Goal: Task Accomplishment & Management: Complete application form

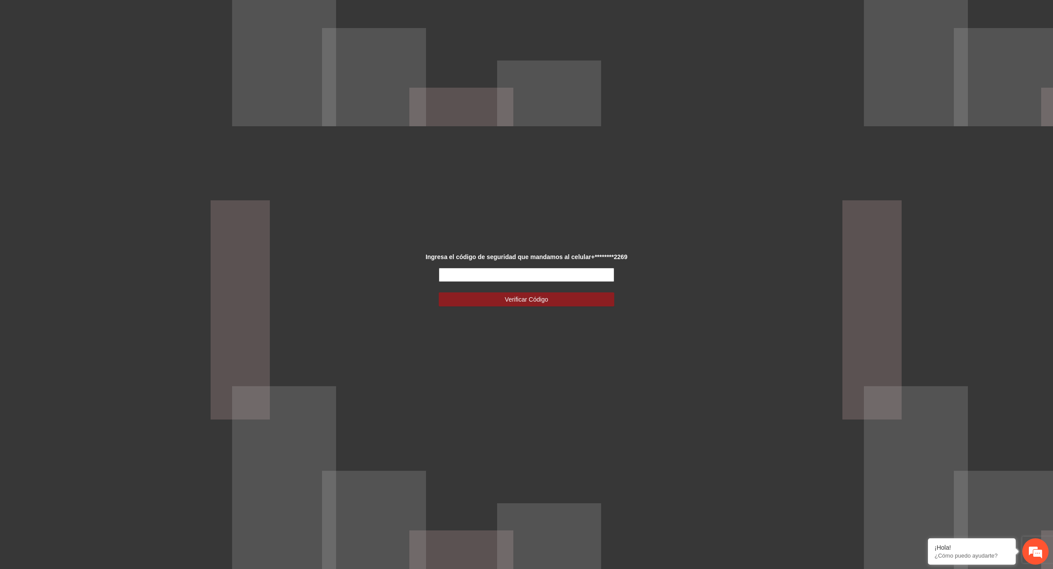
click at [513, 276] on input "text" at bounding box center [526, 275] width 175 height 14
click at [758, 390] on div "Ingresa el código de seguridad que mandamos al celular +********2269 Verificar …" at bounding box center [526, 284] width 1053 height 569
click at [546, 275] on input "text" at bounding box center [526, 275] width 175 height 14
click at [588, 301] on button "Verificar Código" at bounding box center [526, 300] width 175 height 14
click at [505, 272] on input "text" at bounding box center [526, 275] width 175 height 14
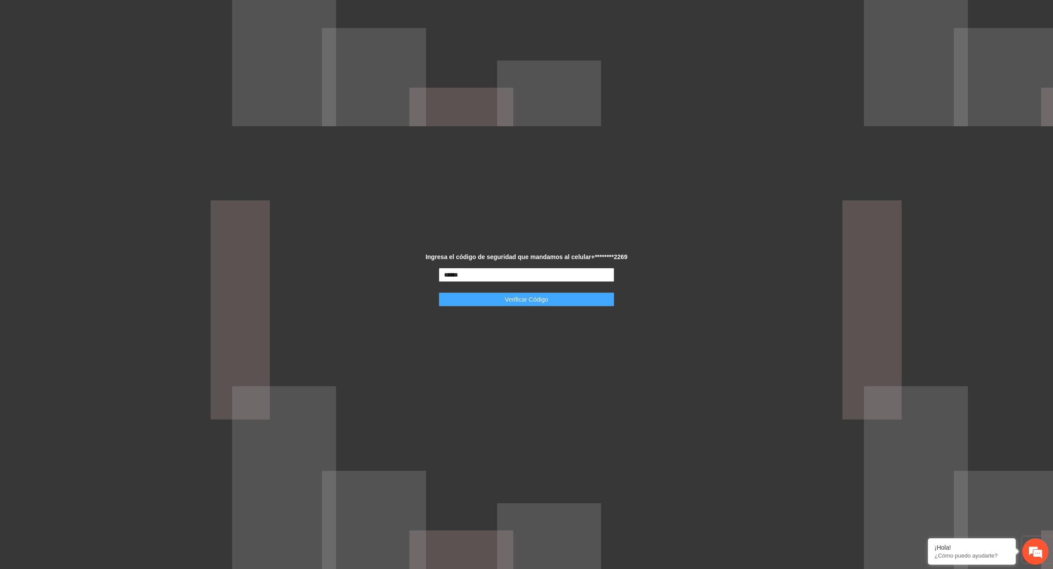
type input "******"
click at [537, 303] on span "Verificar Código" at bounding box center [526, 300] width 43 height 10
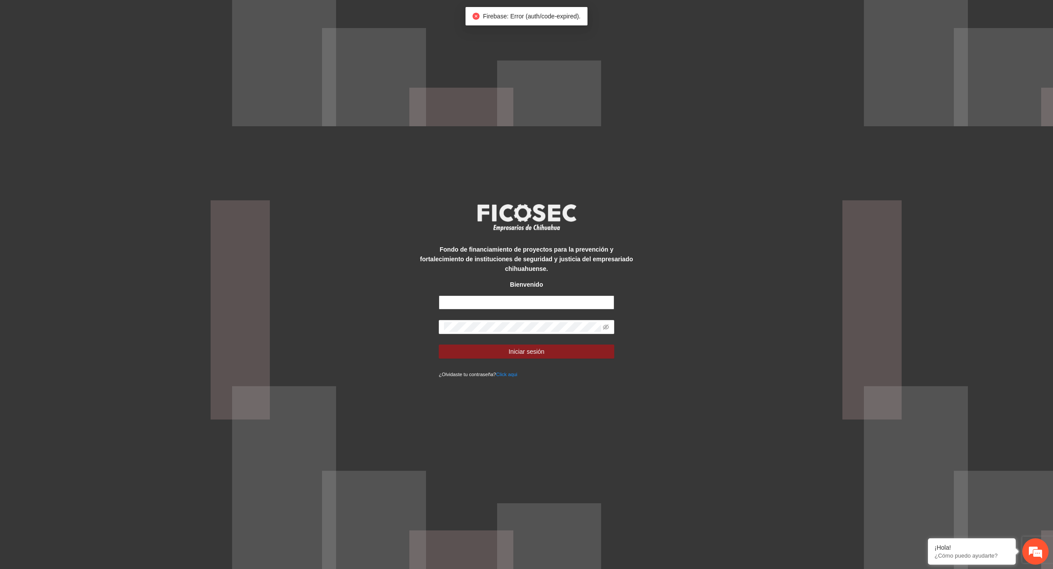
type input "**********"
click at [542, 348] on span "Iniciar sesión" at bounding box center [527, 352] width 36 height 10
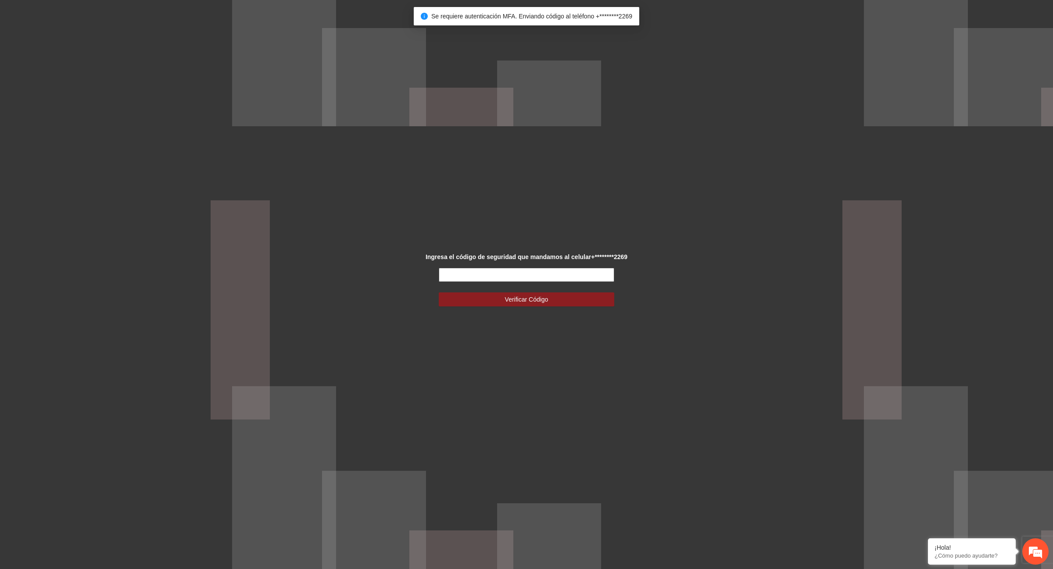
click at [481, 276] on input "text" at bounding box center [526, 275] width 175 height 14
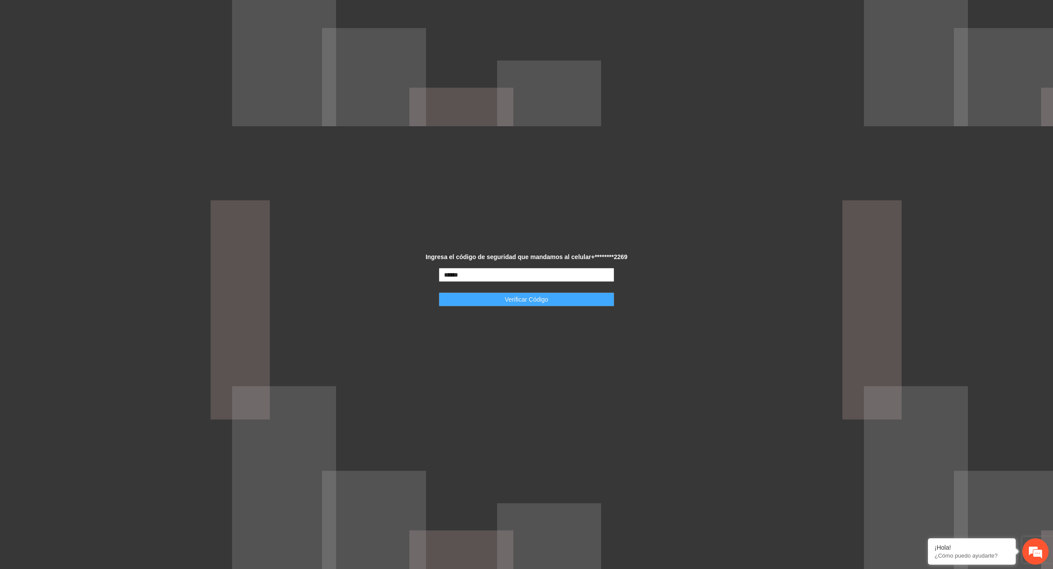
type input "******"
click at [516, 300] on span "Verificar Código" at bounding box center [526, 300] width 43 height 10
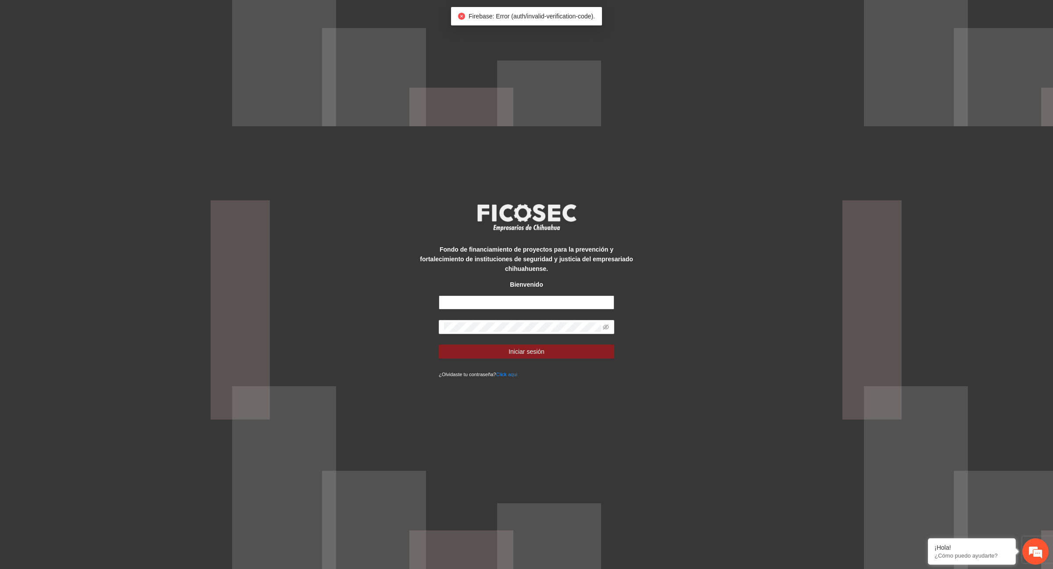
type input "**********"
click at [525, 347] on span "Iniciar sesión" at bounding box center [527, 352] width 36 height 10
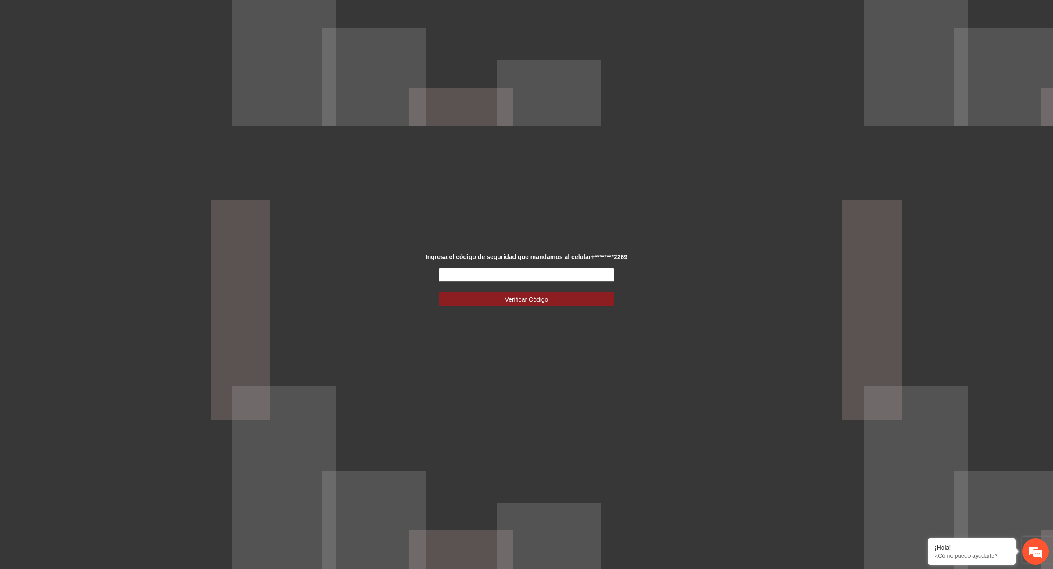
click at [502, 279] on input "text" at bounding box center [526, 275] width 175 height 14
type input "******"
click at [508, 297] on span "Verificar Código" at bounding box center [526, 300] width 43 height 10
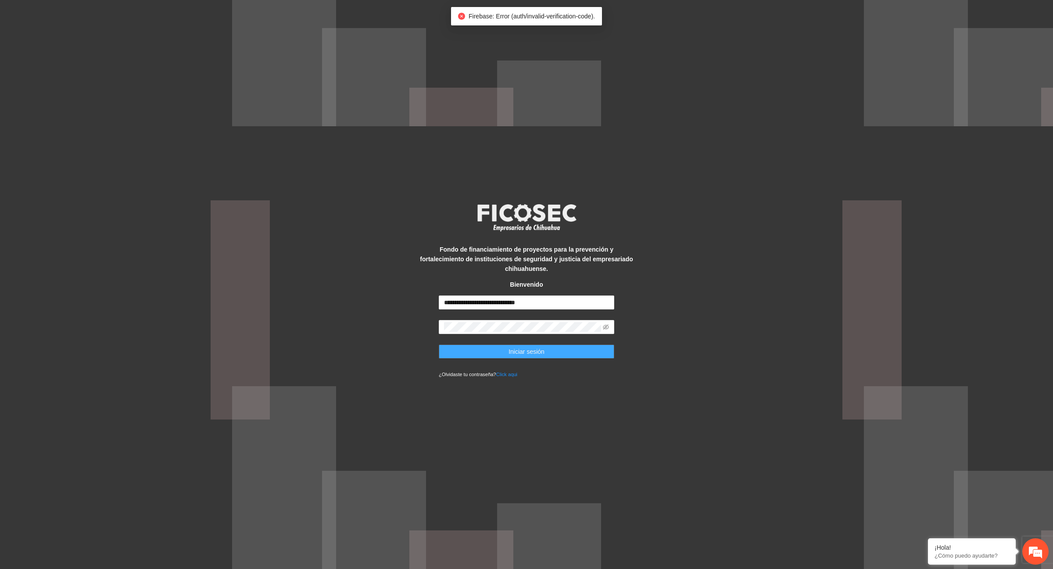
click at [518, 347] on span "Iniciar sesión" at bounding box center [527, 352] width 36 height 10
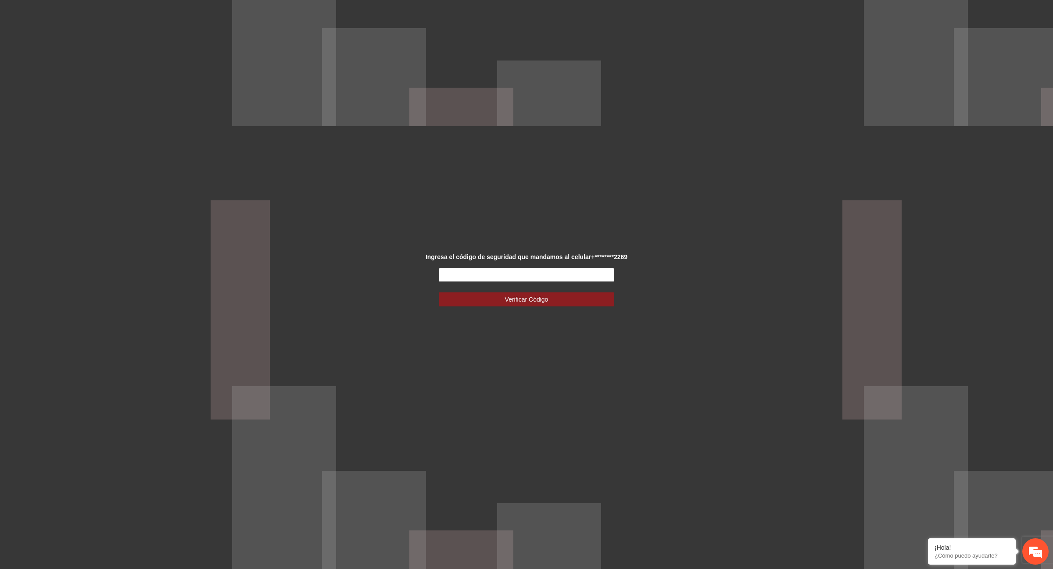
click at [492, 277] on input "text" at bounding box center [526, 275] width 175 height 14
type input "******"
click at [507, 303] on span "Verificar Código" at bounding box center [526, 300] width 43 height 10
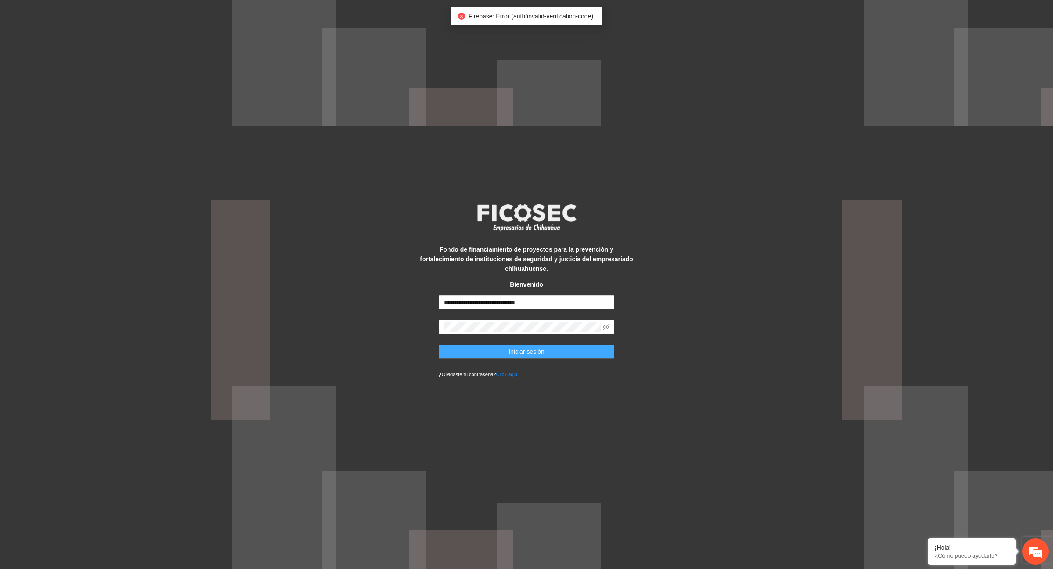
click at [537, 350] on span "Iniciar sesión" at bounding box center [527, 352] width 36 height 10
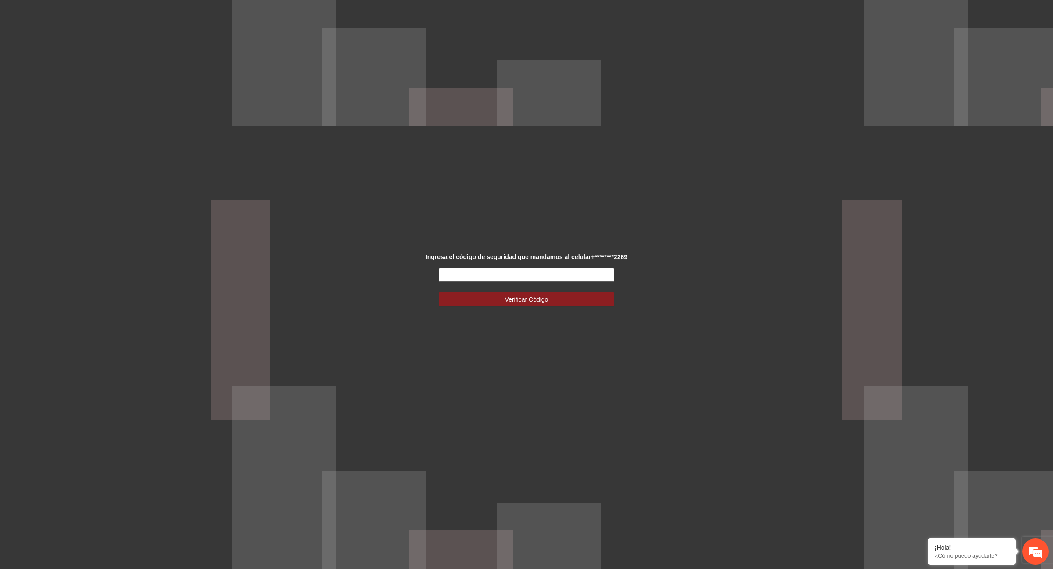
click at [538, 275] on input "text" at bounding box center [526, 275] width 175 height 14
type input "******"
click at [505, 303] on span "Verificar Código" at bounding box center [526, 300] width 43 height 10
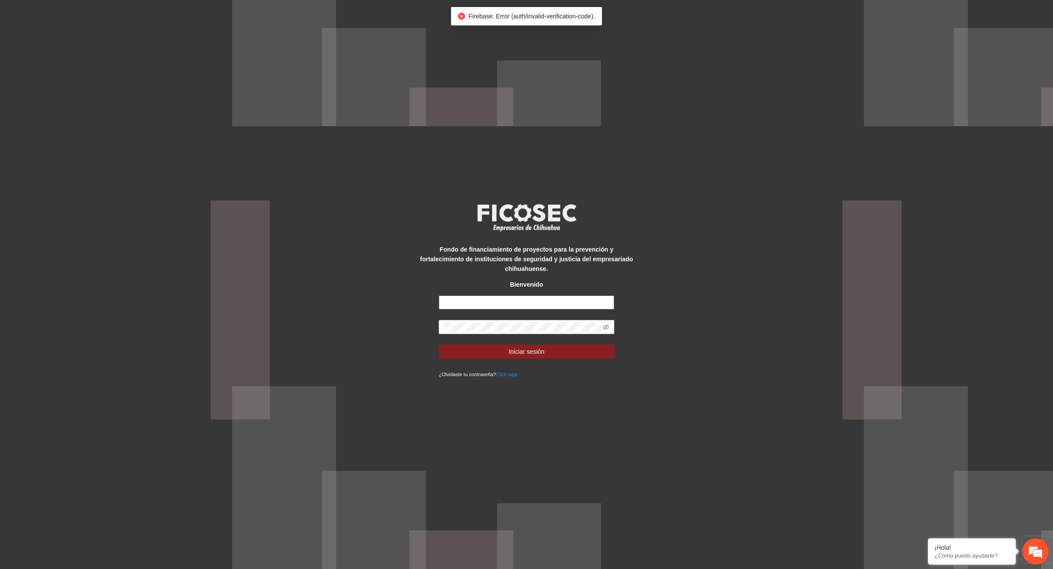
type input "**********"
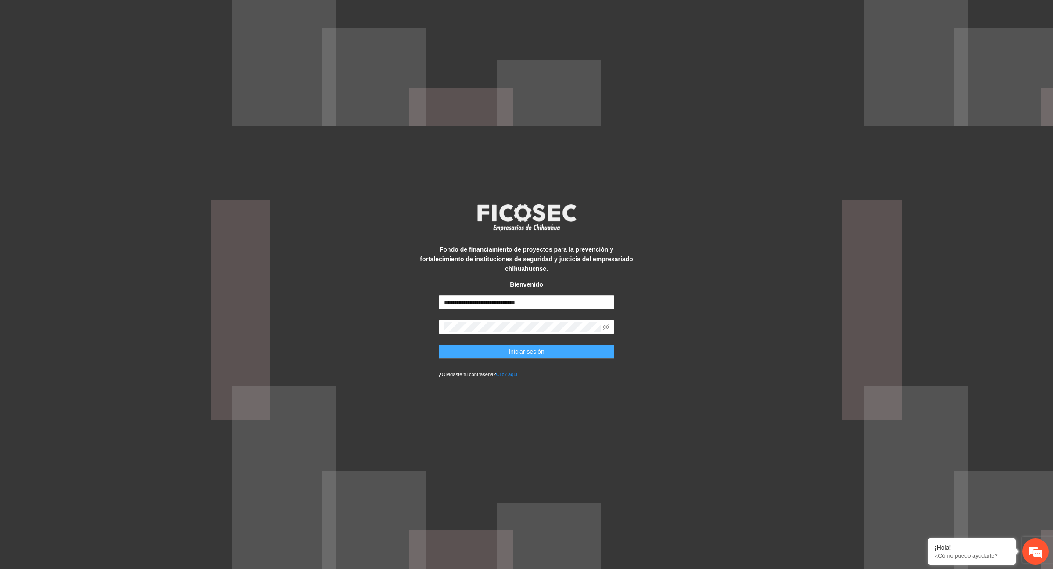
click at [537, 347] on span "Iniciar sesión" at bounding box center [527, 352] width 36 height 10
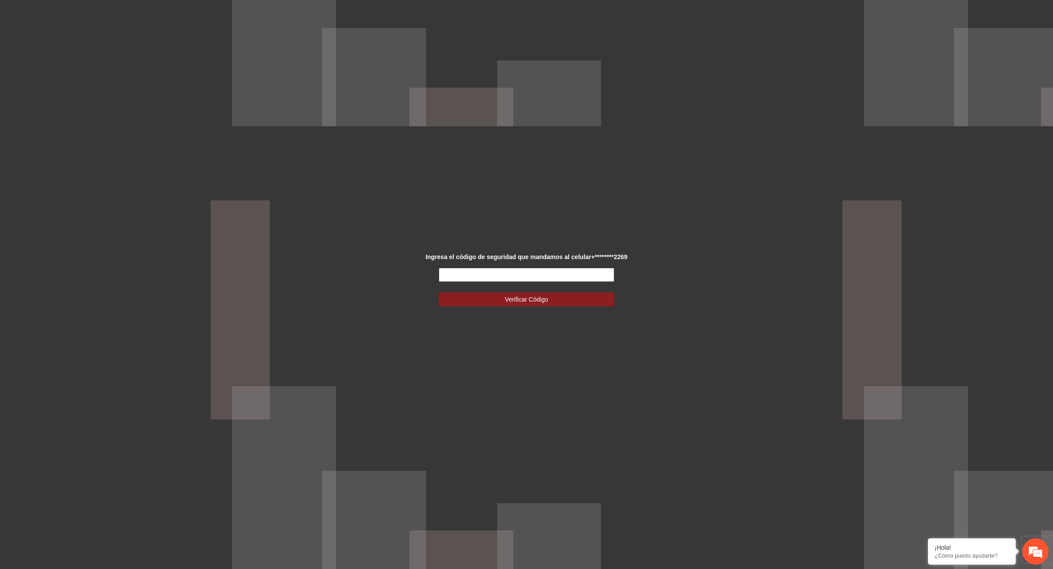
click at [450, 277] on input "text" at bounding box center [526, 275] width 175 height 14
type input "******"
click at [501, 302] on button "Verificar Código" at bounding box center [526, 300] width 175 height 14
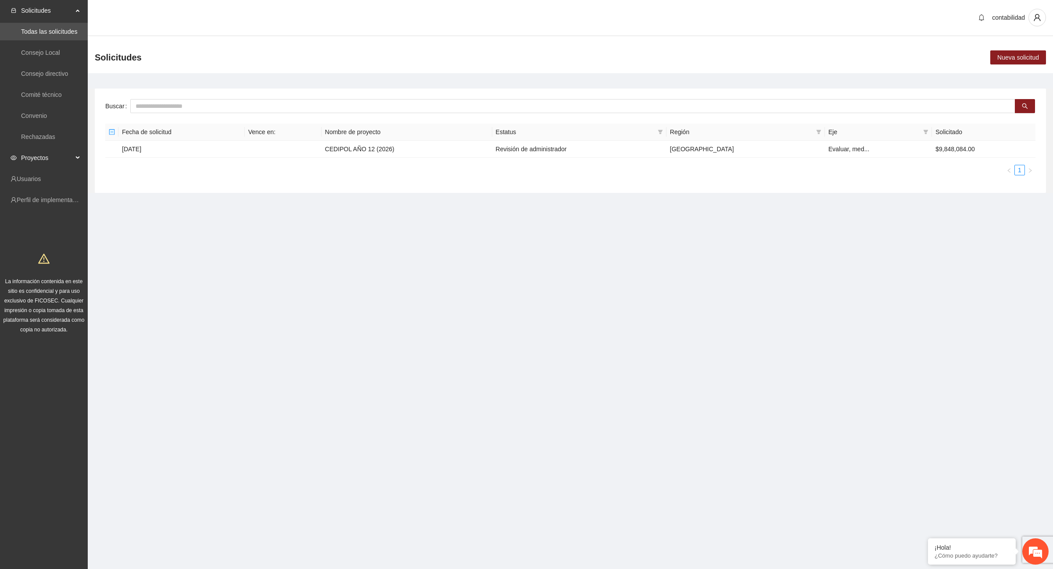
click at [75, 154] on div "Proyectos" at bounding box center [44, 158] width 88 height 18
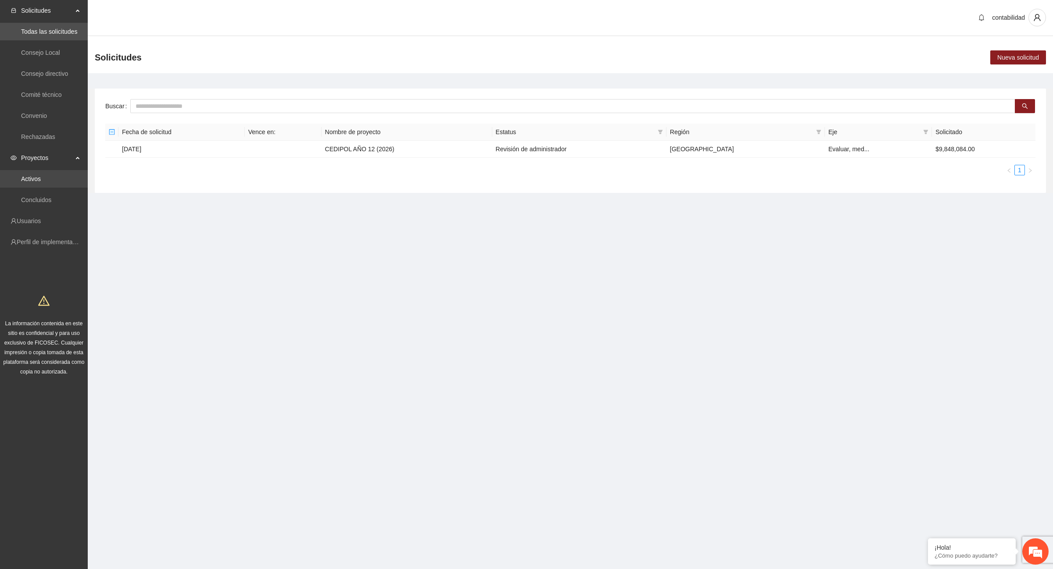
click at [38, 178] on link "Activos" at bounding box center [31, 178] width 20 height 7
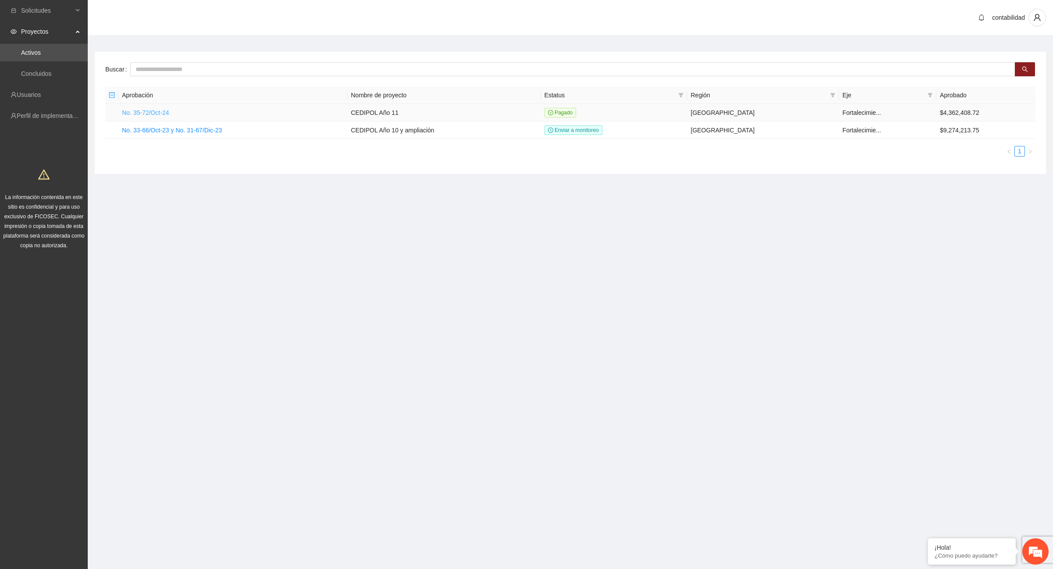
click at [169, 112] on link "No. 35-72/Oct-24" at bounding box center [145, 112] width 47 height 7
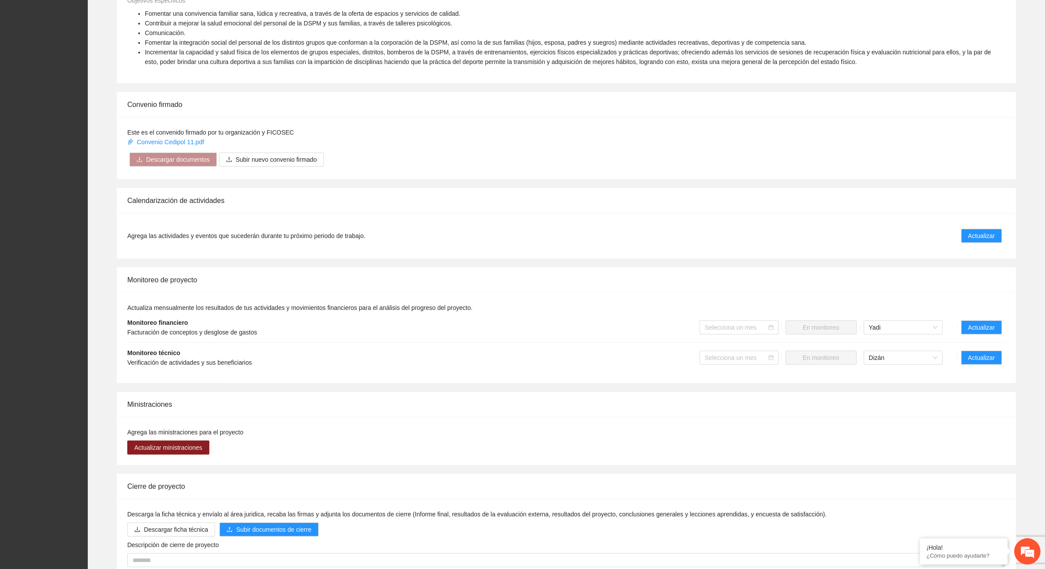
scroll to position [439, 0]
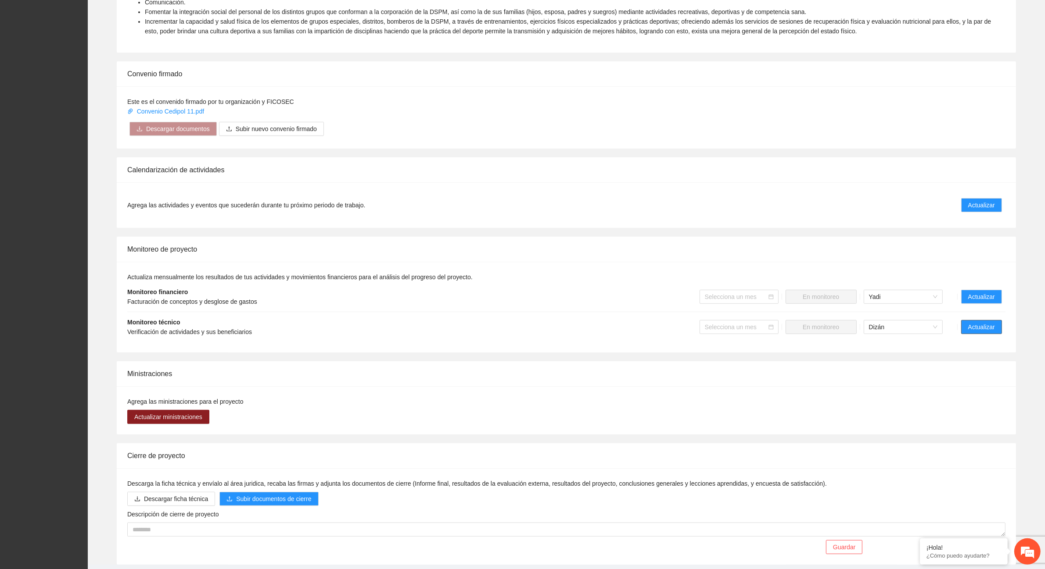
click at [988, 326] on span "Actualizar" at bounding box center [981, 327] width 27 height 10
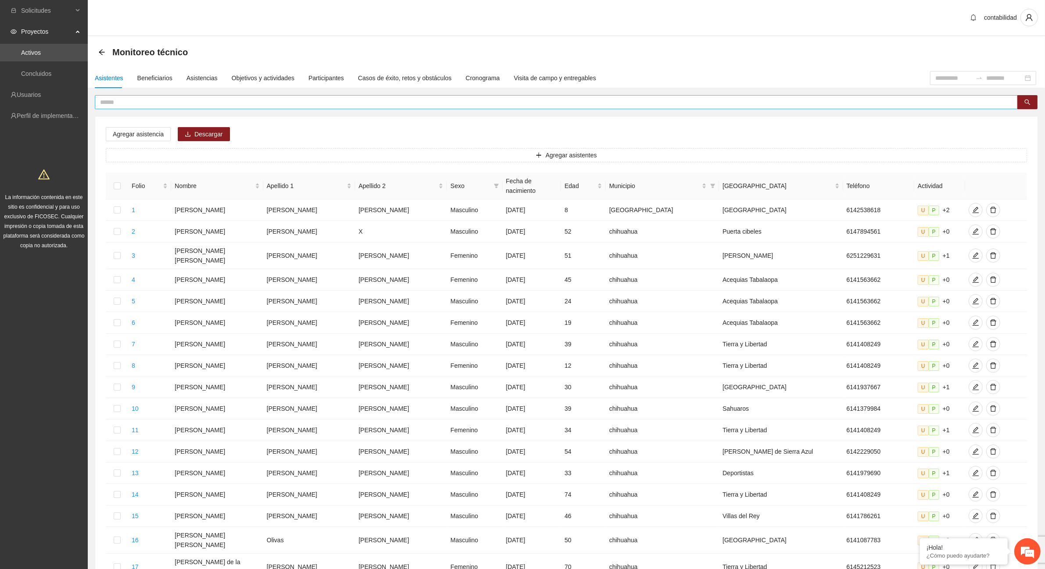
click at [134, 101] on input "text" at bounding box center [552, 102] width 905 height 10
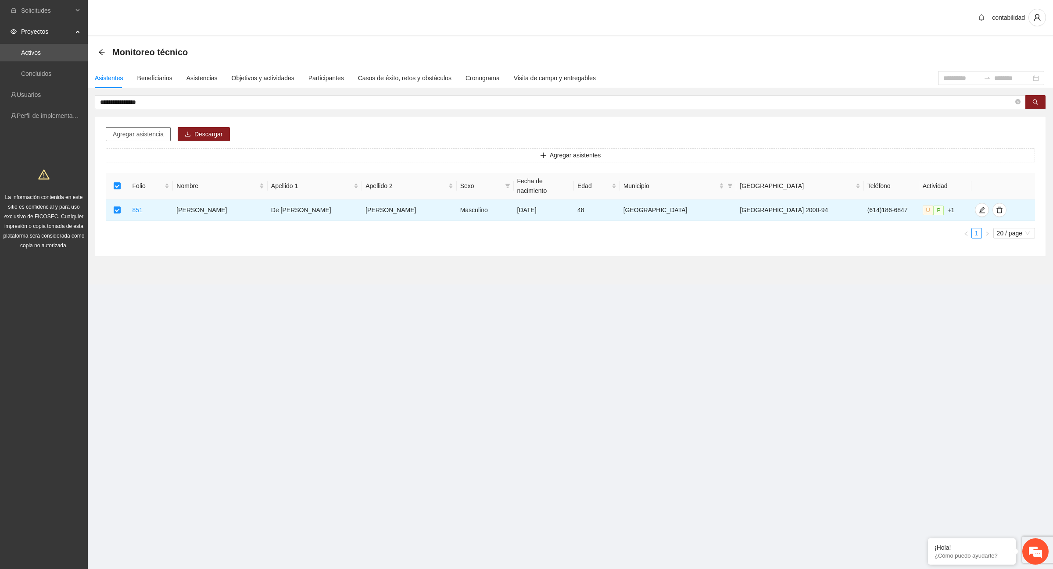
click at [161, 135] on span "Agregar asistencia" at bounding box center [138, 134] width 51 height 10
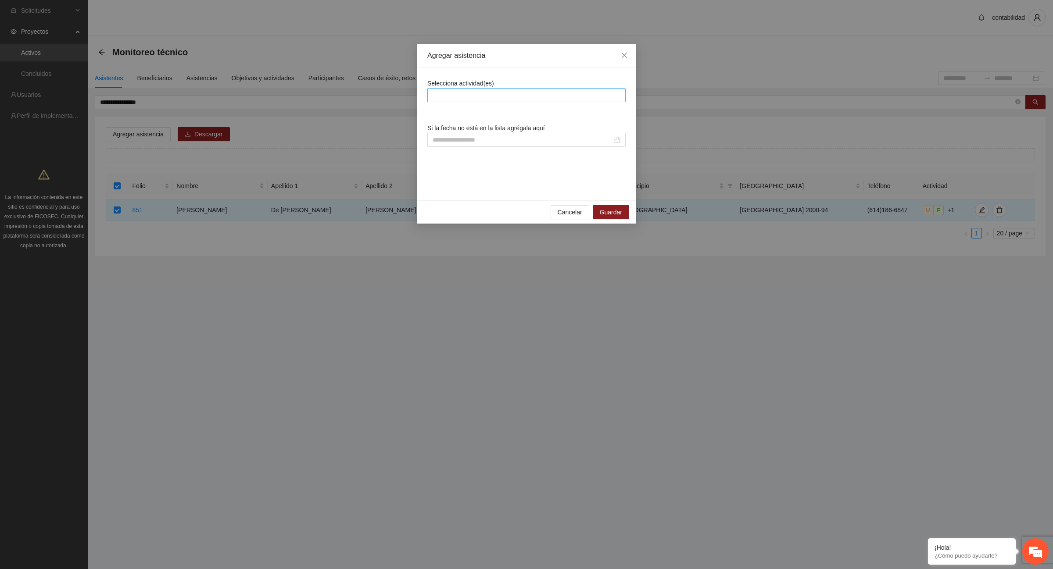
click at [431, 96] on div at bounding box center [431, 95] width 3 height 11
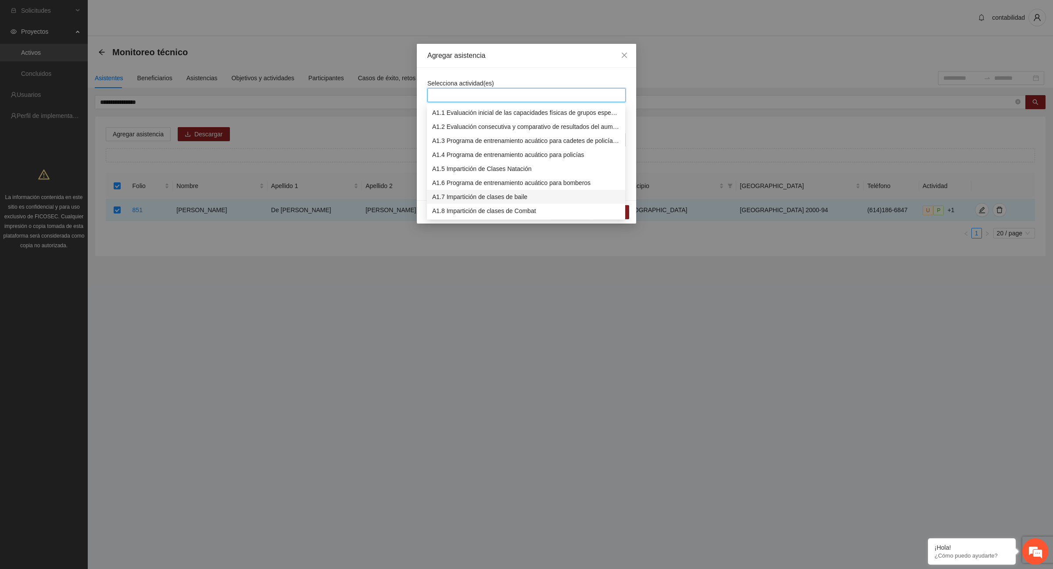
scroll to position [55, 0]
click at [499, 210] on div "A1.12 Impartición de acondicionamiento físico" at bounding box center [526, 213] width 188 height 10
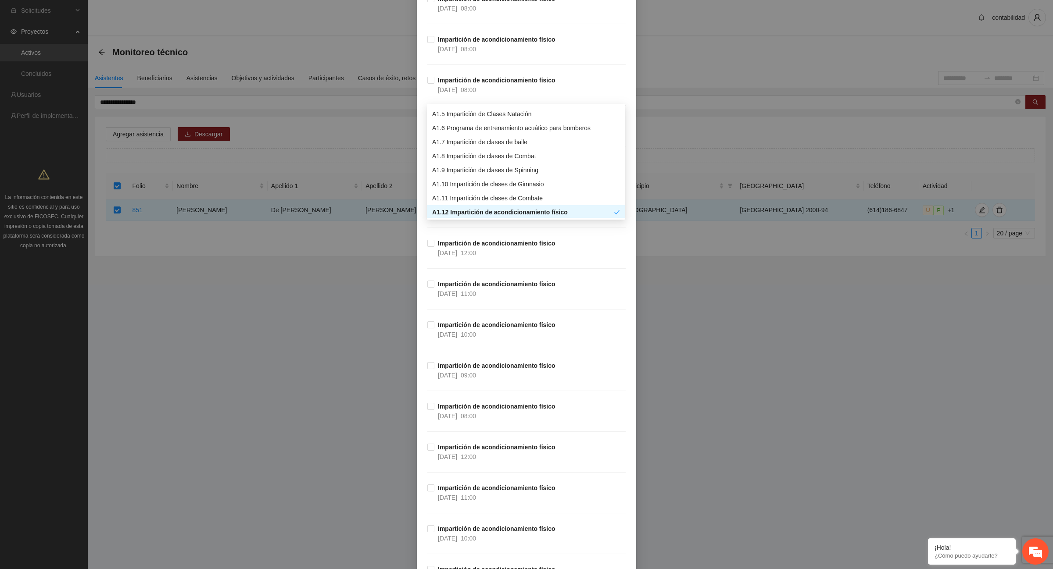
scroll to position [768, 0]
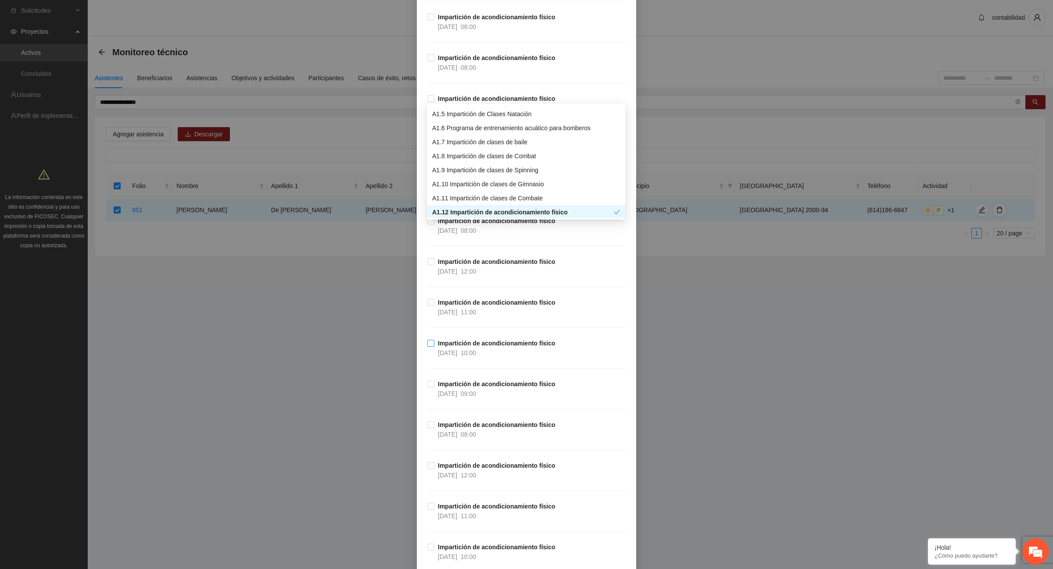
click at [466, 350] on div "[DATE] 10:00" at bounding box center [457, 353] width 38 height 10
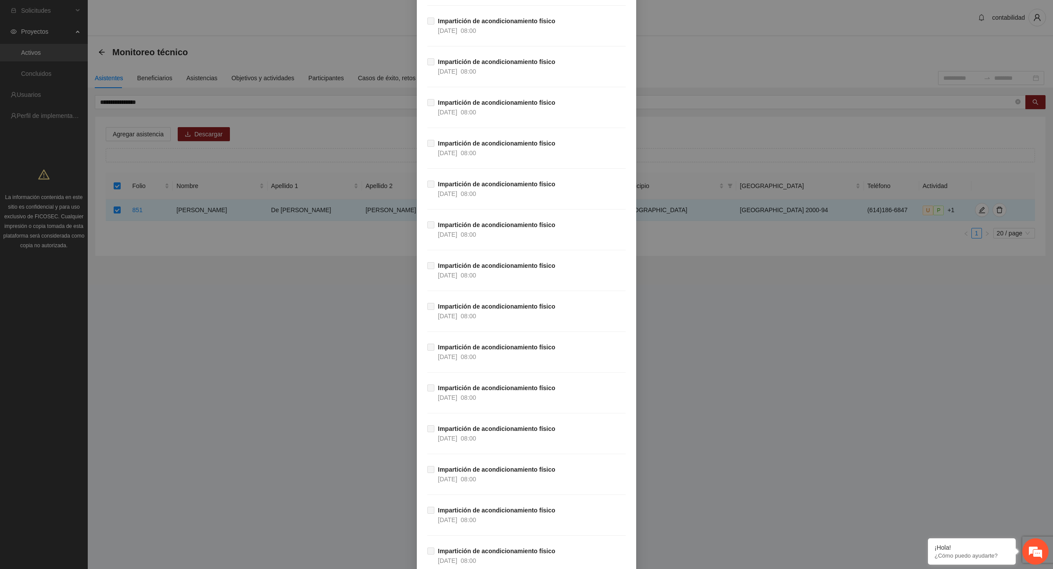
scroll to position [15490, 0]
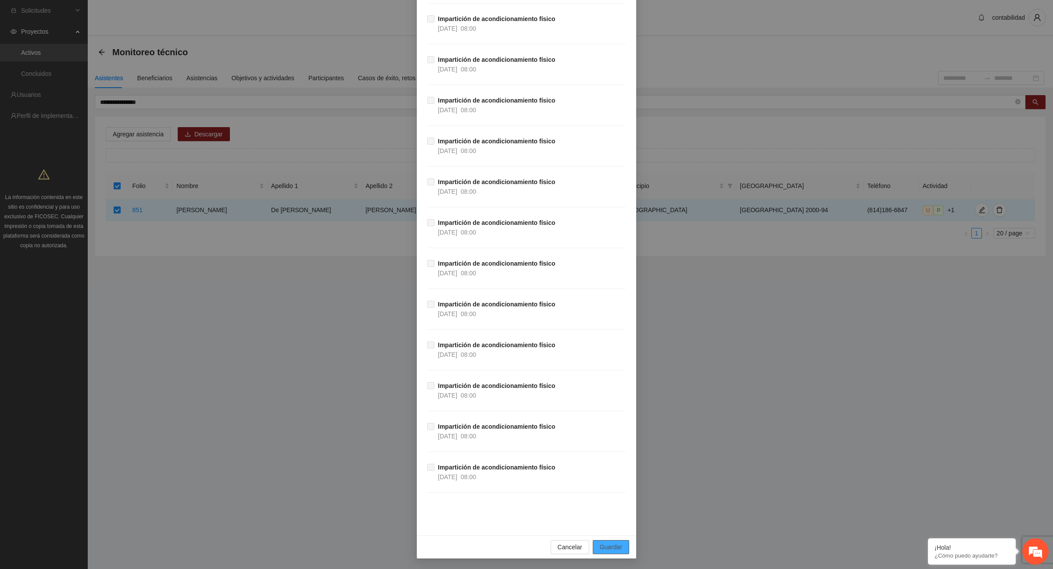
click at [600, 551] on span "Guardar" at bounding box center [611, 548] width 22 height 10
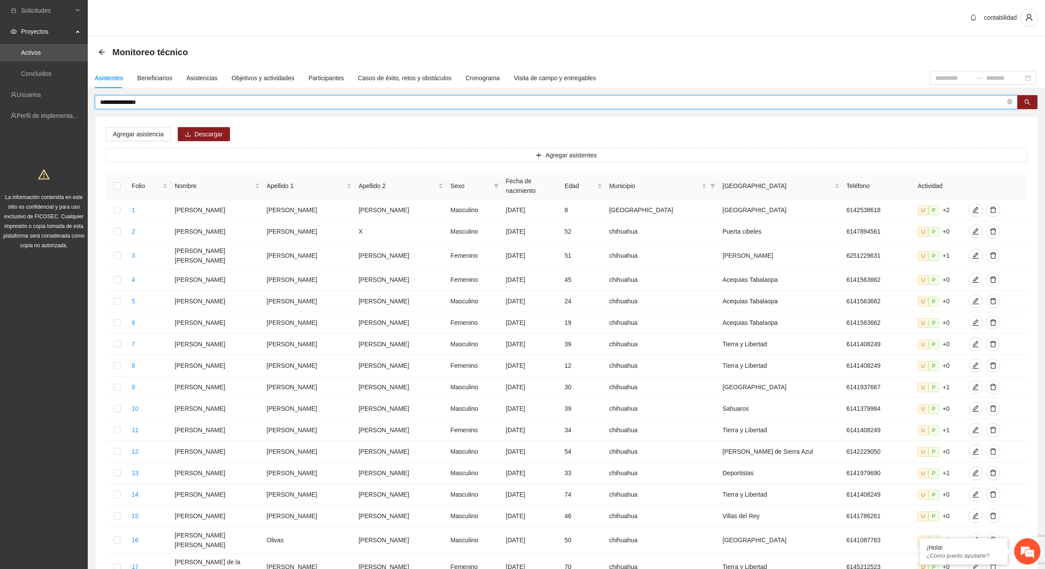
click at [226, 101] on input "**********" at bounding box center [552, 102] width 905 height 10
type input "*"
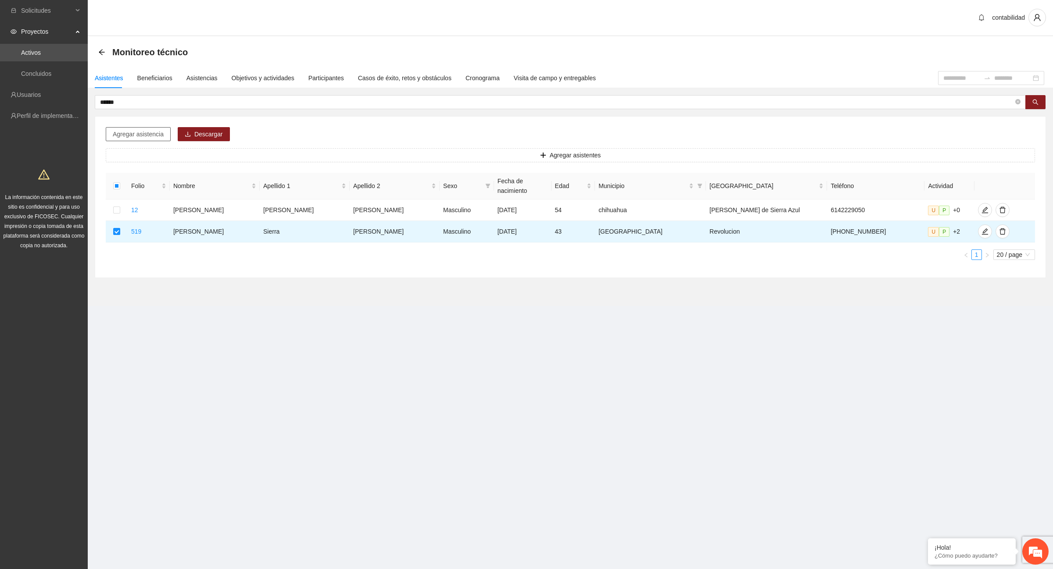
click at [147, 133] on span "Agregar asistencia" at bounding box center [138, 134] width 51 height 10
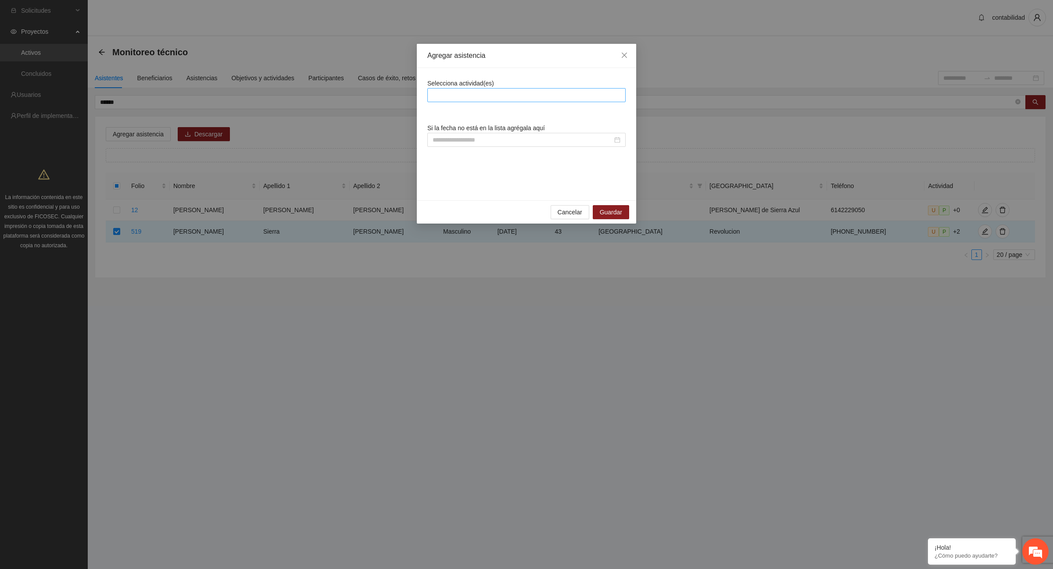
click at [474, 95] on div at bounding box center [527, 95] width 194 height 11
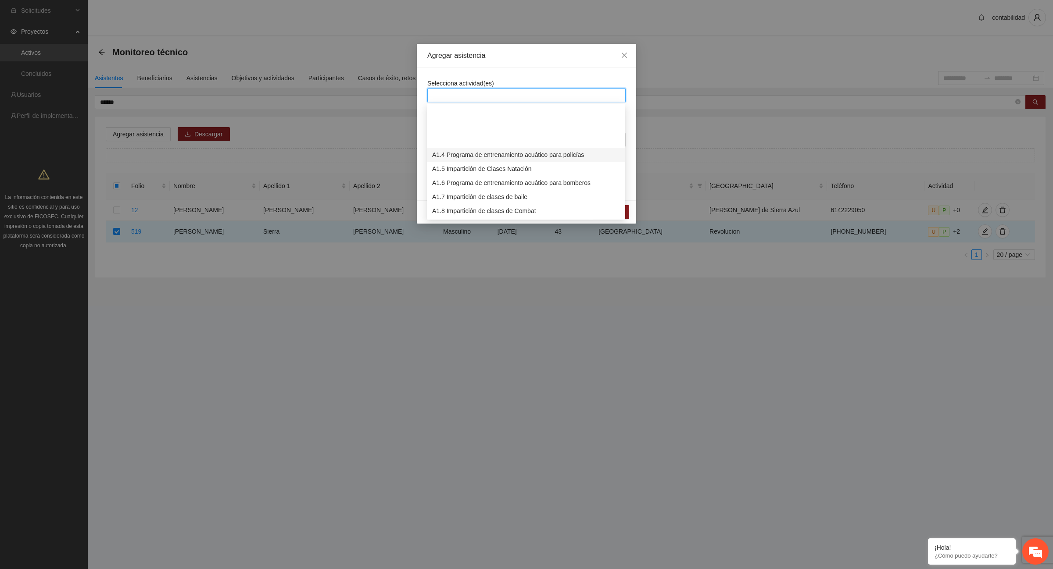
scroll to position [55, 0]
click at [486, 213] on div "A1.12 Impartición de acondicionamiento físico" at bounding box center [526, 213] width 188 height 10
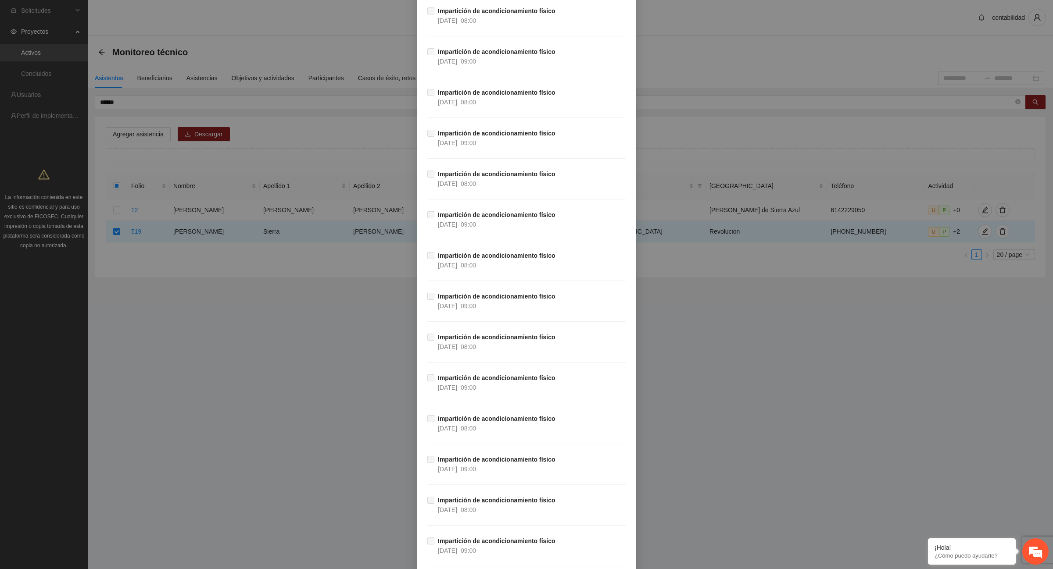
scroll to position [15490, 0]
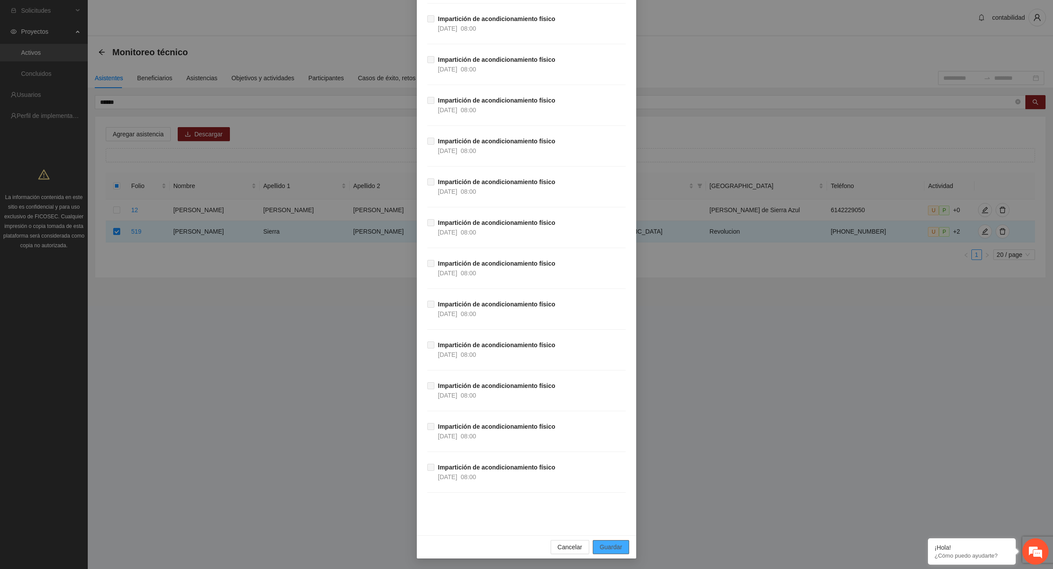
click at [619, 546] on button "Guardar" at bounding box center [611, 548] width 36 height 14
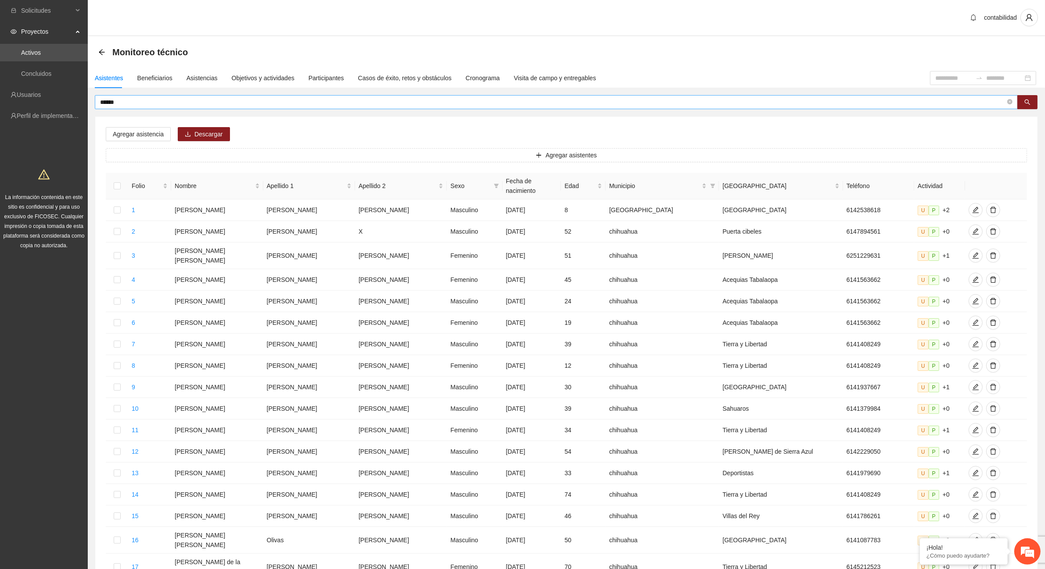
click at [123, 101] on input "******" at bounding box center [552, 102] width 905 height 10
type input "*"
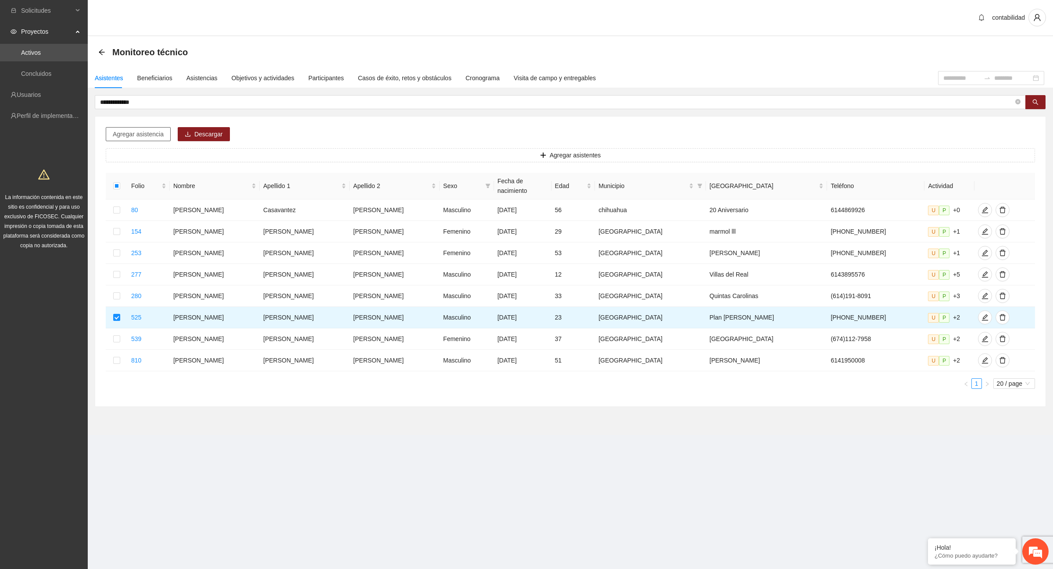
click at [148, 136] on span "Agregar asistencia" at bounding box center [138, 134] width 51 height 10
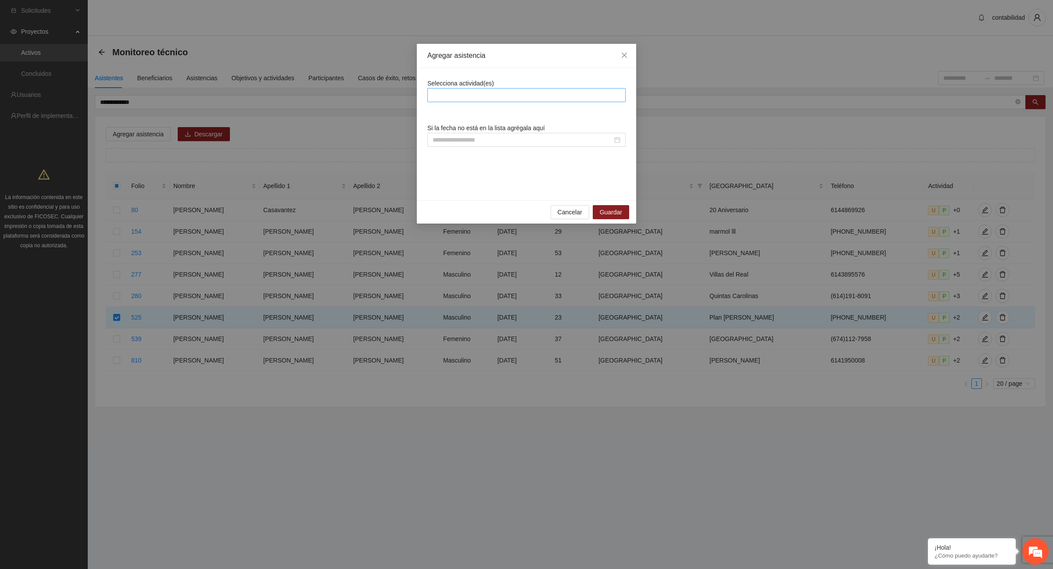
click at [466, 98] on div at bounding box center [527, 95] width 194 height 11
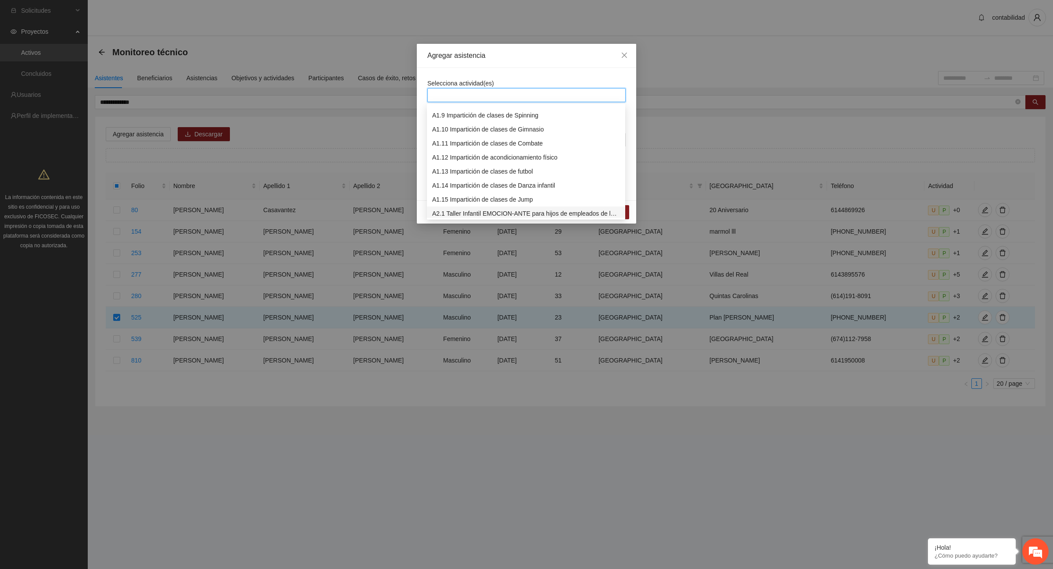
scroll to position [55, 0]
click at [462, 209] on div "A1.12 Impartición de acondicionamiento físico" at bounding box center [526, 213] width 188 height 10
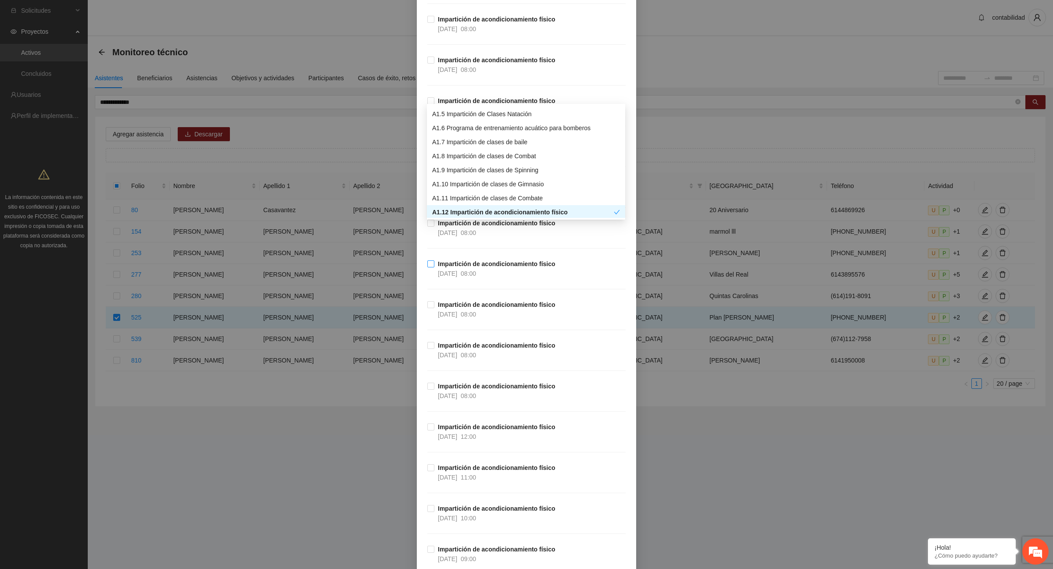
scroll to position [603, 0]
click at [471, 471] on strong "Impartición de acondicionamiento físico" at bounding box center [497, 467] width 118 height 7
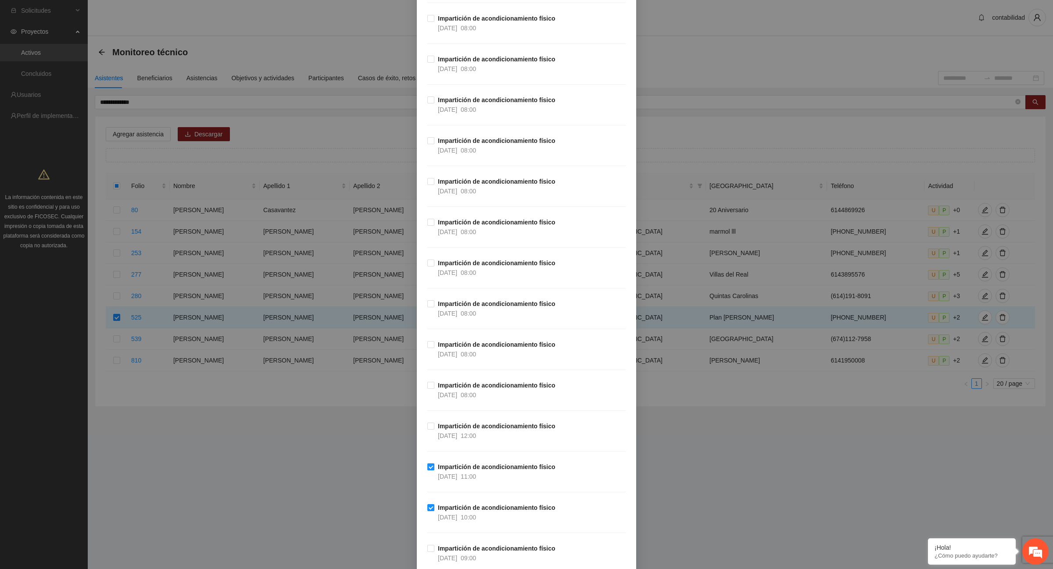
click at [427, 474] on label "Impartición de acondicionamiento físico [DATE] 11:00" at bounding box center [493, 471] width 132 height 19
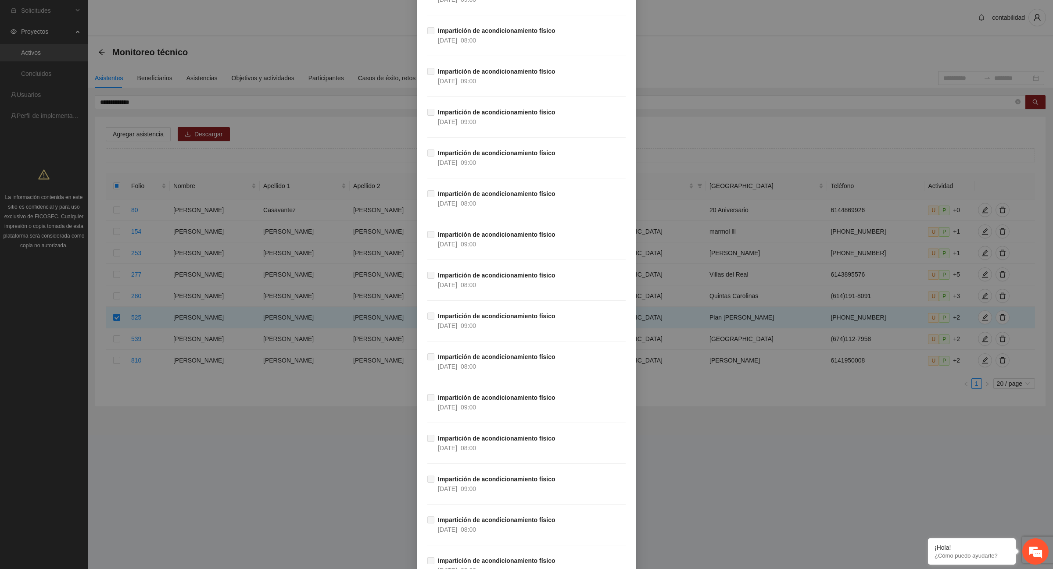
scroll to position [15490, 0]
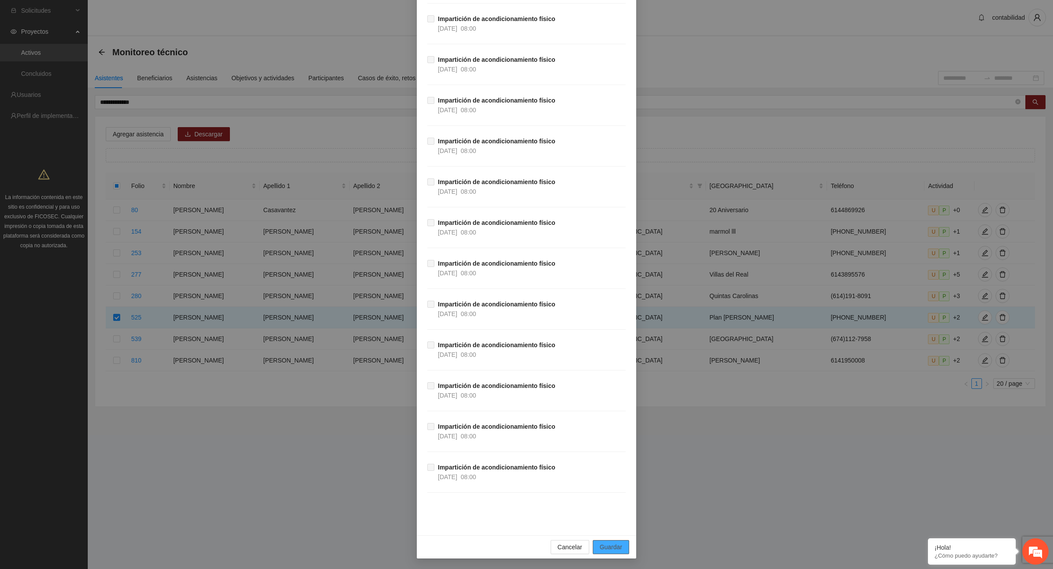
click at [613, 548] on span "Guardar" at bounding box center [611, 548] width 22 height 10
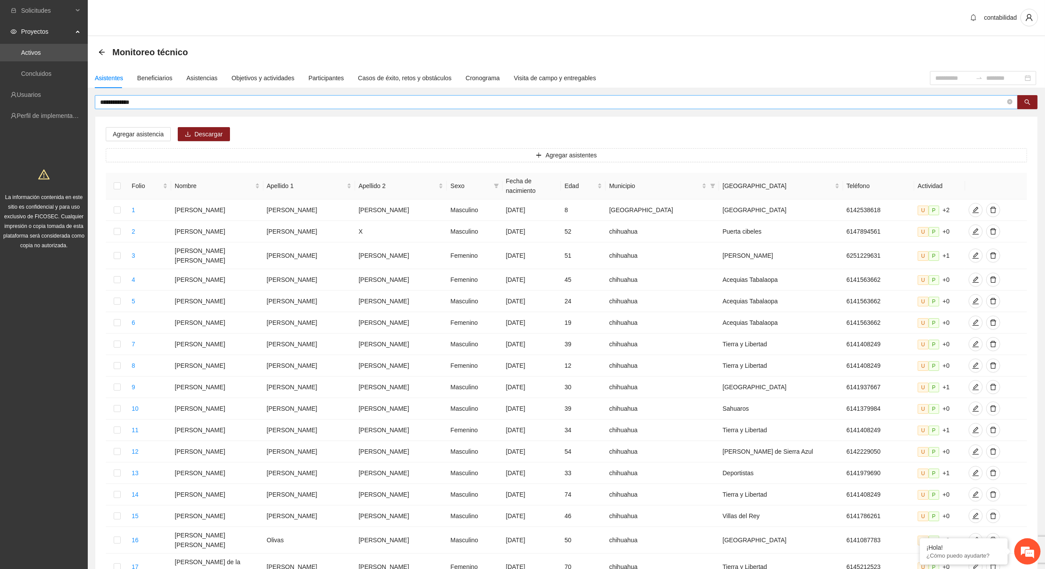
click at [178, 104] on input "**********" at bounding box center [552, 102] width 905 height 10
type input "*"
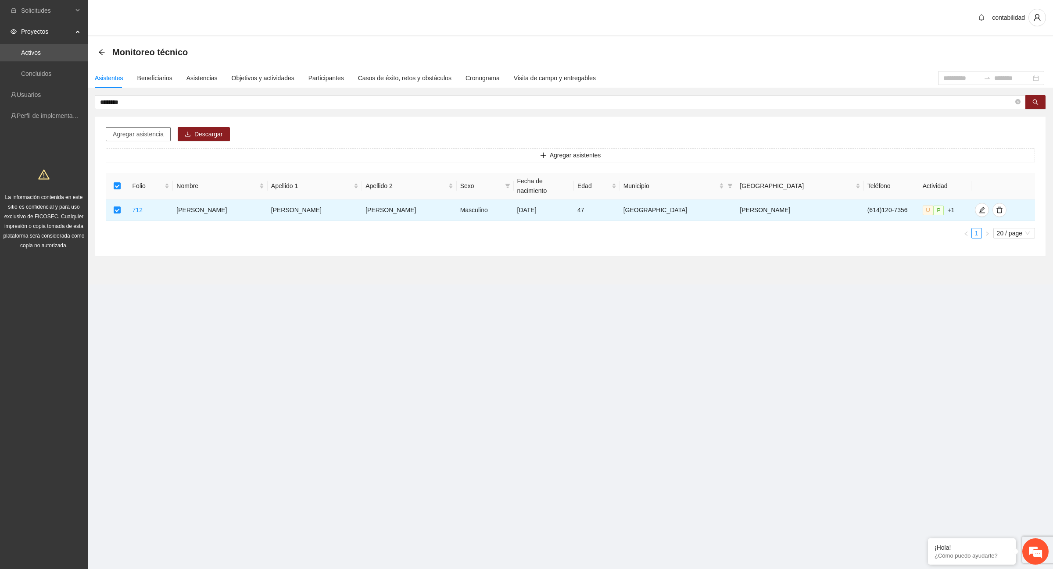
click at [130, 136] on span "Agregar asistencia" at bounding box center [138, 134] width 51 height 10
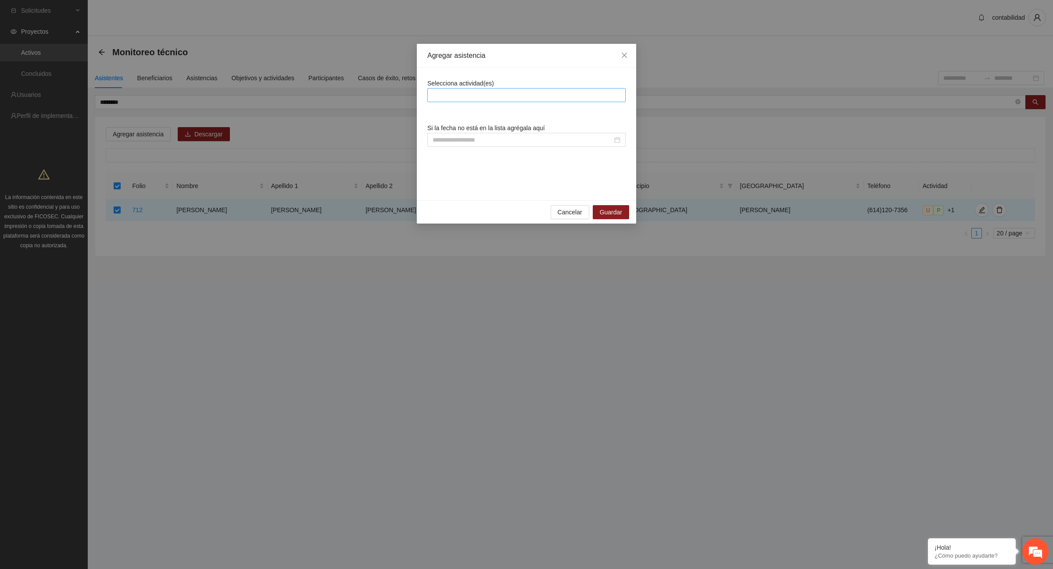
click at [462, 93] on div at bounding box center [527, 95] width 194 height 11
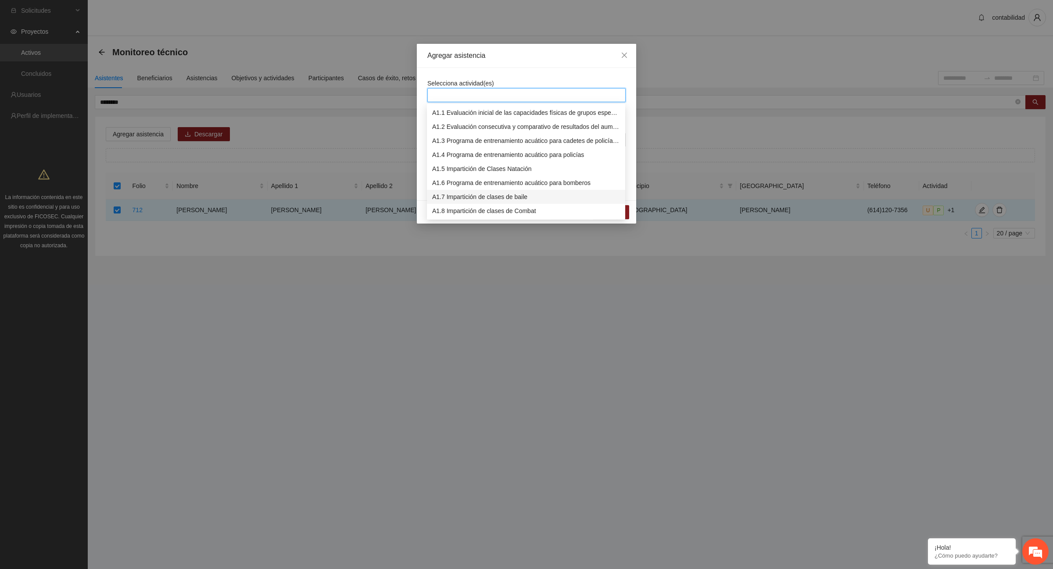
scroll to position [55, 0]
click at [486, 212] on div "A1.12 Impartición de acondicionamiento físico" at bounding box center [526, 213] width 188 height 10
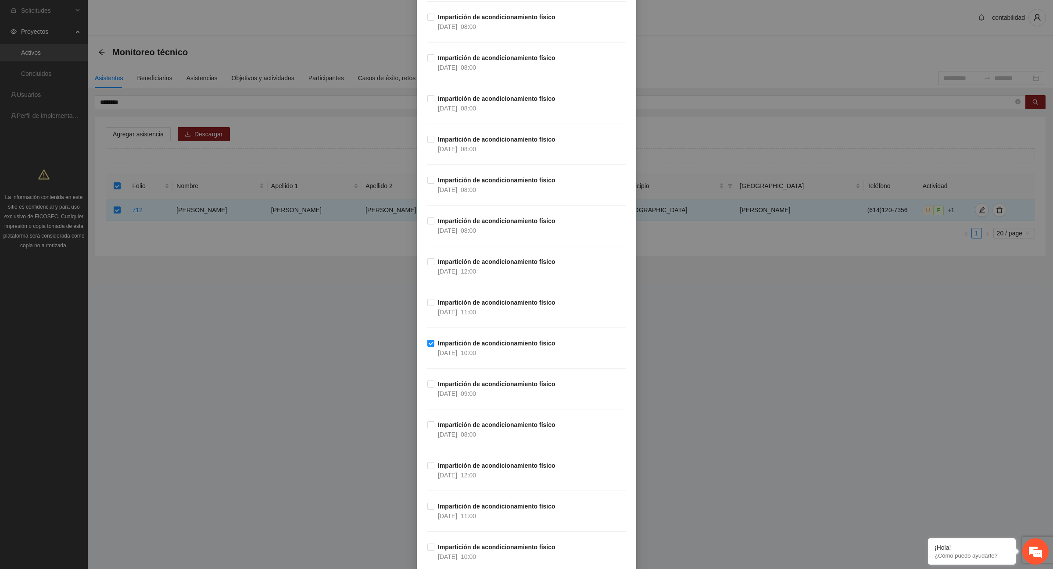
scroll to position [15490, 0]
click at [622, 542] on button "Guardar" at bounding box center [611, 548] width 36 height 14
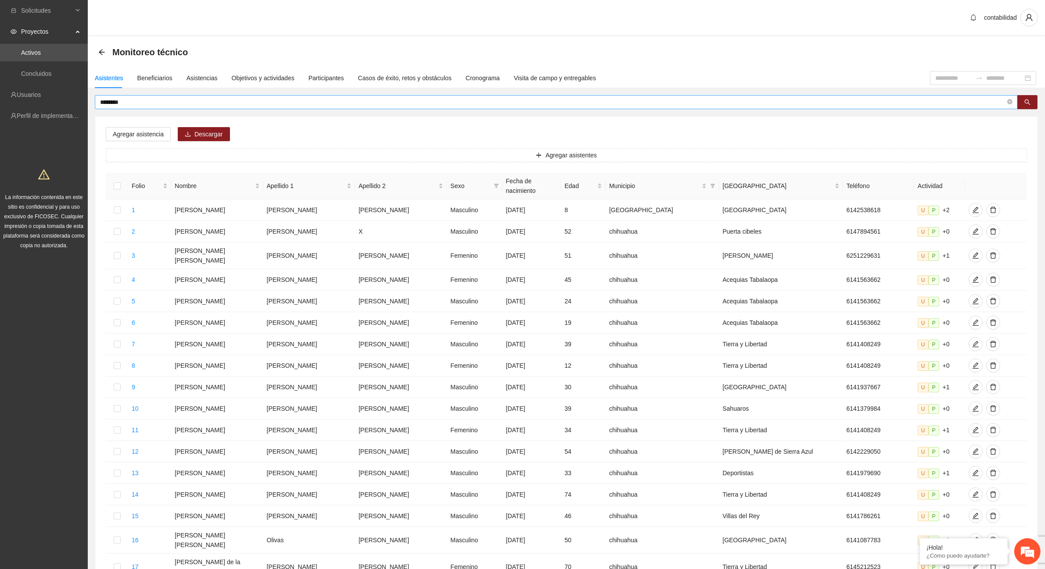
click at [152, 106] on input "********" at bounding box center [552, 102] width 905 height 10
type input "*"
type input "******"
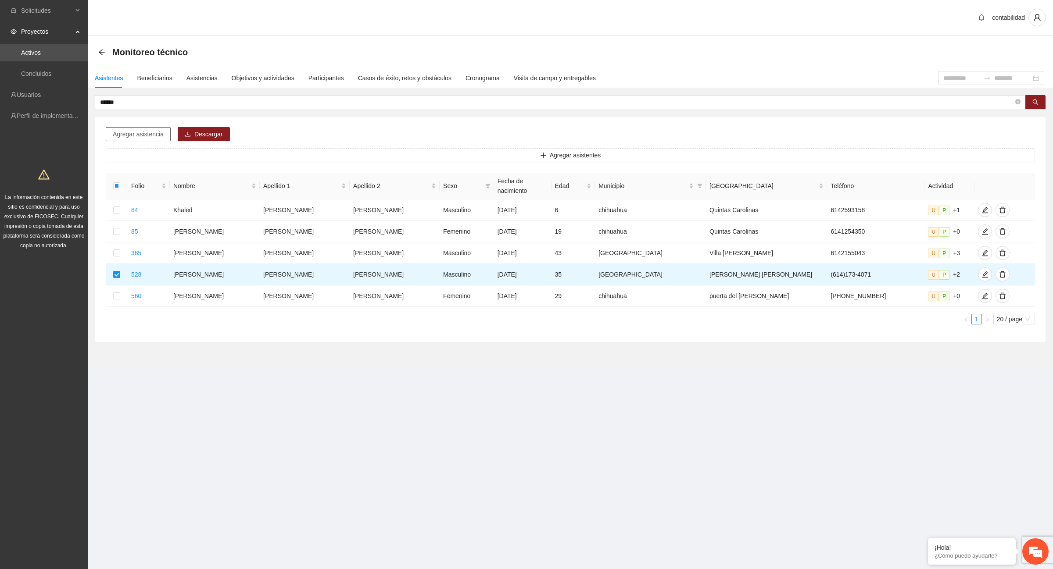
click at [121, 130] on span "Agregar asistencia" at bounding box center [138, 134] width 51 height 10
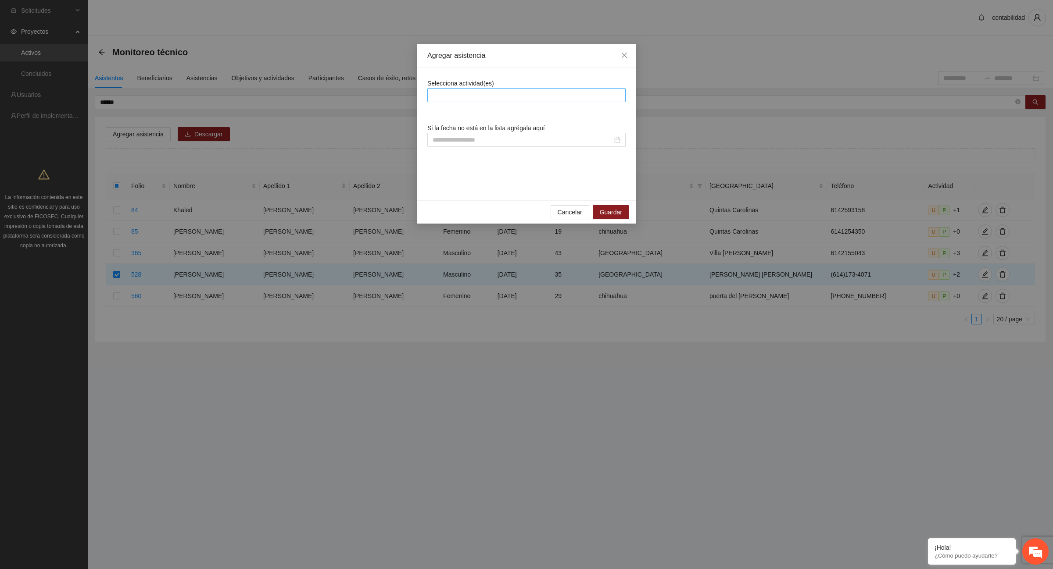
click at [440, 93] on div at bounding box center [527, 95] width 194 height 11
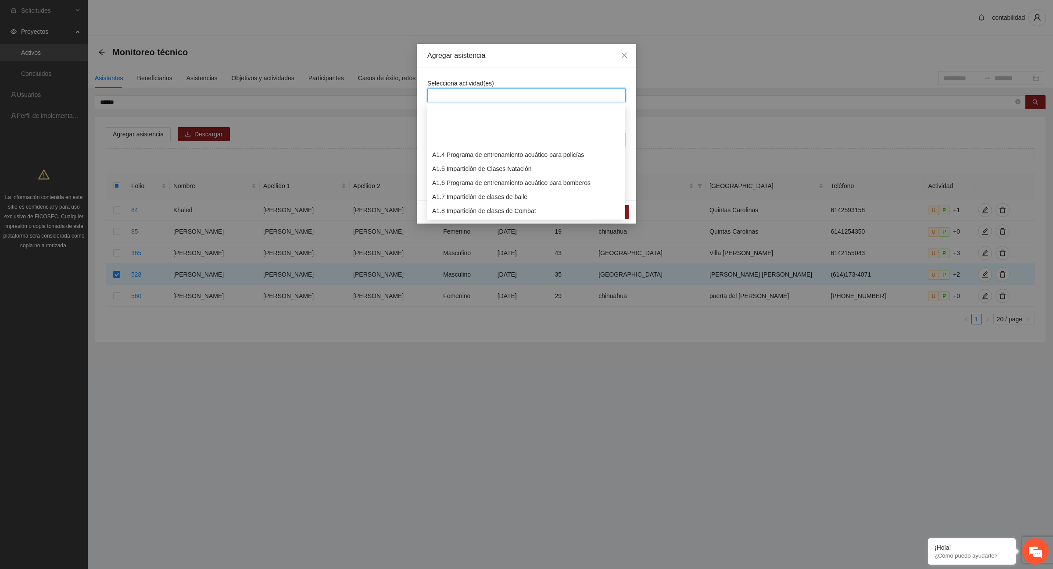
scroll to position [55, 0]
click at [502, 213] on div "A1.12 Impartición de acondicionamiento físico" at bounding box center [526, 213] width 188 height 10
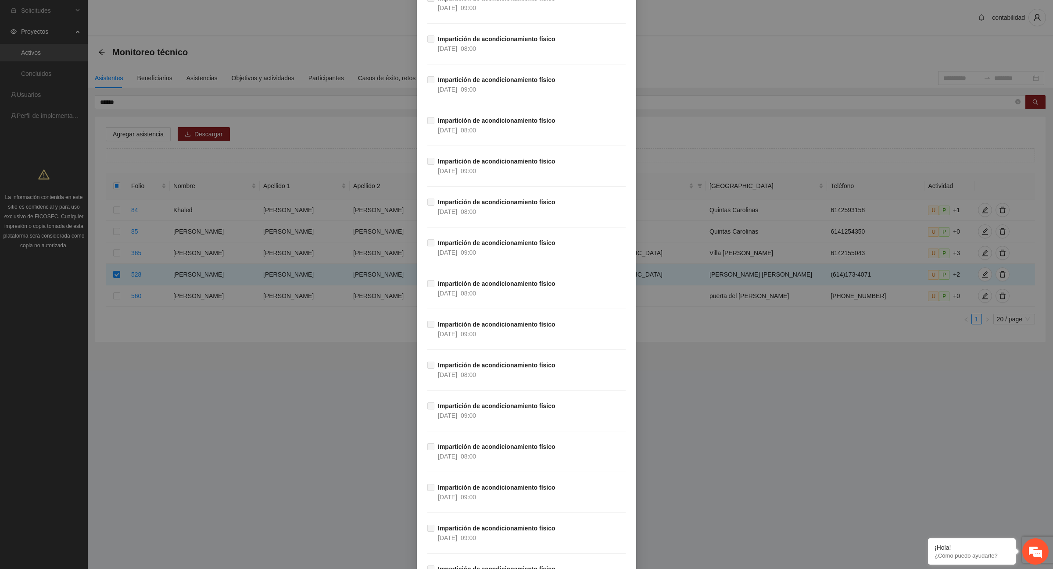
scroll to position [15490, 0]
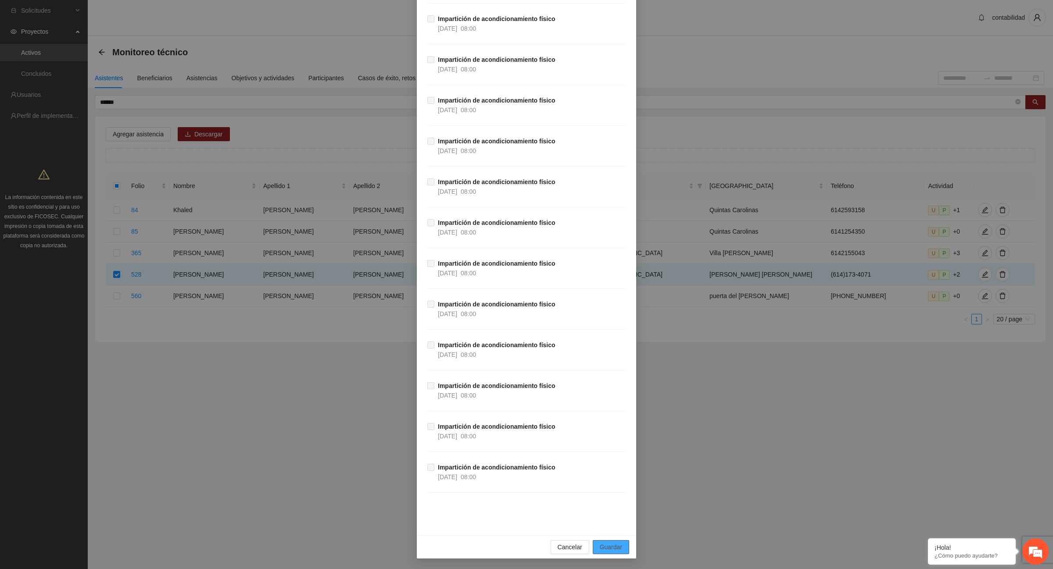
click at [608, 547] on span "Guardar" at bounding box center [611, 548] width 22 height 10
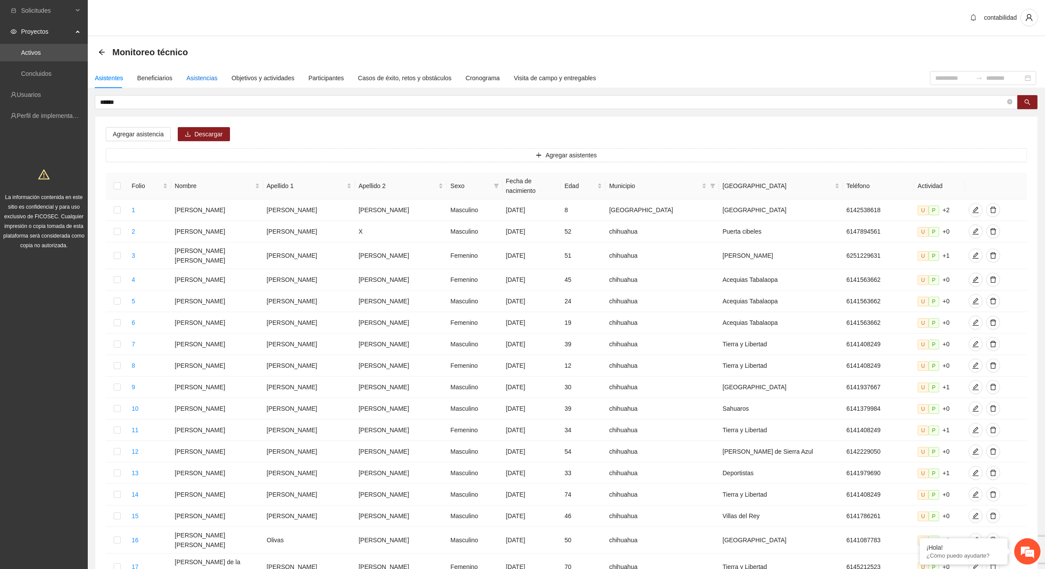
click at [201, 79] on div "Asistencias" at bounding box center [201, 78] width 31 height 10
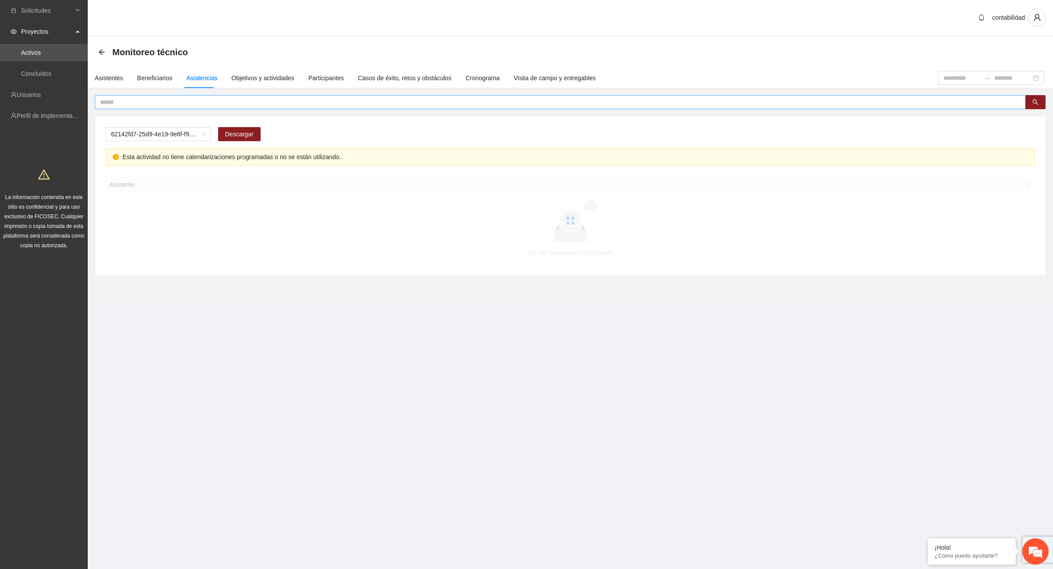
click at [187, 101] on input "text" at bounding box center [556, 102] width 913 height 10
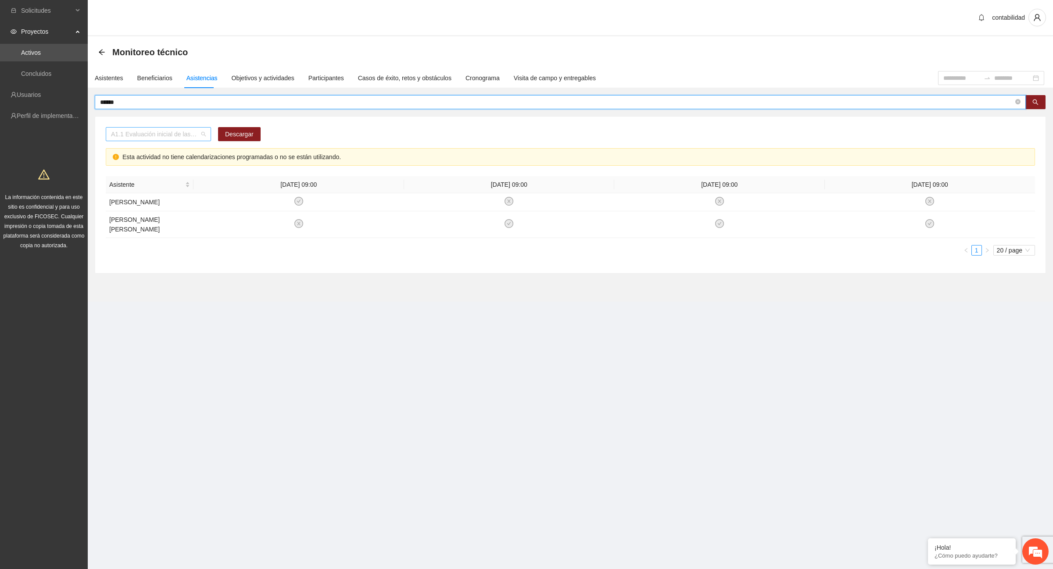
click at [207, 135] on div "A1.1 Evaluación inicial de las capacidades físicas de grupos especiales, distri…" at bounding box center [158, 134] width 105 height 14
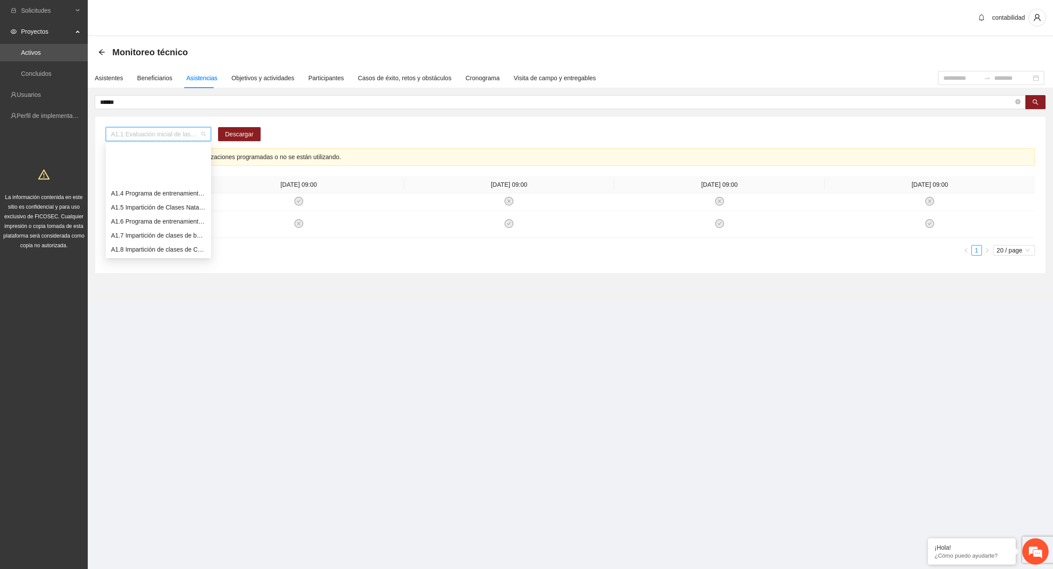
scroll to position [55, 0]
click at [178, 247] on div "A1.12 Impartición de acondicionamiento físico" at bounding box center [158, 251] width 95 height 10
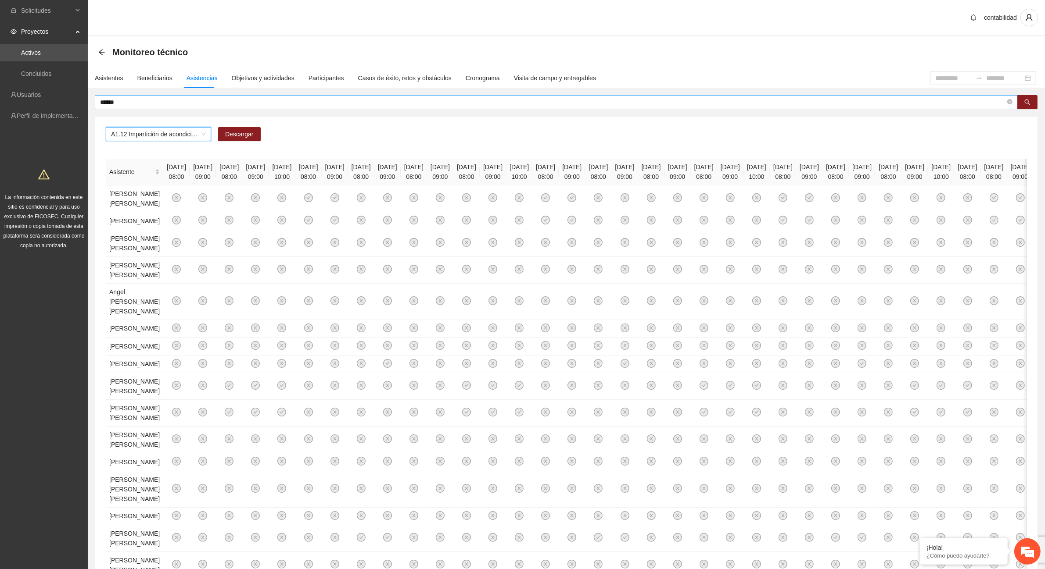
click at [145, 100] on input "******" at bounding box center [552, 102] width 905 height 10
type input "**********"
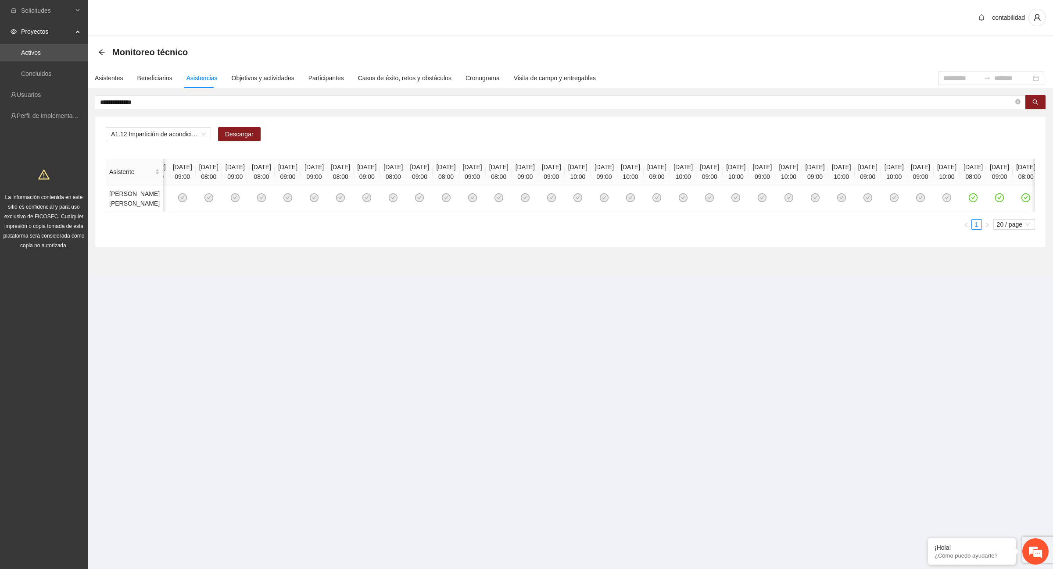
scroll to position [0, 0]
click at [108, 75] on div "Asistentes" at bounding box center [109, 78] width 29 height 10
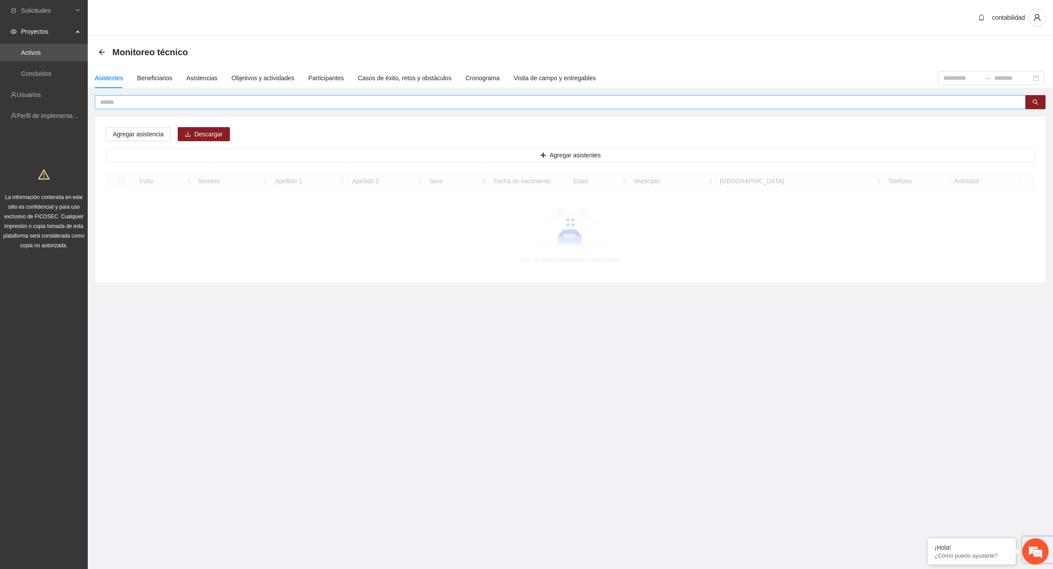
click at [145, 101] on input "text" at bounding box center [556, 102] width 913 height 10
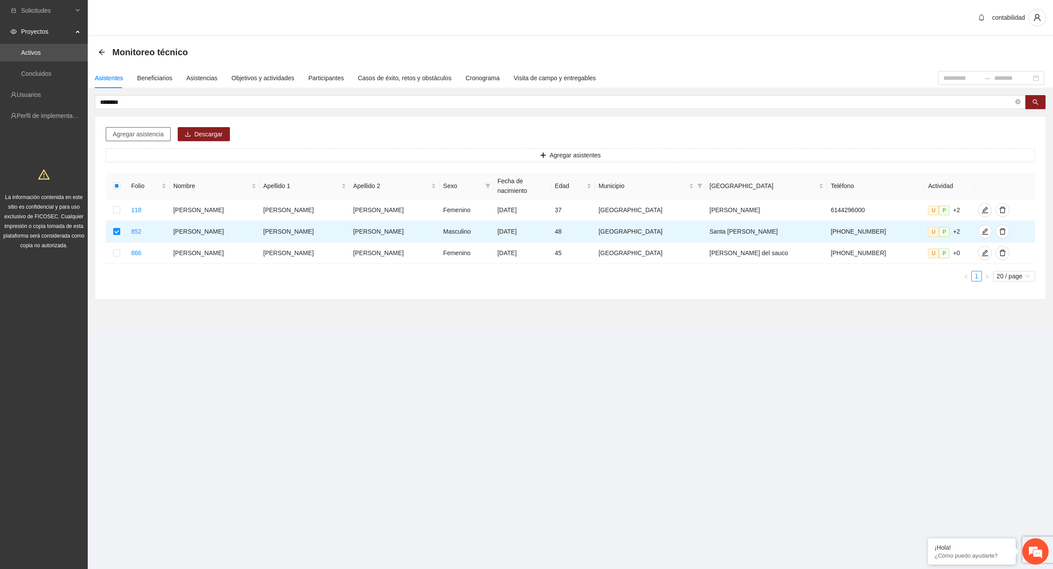
click at [140, 135] on span "Agregar asistencia" at bounding box center [138, 134] width 51 height 10
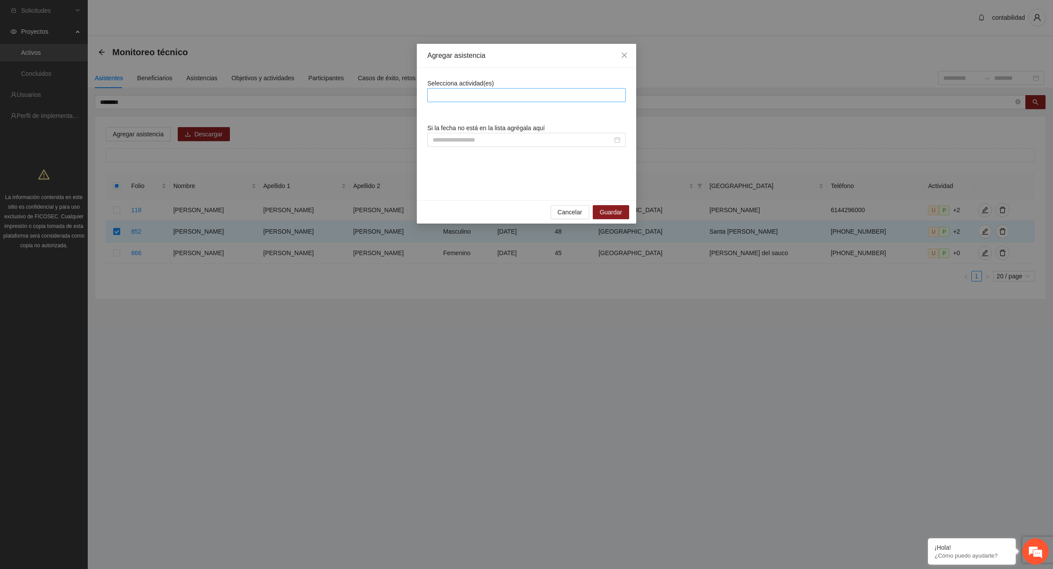
click at [489, 98] on div at bounding box center [527, 95] width 194 height 11
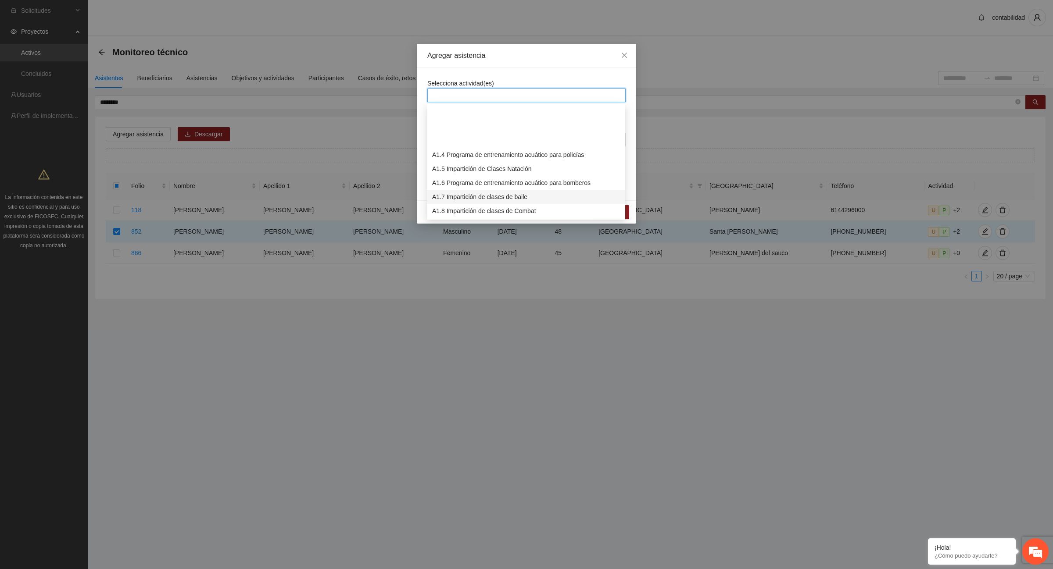
scroll to position [55, 0]
click at [510, 212] on div "A1.12 Impartición de acondicionamiento físico" at bounding box center [526, 213] width 188 height 10
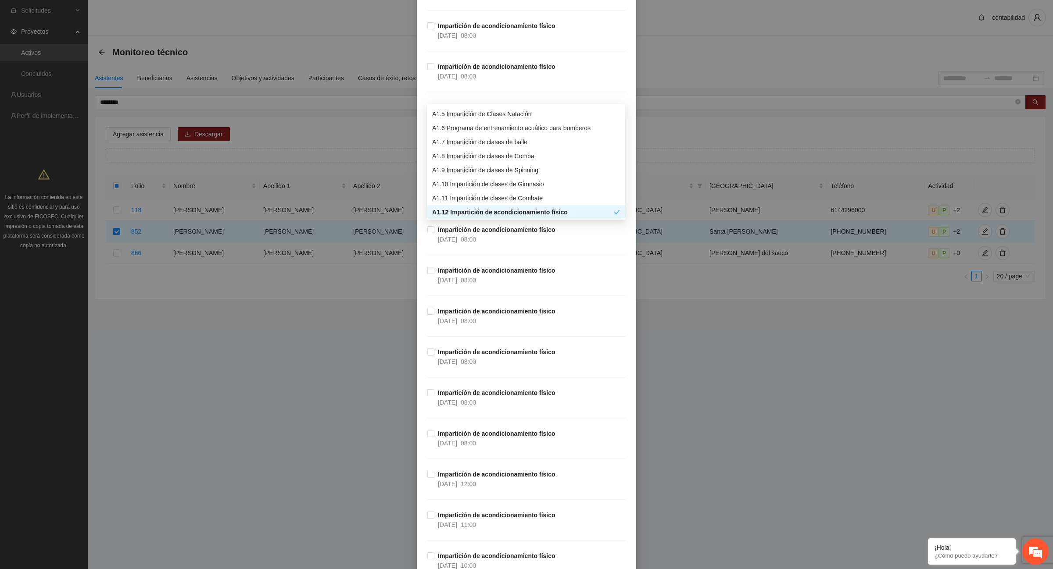
scroll to position [658, 0]
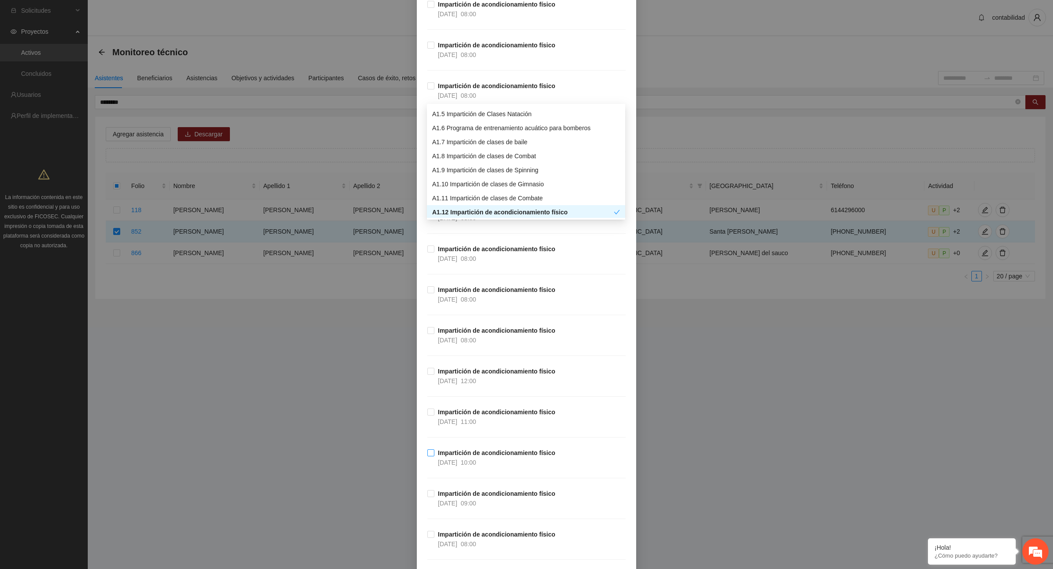
click at [427, 451] on label "Impartición de acondicionamiento físico [DATE] 10:00" at bounding box center [493, 457] width 132 height 19
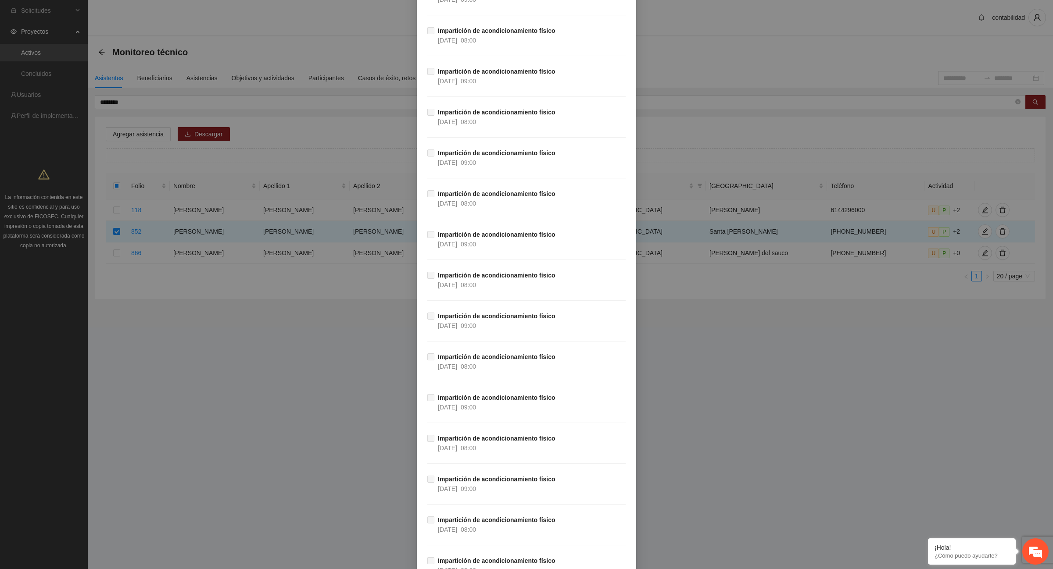
scroll to position [15490, 0]
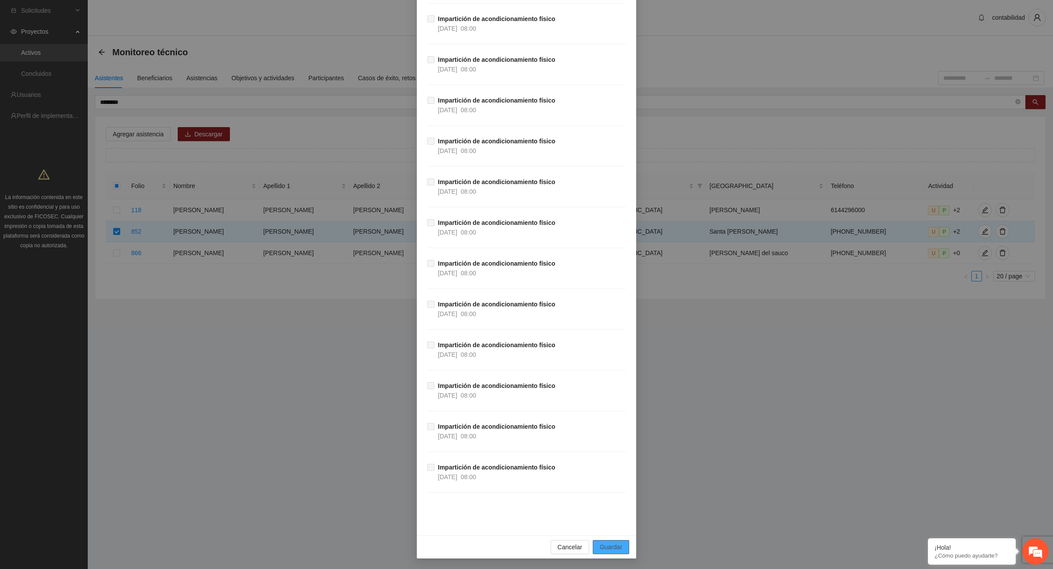
click at [611, 550] on span "Guardar" at bounding box center [611, 548] width 22 height 10
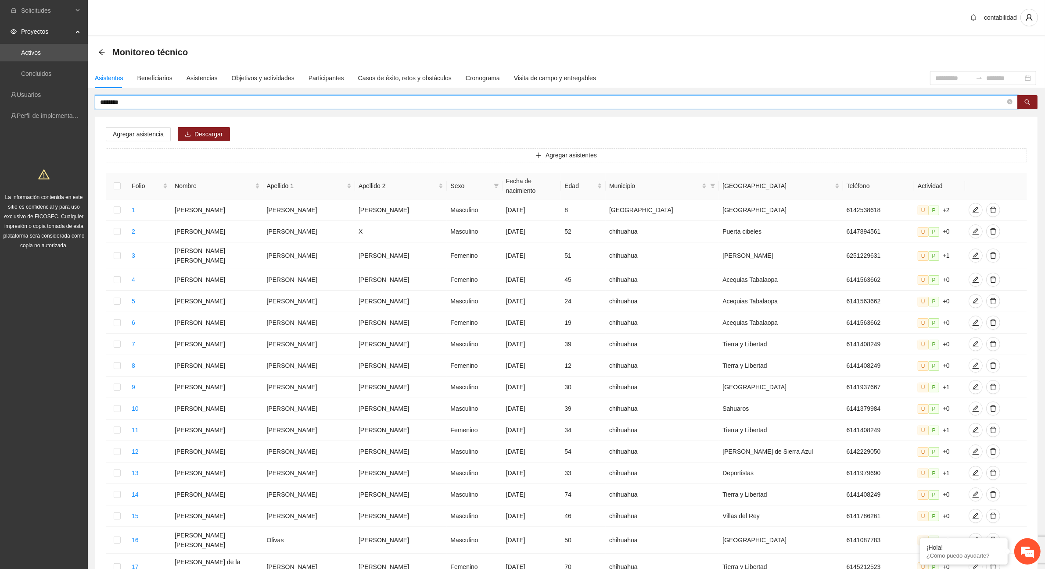
click at [176, 104] on input "********" at bounding box center [552, 102] width 905 height 10
type input "*"
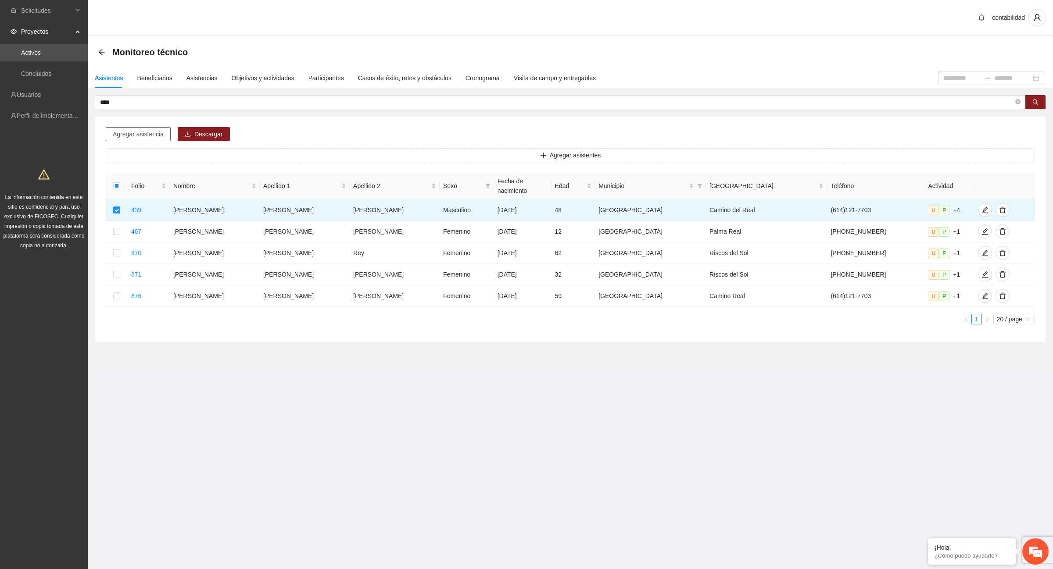
click at [161, 130] on span "Agregar asistencia" at bounding box center [138, 134] width 51 height 10
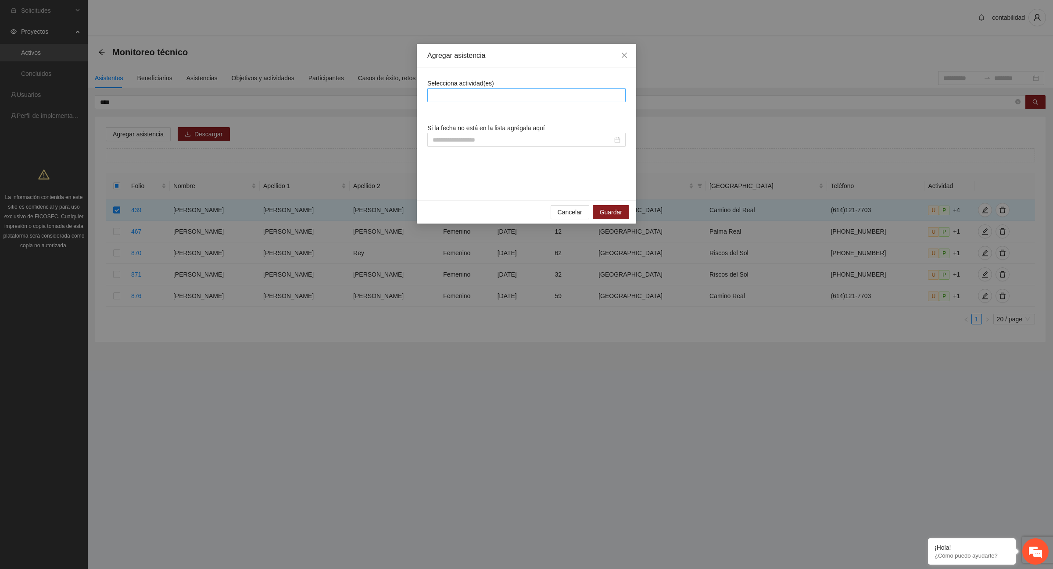
click at [440, 92] on div at bounding box center [527, 95] width 194 height 11
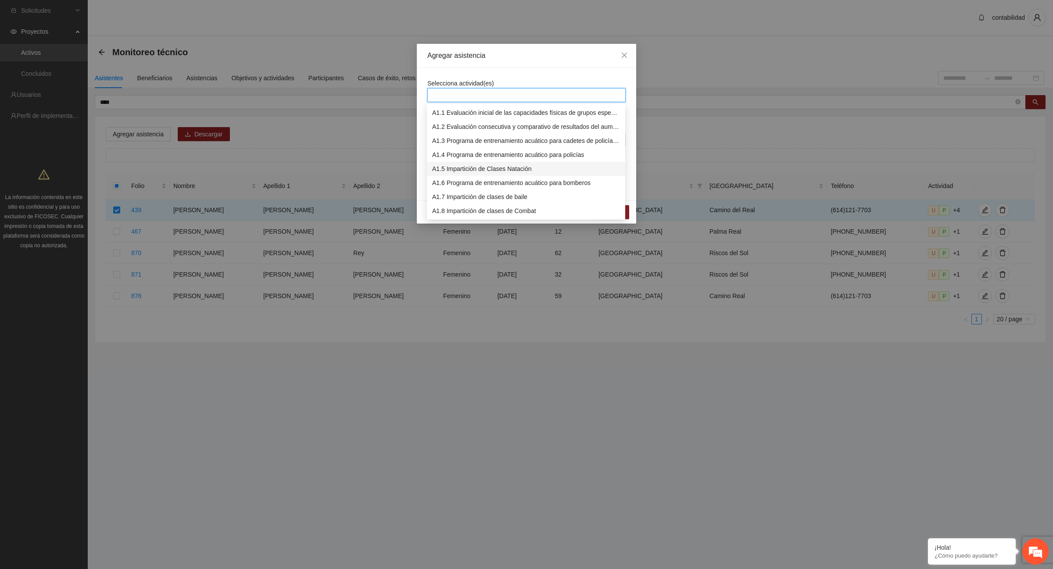
scroll to position [55, 0]
click at [503, 215] on div "A1.12 Impartición de acondicionamiento físico" at bounding box center [526, 213] width 188 height 10
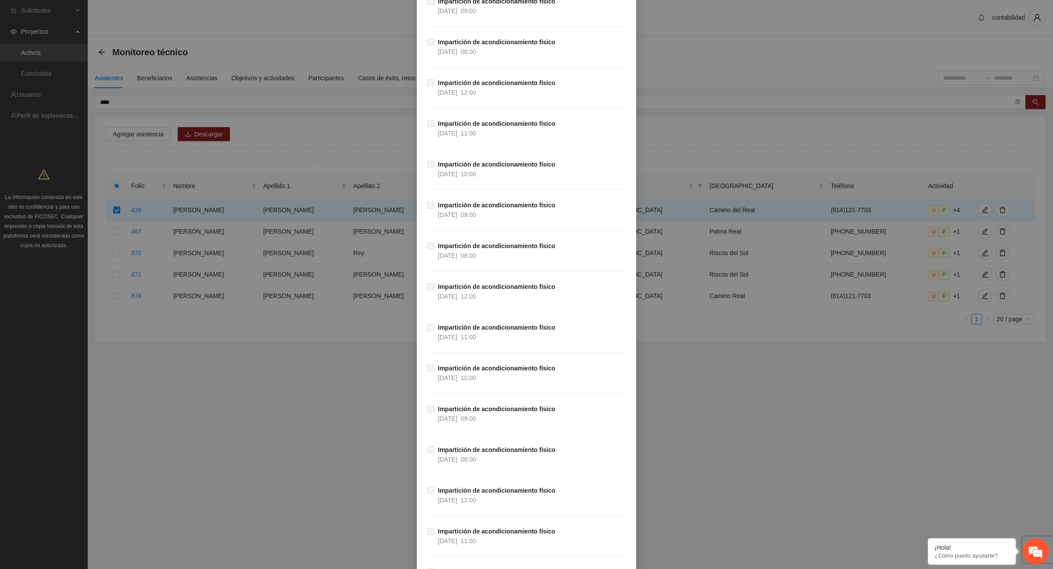
scroll to position [15490, 0]
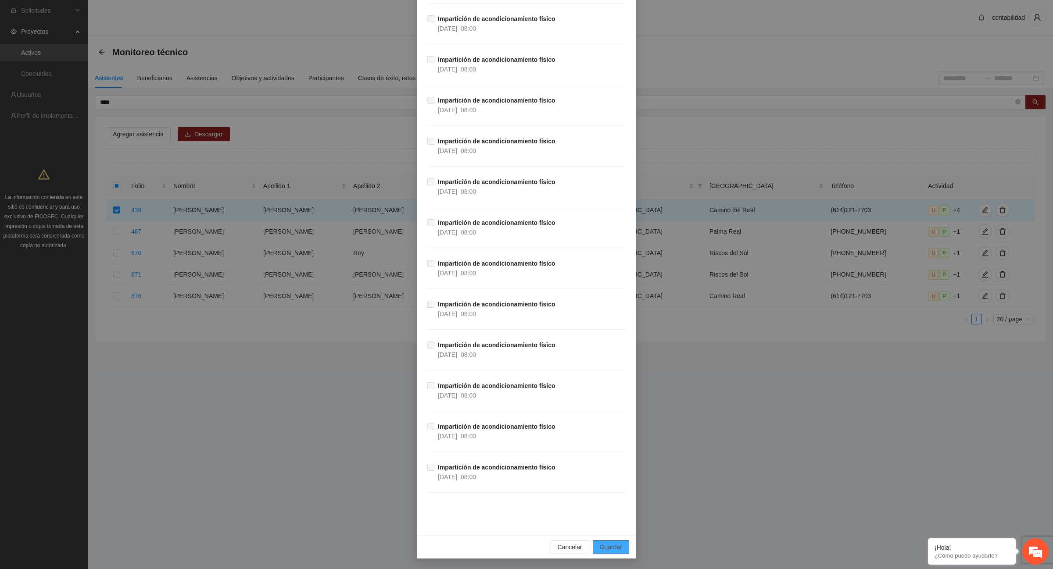
click at [611, 548] on span "Guardar" at bounding box center [611, 548] width 22 height 10
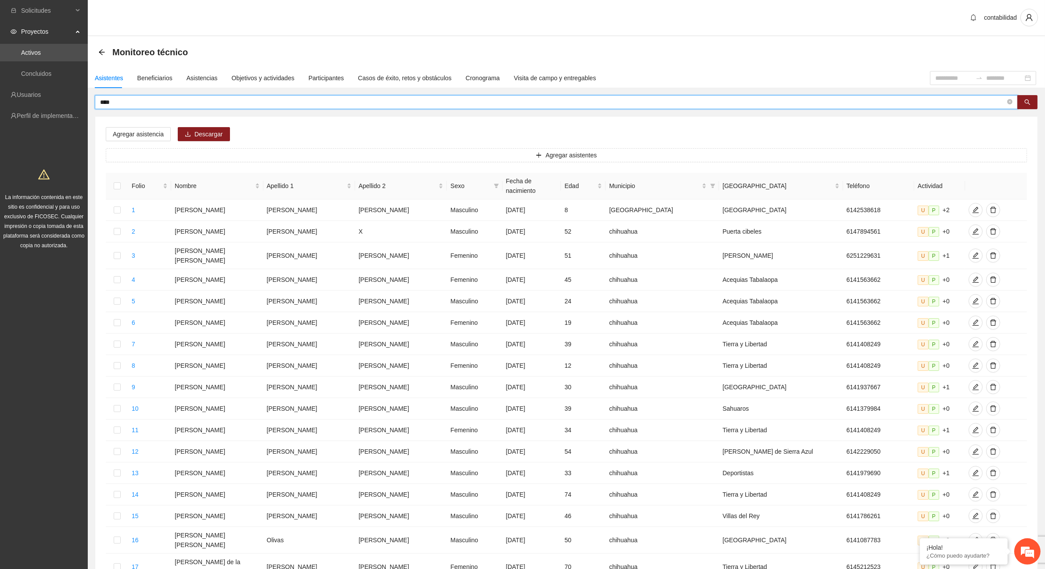
click at [141, 99] on input "****" at bounding box center [552, 102] width 905 height 10
type input "*"
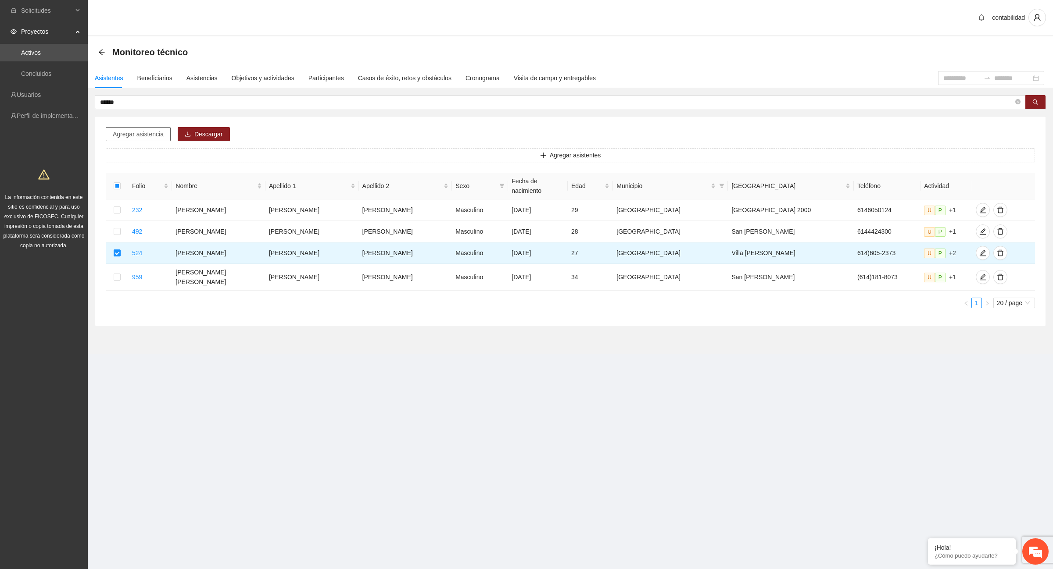
click at [129, 136] on span "Agregar asistencia" at bounding box center [138, 134] width 51 height 10
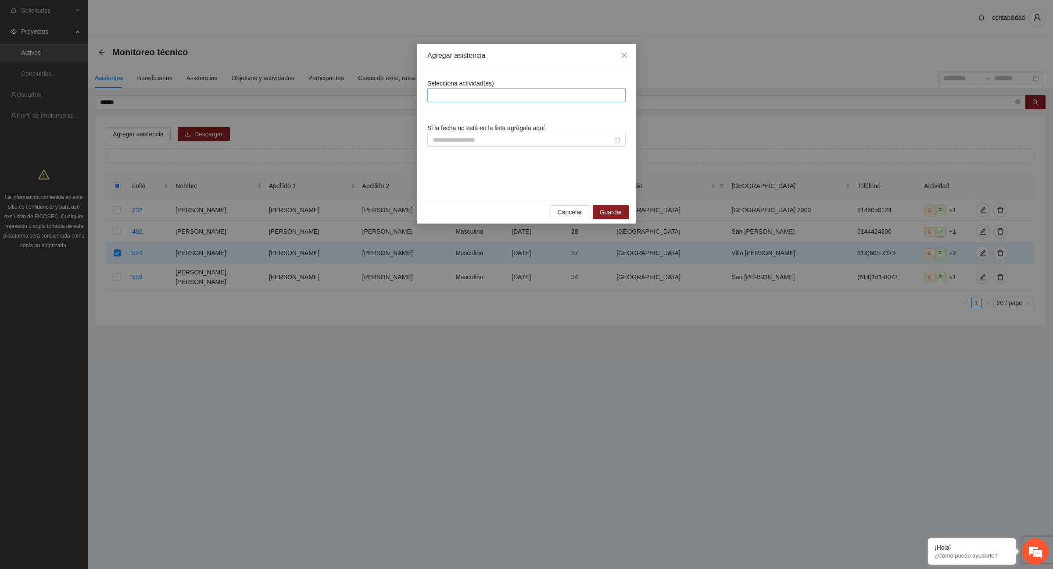
click at [475, 95] on div at bounding box center [527, 95] width 194 height 11
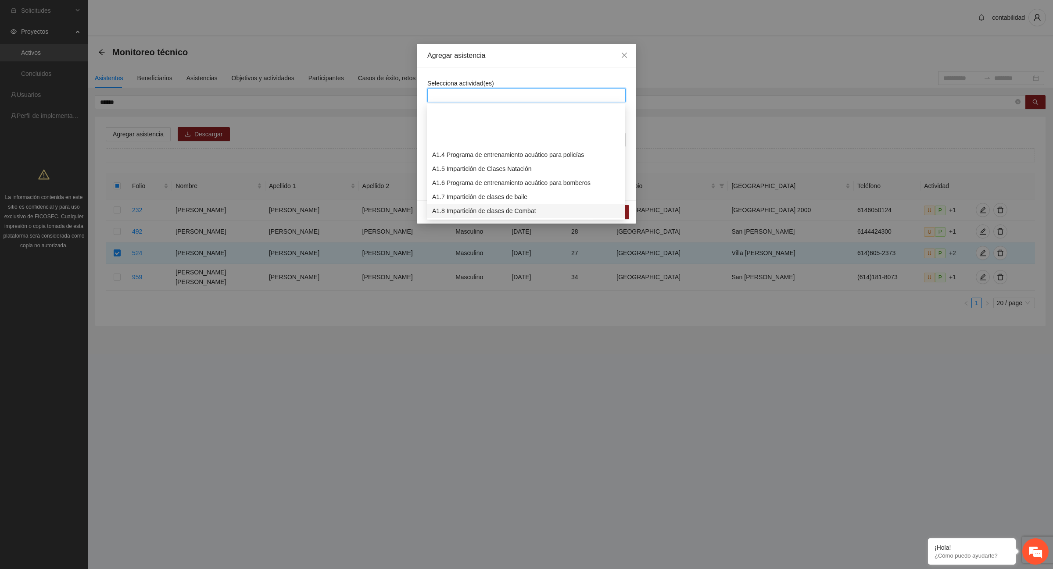
scroll to position [55, 0]
click at [496, 205] on div "A1.12 Impartición de acondicionamiento físico" at bounding box center [526, 212] width 198 height 14
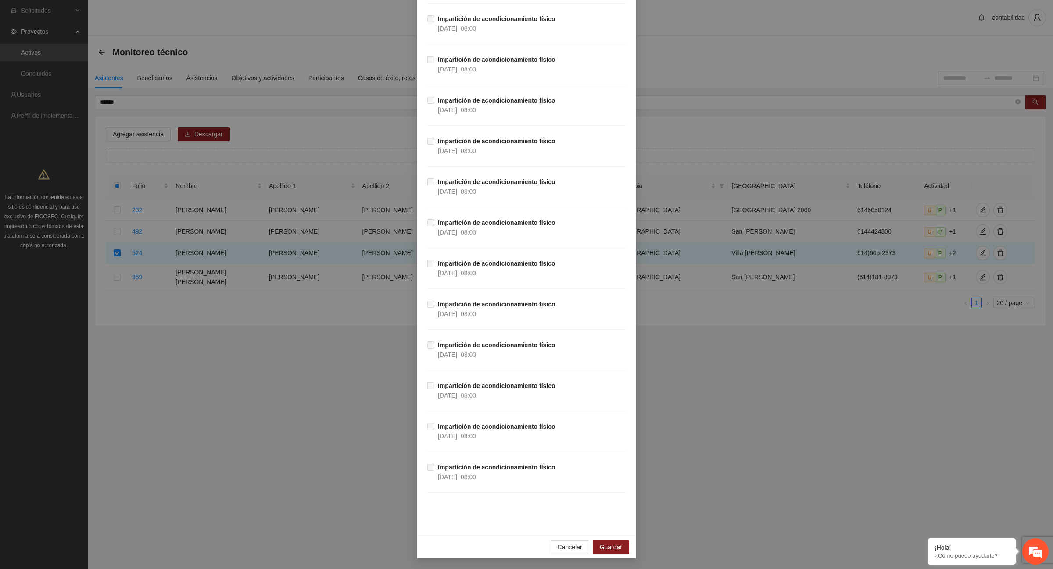
scroll to position [15490, 0]
click at [606, 551] on span "Guardar" at bounding box center [611, 548] width 22 height 10
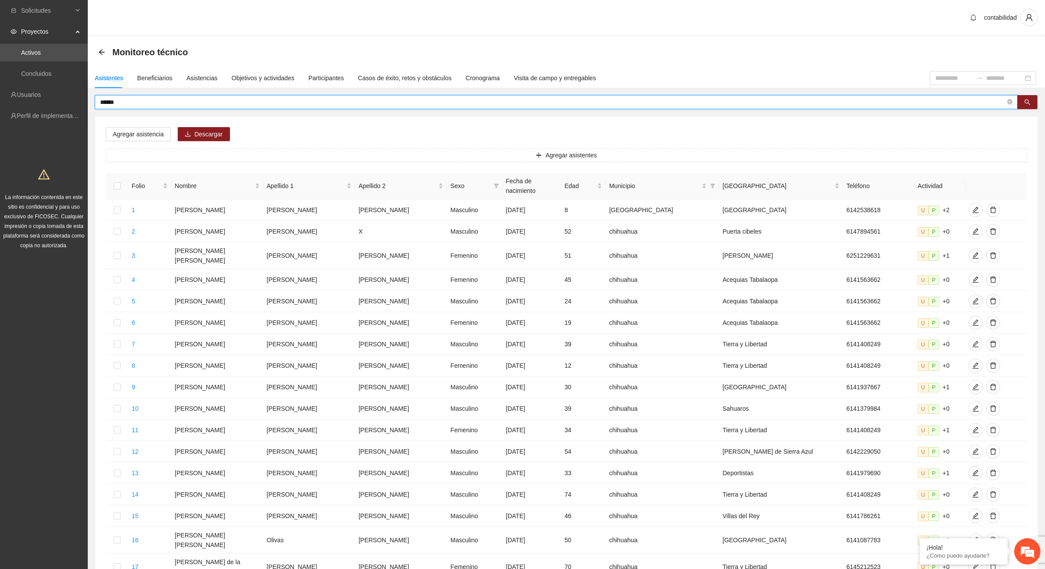
click at [131, 101] on input "******" at bounding box center [552, 102] width 905 height 10
type input "*"
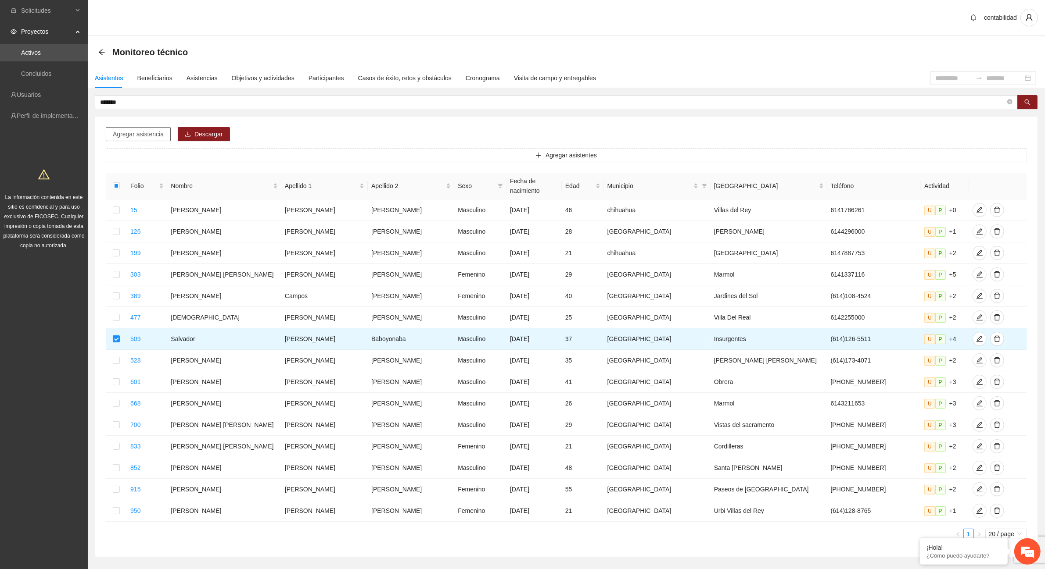
click at [141, 136] on span "Agregar asistencia" at bounding box center [138, 134] width 51 height 10
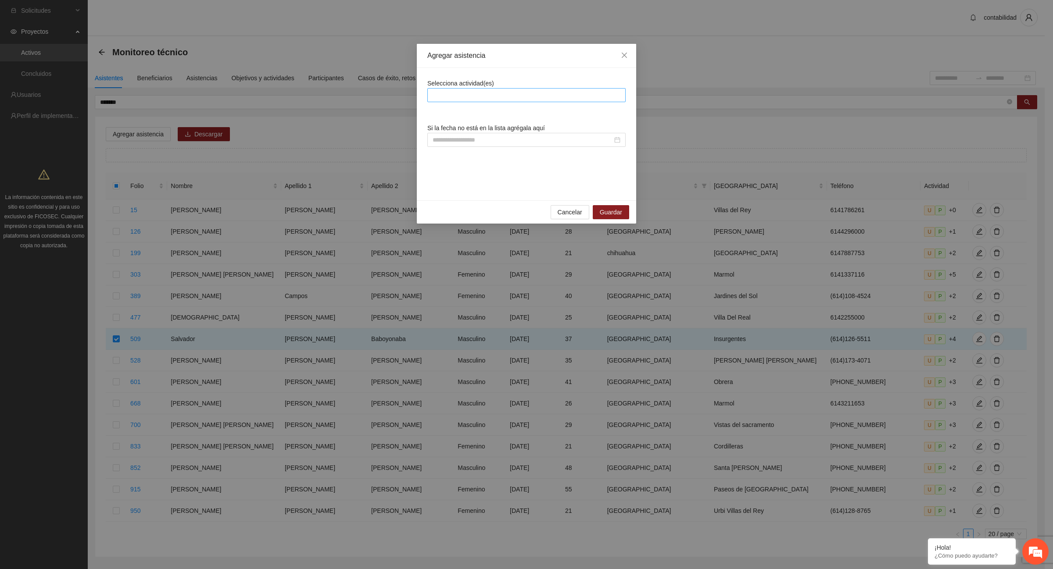
click at [473, 95] on div at bounding box center [527, 95] width 194 height 11
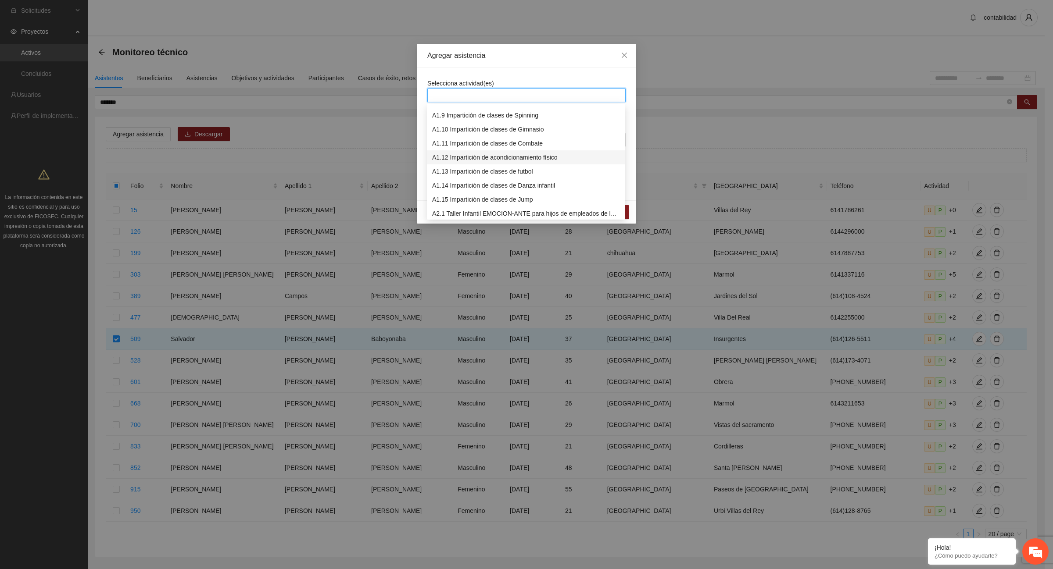
click at [474, 153] on div "A1.12 Impartición de acondicionamiento físico" at bounding box center [526, 158] width 188 height 10
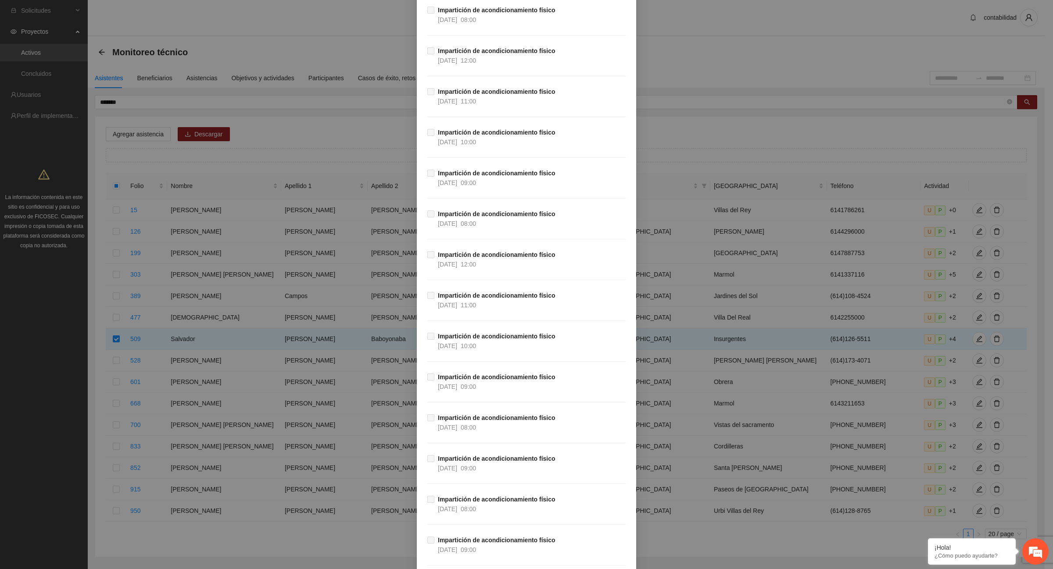
scroll to position [15490, 0]
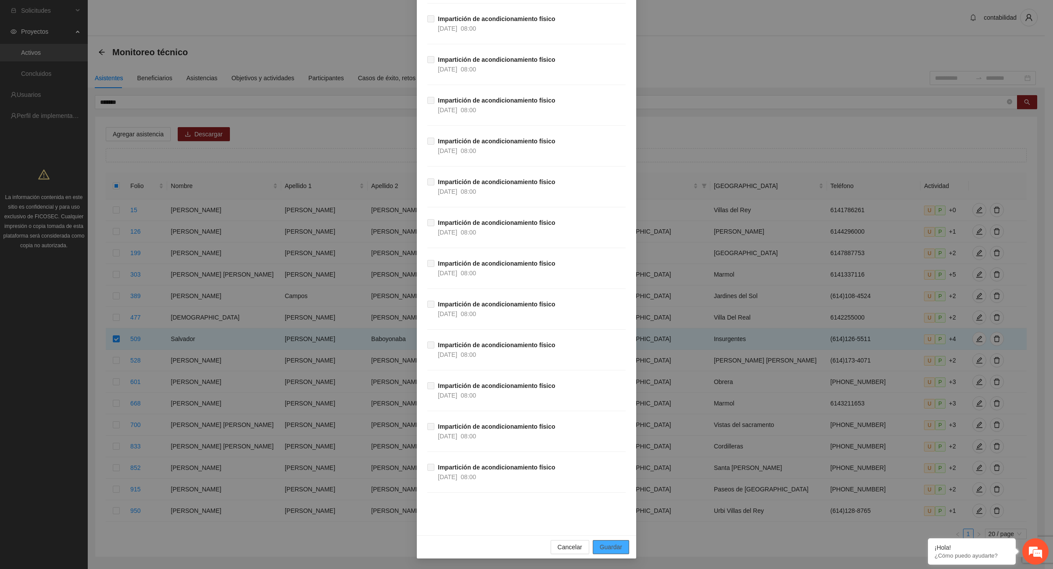
drag, startPoint x: 606, startPoint y: 546, endPoint x: 603, endPoint y: 542, distance: 5.1
click at [606, 547] on span "Guardar" at bounding box center [611, 548] width 22 height 10
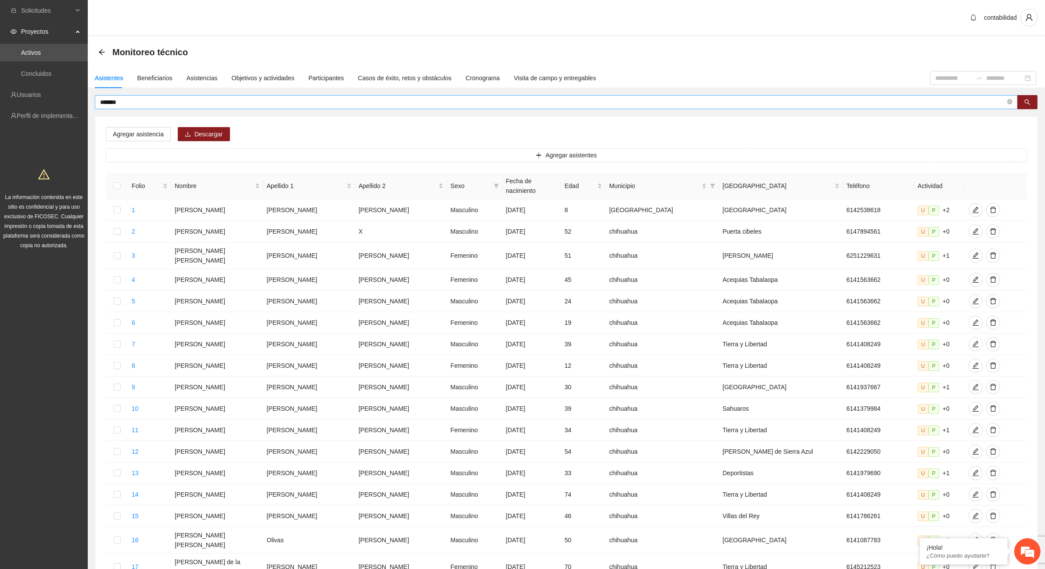
click at [141, 100] on input "*******" at bounding box center [552, 102] width 905 height 10
type input "*"
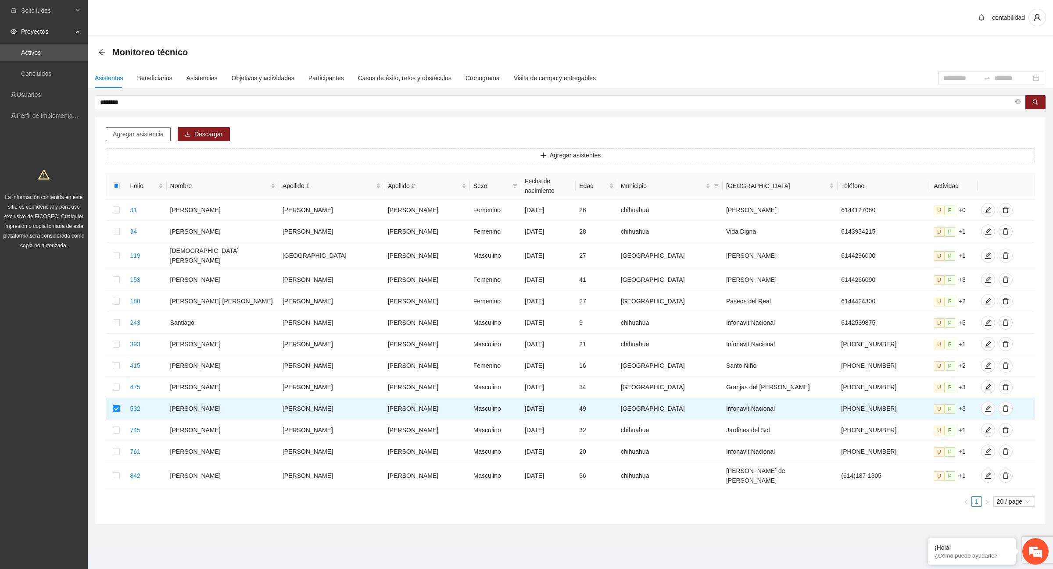
click at [136, 137] on span "Agregar asistencia" at bounding box center [138, 134] width 51 height 10
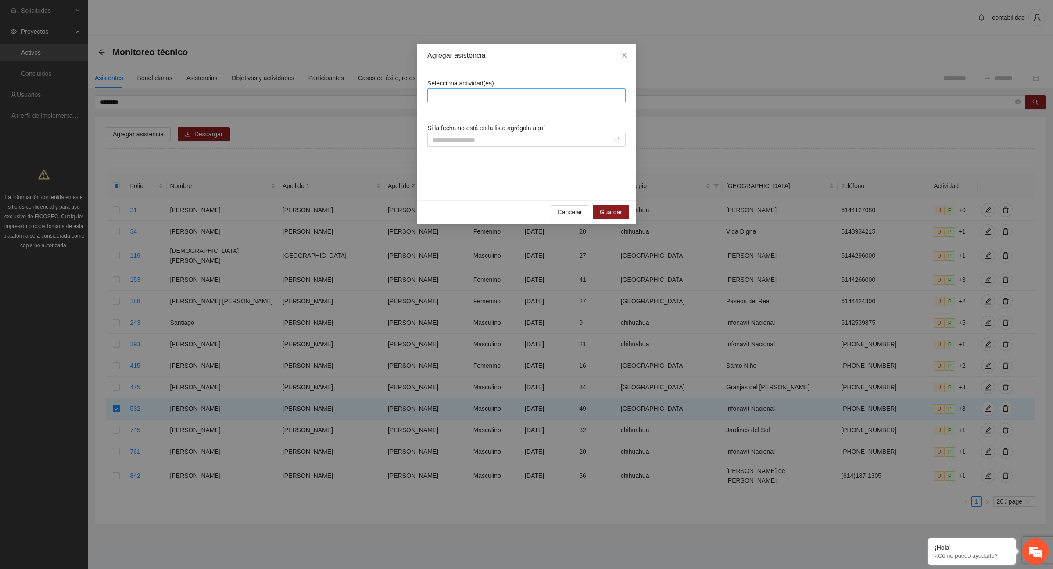
click at [513, 93] on div at bounding box center [527, 95] width 194 height 11
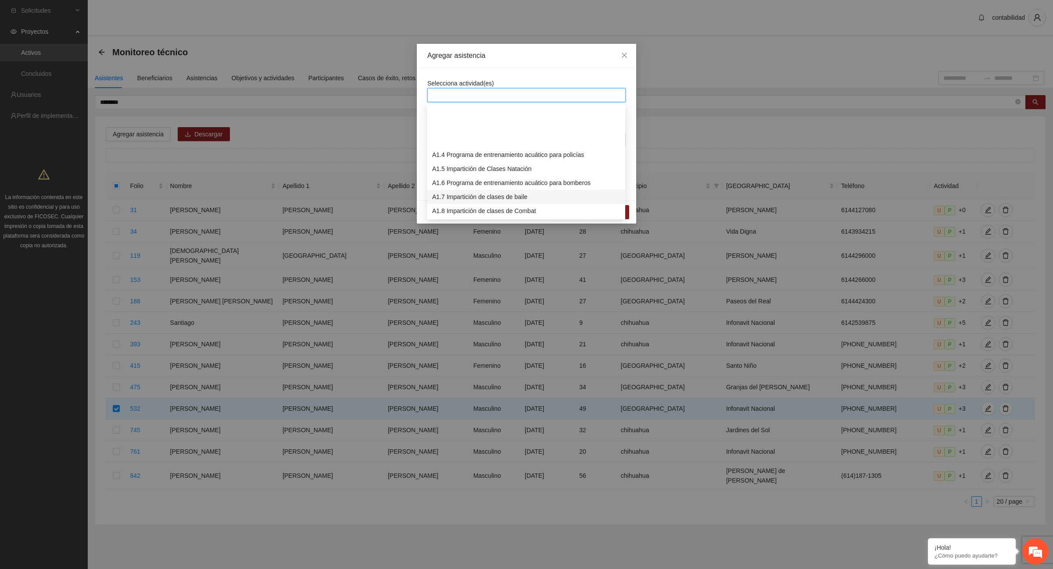
scroll to position [110, 0]
click at [475, 158] on div "A1.12 Impartición de acondicionamiento físico" at bounding box center [526, 158] width 188 height 10
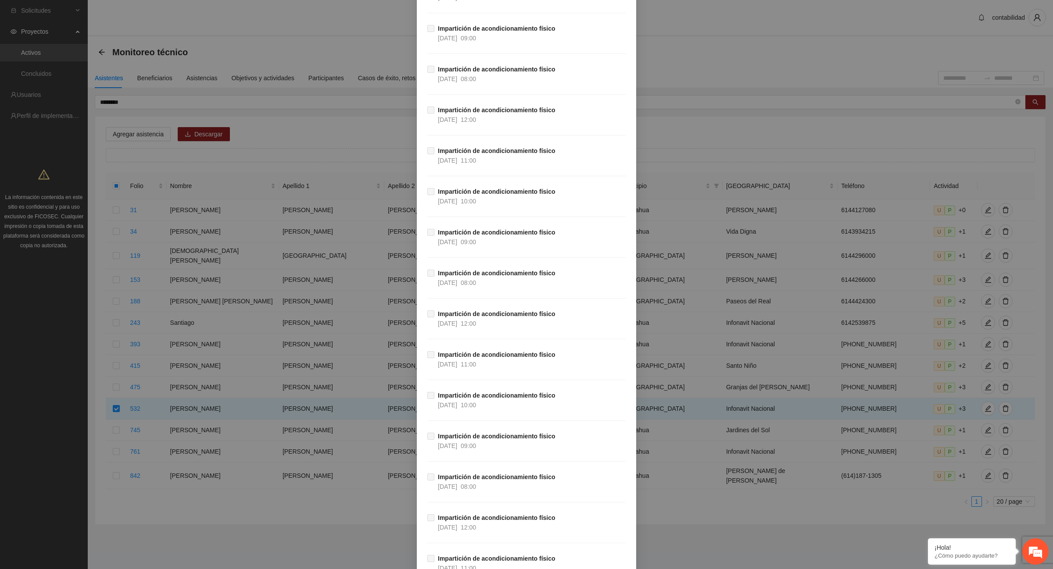
scroll to position [15490, 0]
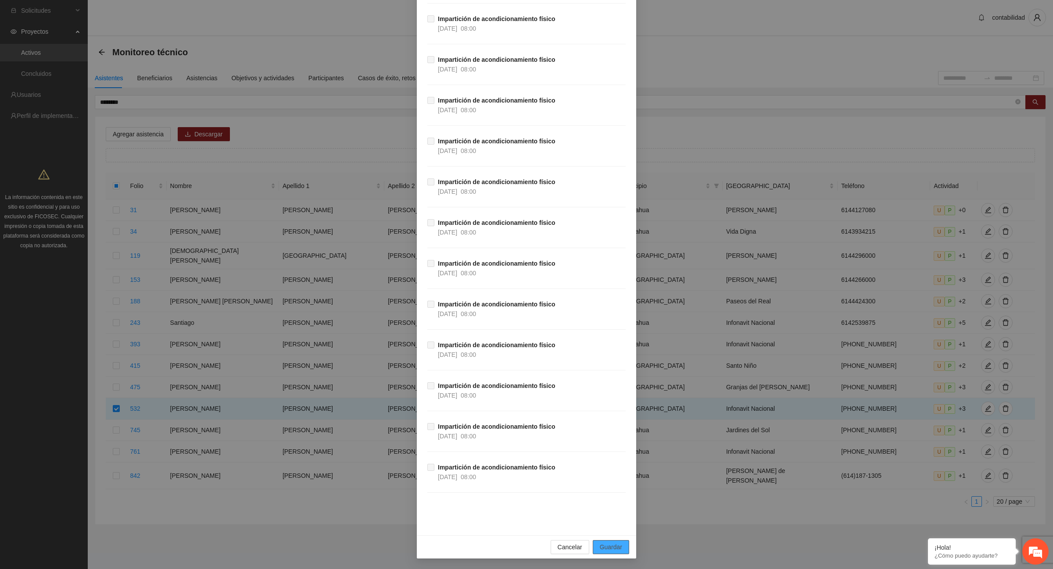
click at [600, 549] on span "Guardar" at bounding box center [611, 548] width 22 height 10
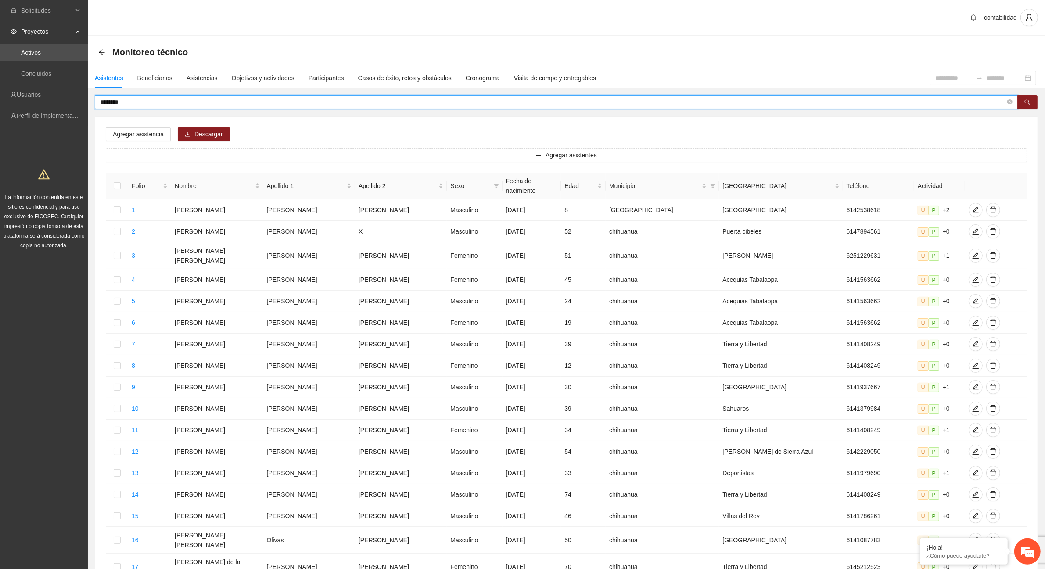
click at [152, 102] on input "********" at bounding box center [552, 102] width 905 height 10
type input "*"
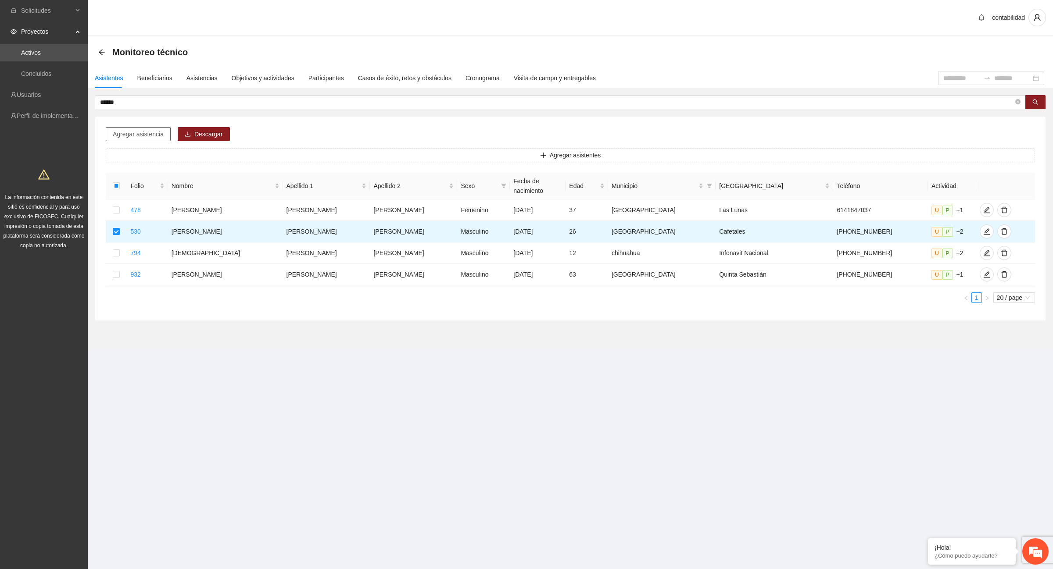
click at [138, 138] on span "Agregar asistencia" at bounding box center [138, 134] width 51 height 10
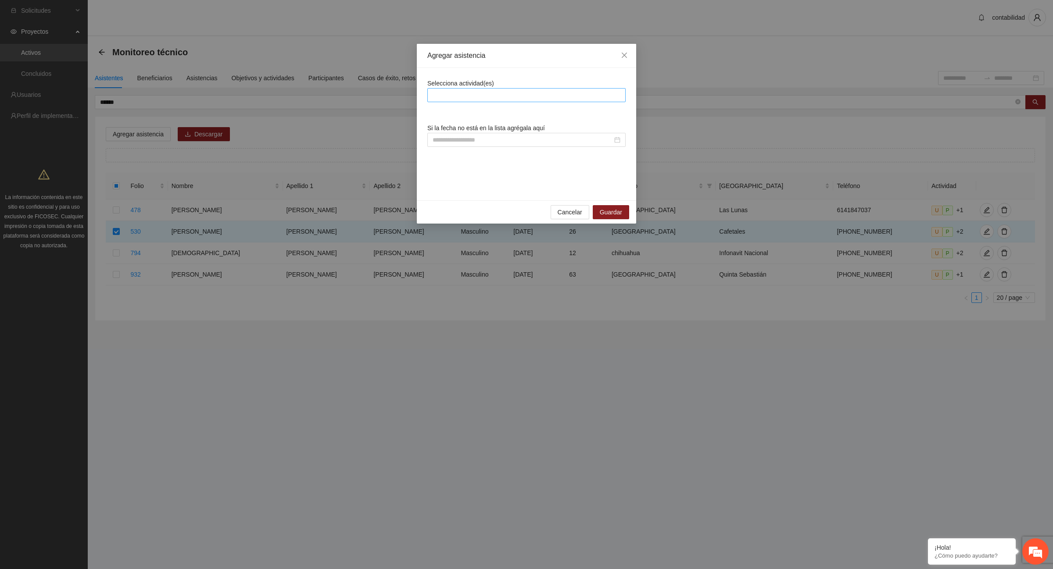
click at [457, 97] on div at bounding box center [527, 95] width 194 height 11
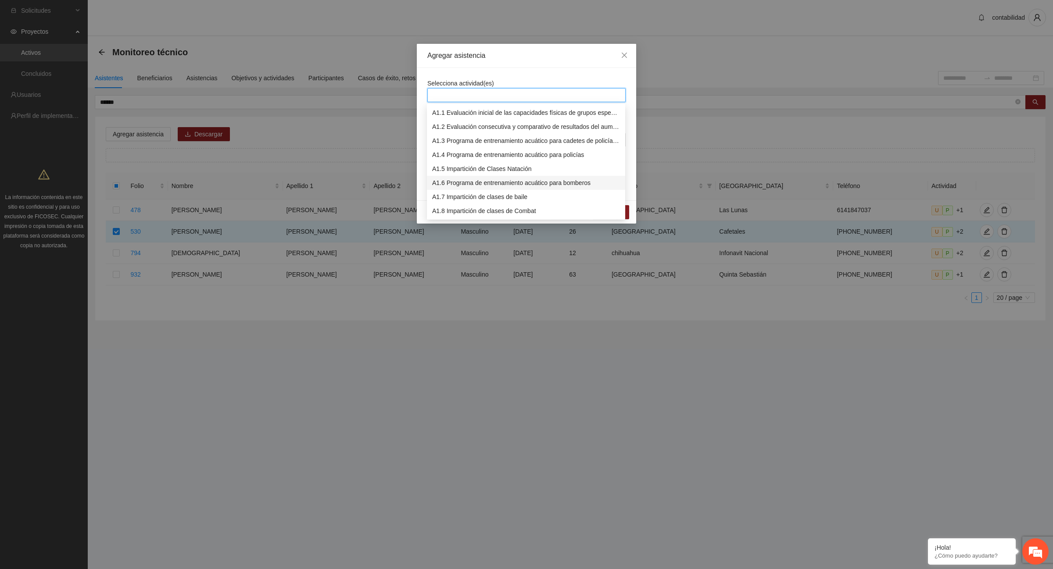
scroll to position [55, 0]
click at [483, 213] on div "A1.12 Impartición de acondicionamiento físico" at bounding box center [526, 213] width 188 height 10
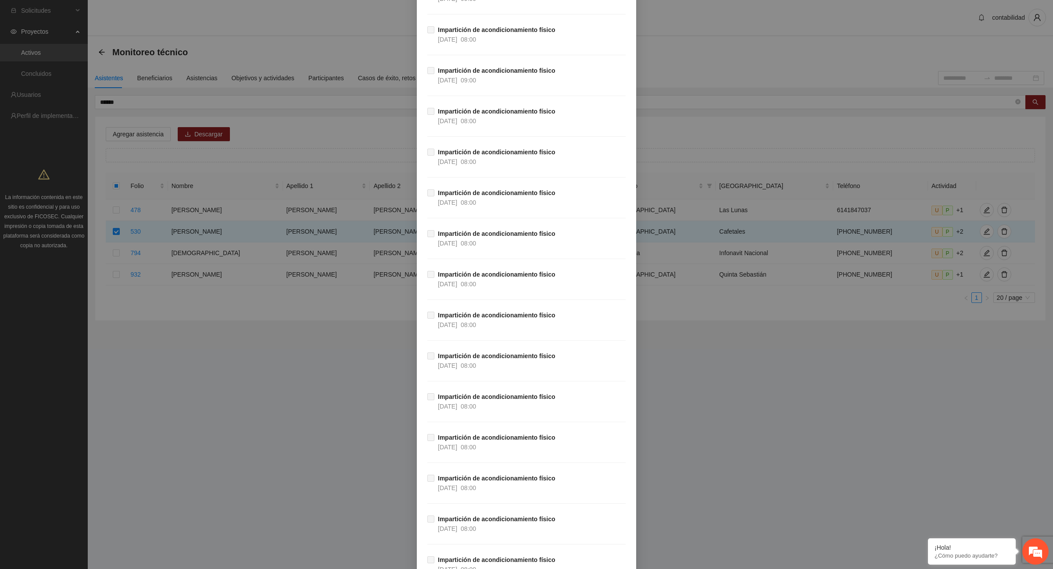
scroll to position [15490, 0]
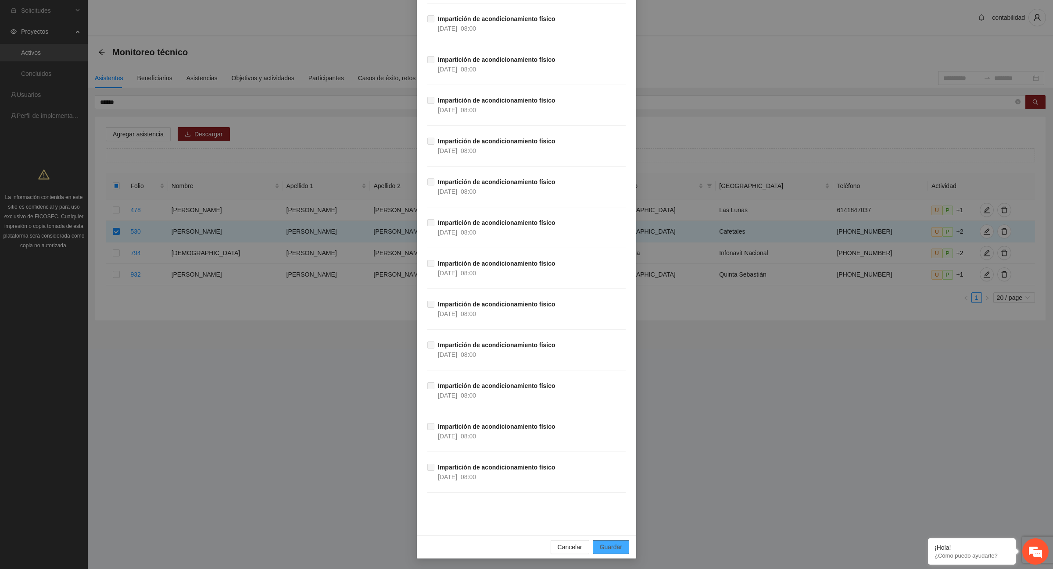
click at [615, 543] on span "Guardar" at bounding box center [611, 548] width 22 height 10
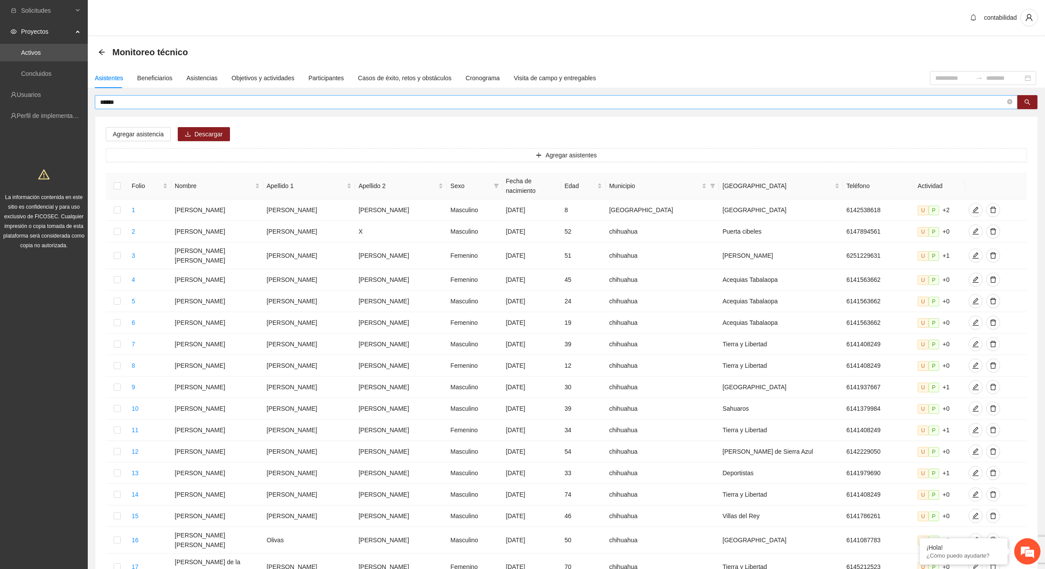
click at [144, 97] on input "******" at bounding box center [552, 102] width 905 height 10
type input "*"
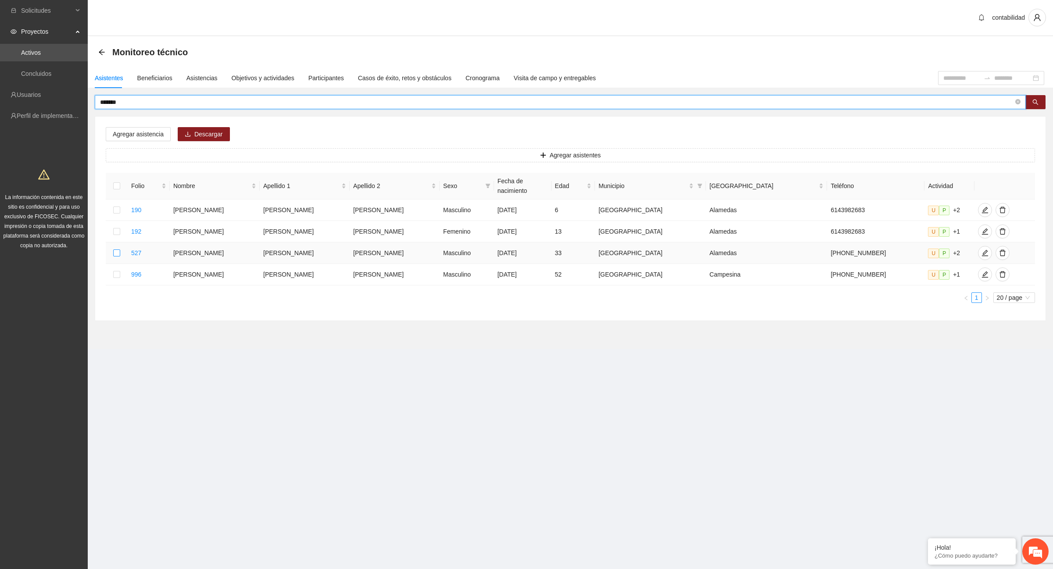
click at [118, 248] on label at bounding box center [116, 253] width 7 height 10
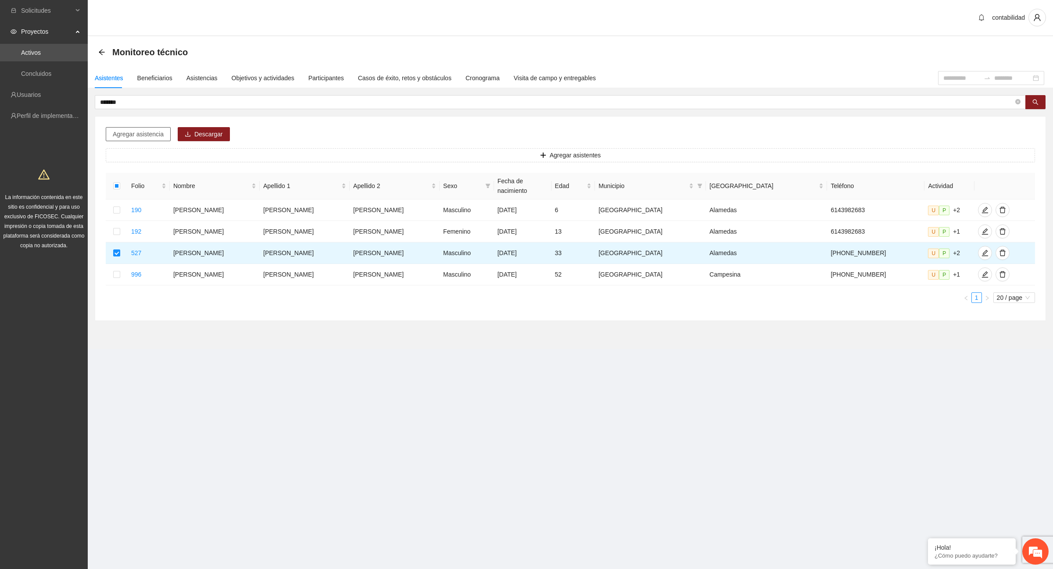
click at [125, 134] on span "Agregar asistencia" at bounding box center [138, 134] width 51 height 10
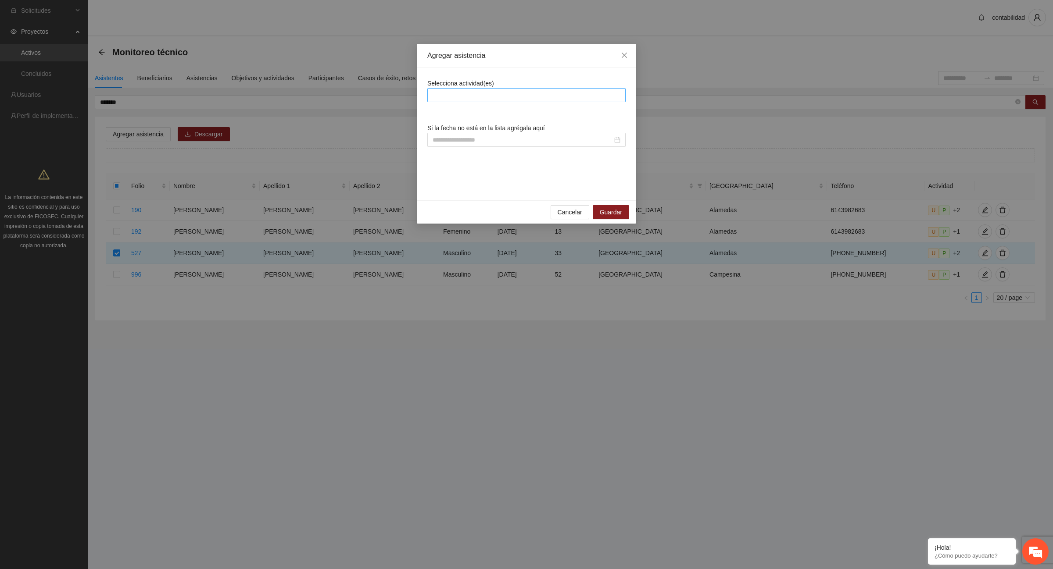
click at [472, 97] on div at bounding box center [527, 95] width 194 height 11
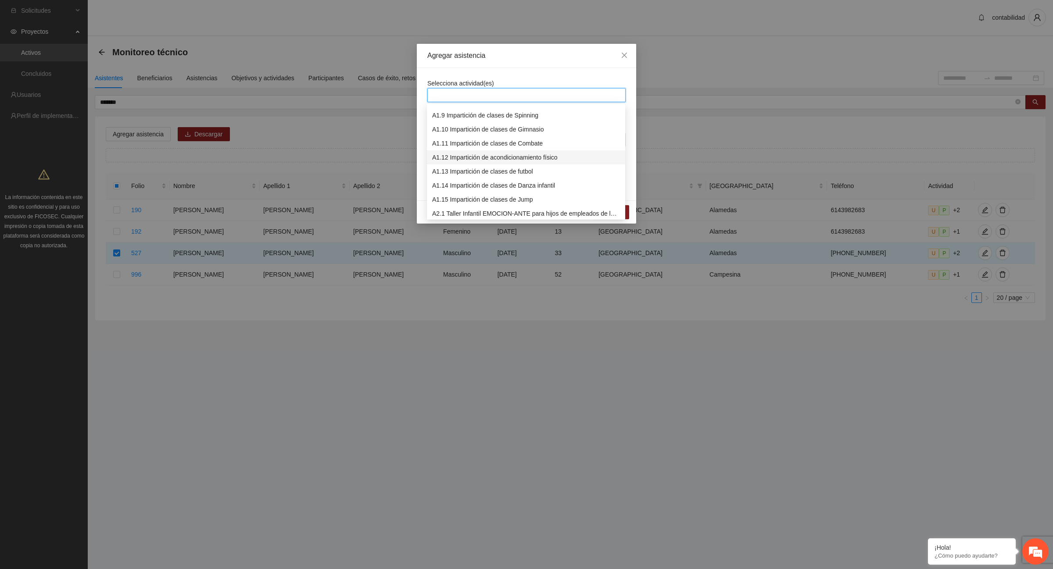
click at [482, 156] on div "A1.12 Impartición de acondicionamiento físico" at bounding box center [526, 158] width 188 height 10
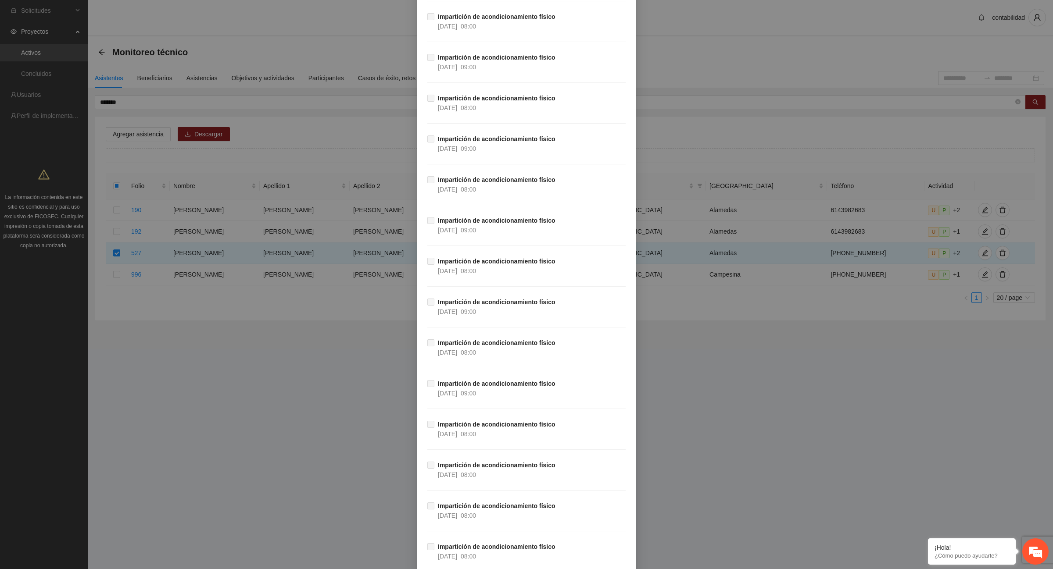
scroll to position [15490, 0]
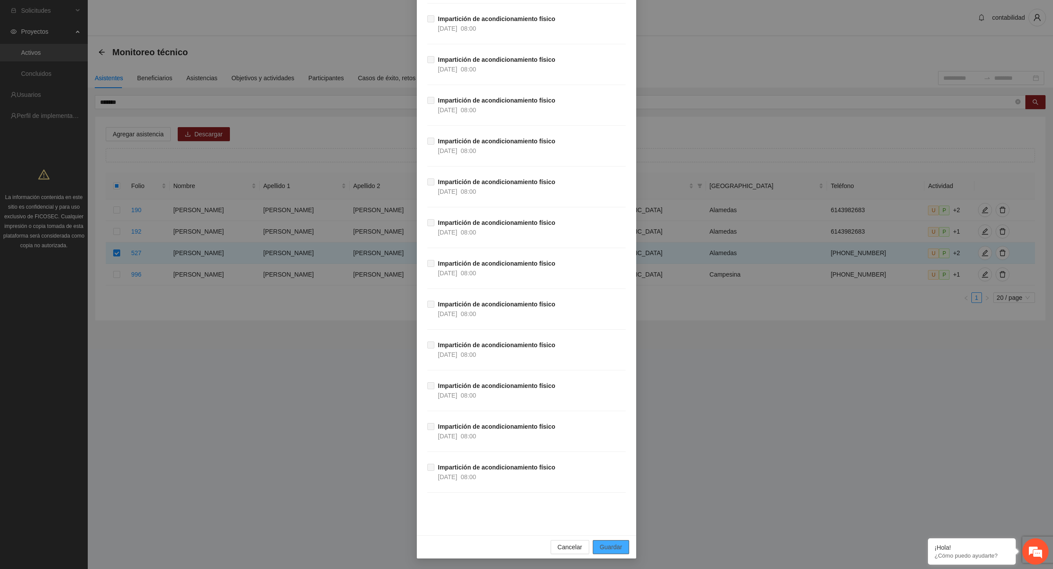
click at [607, 551] on span "Guardar" at bounding box center [611, 548] width 22 height 10
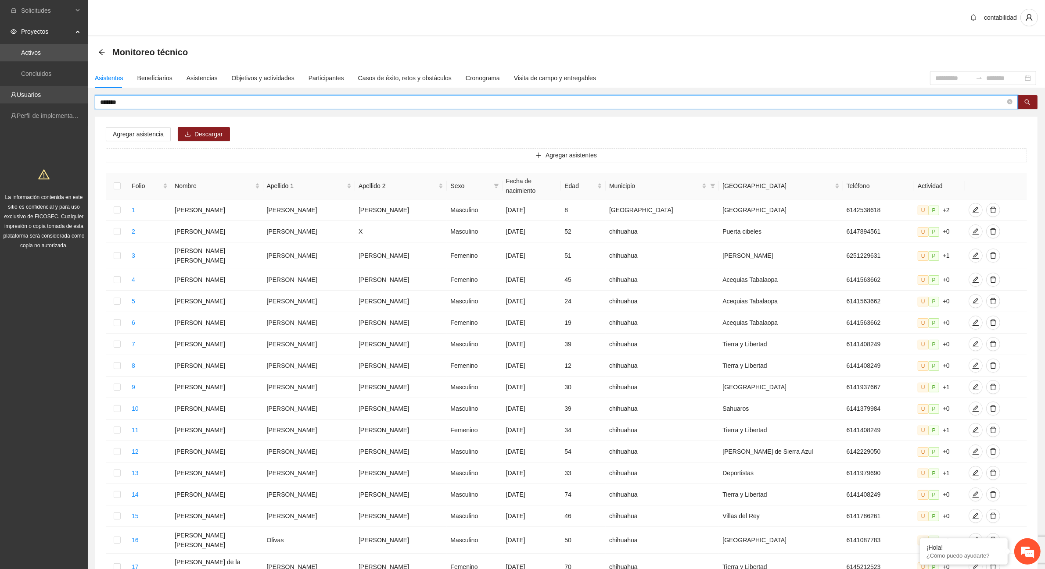
drag, startPoint x: 161, startPoint y: 102, endPoint x: 61, endPoint y: 95, distance: 100.7
click at [61, 95] on section "Solicitudes Proyectos Activos Concluidos Usuarios Perfil de implementadora La i…" at bounding box center [522, 367] width 1045 height 734
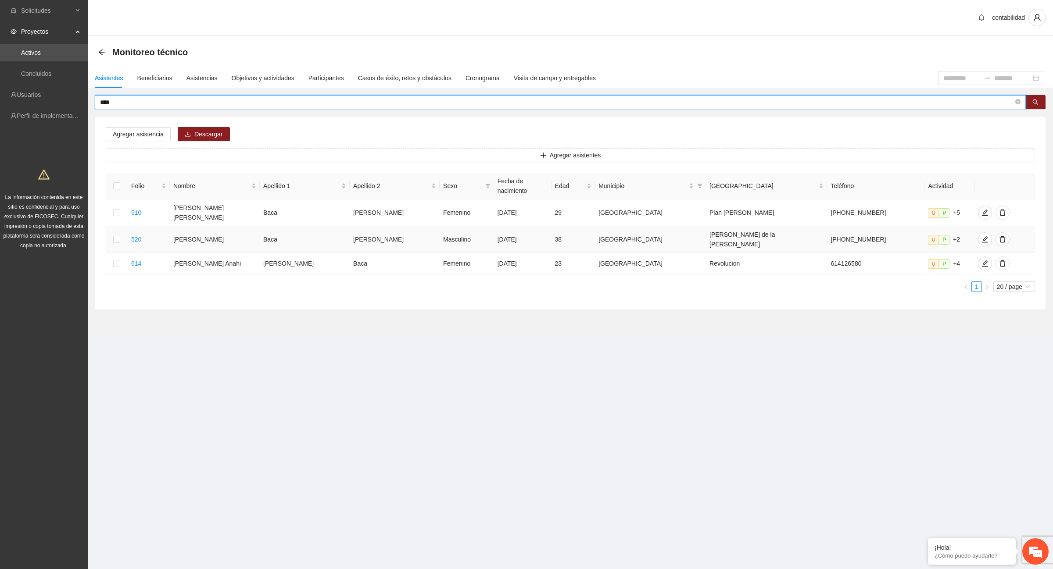
click at [116, 226] on td at bounding box center [117, 239] width 22 height 27
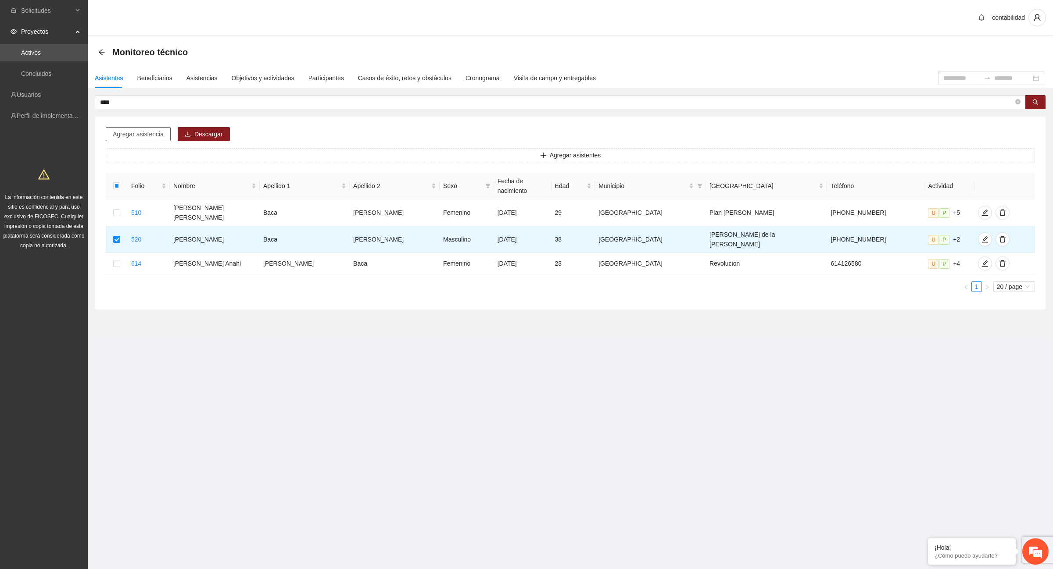
click at [141, 140] on button "Agregar asistencia" at bounding box center [138, 134] width 65 height 14
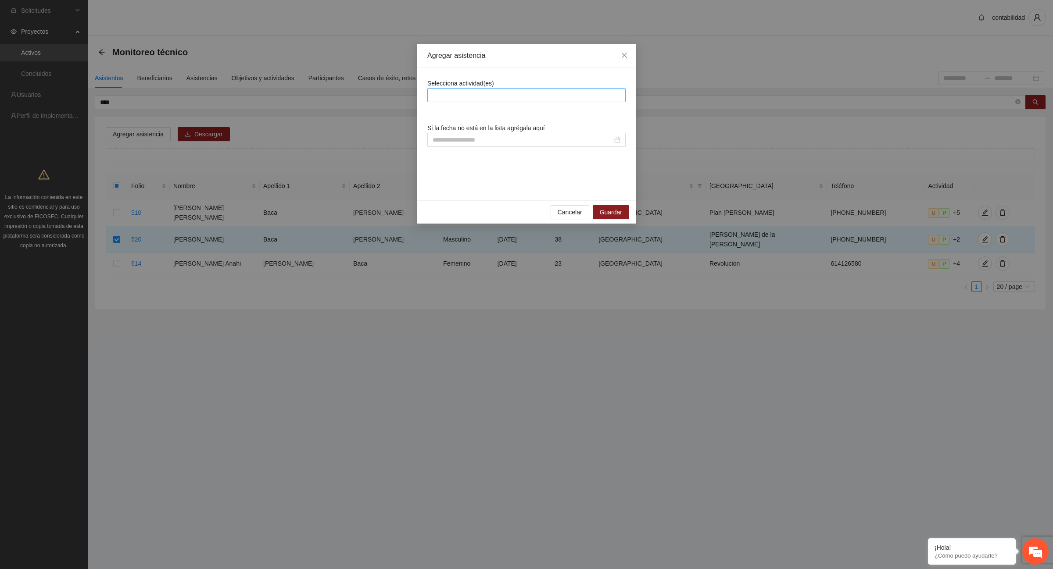
click at [470, 95] on div at bounding box center [527, 95] width 194 height 11
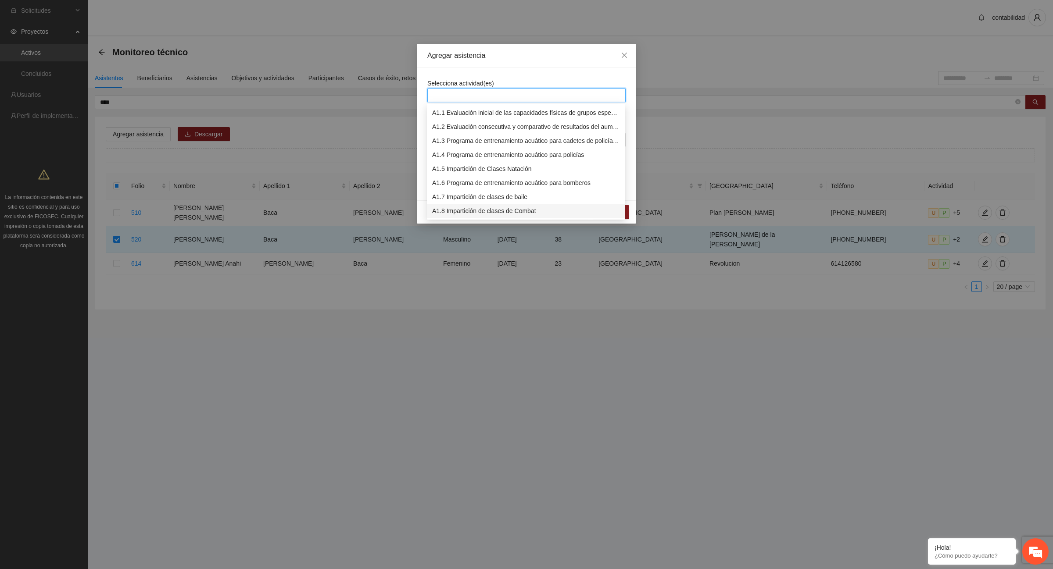
scroll to position [55, 0]
click at [515, 209] on div "A1.12 Impartición de acondicionamiento físico" at bounding box center [526, 213] width 188 height 10
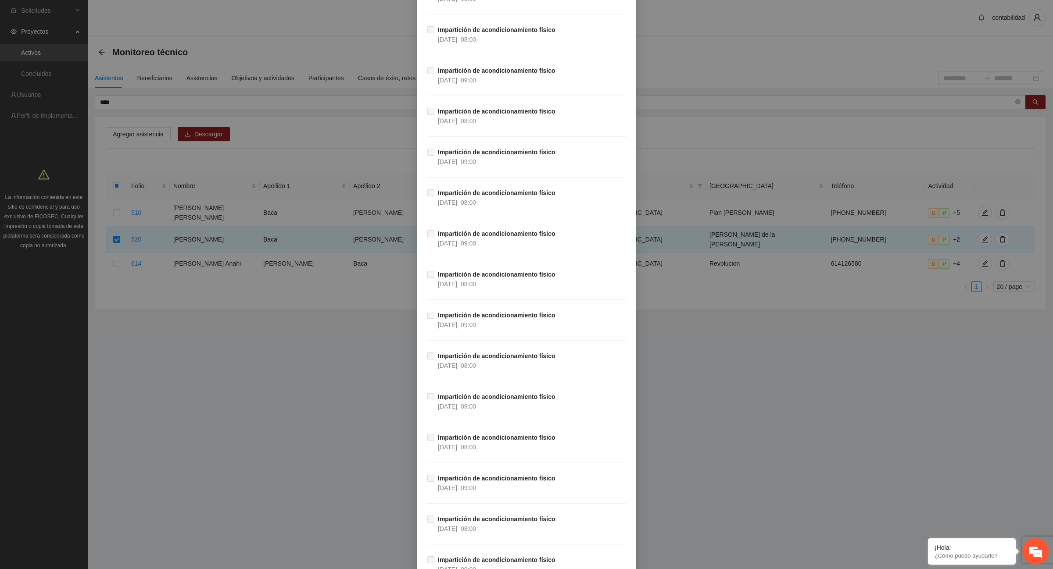
scroll to position [15490, 0]
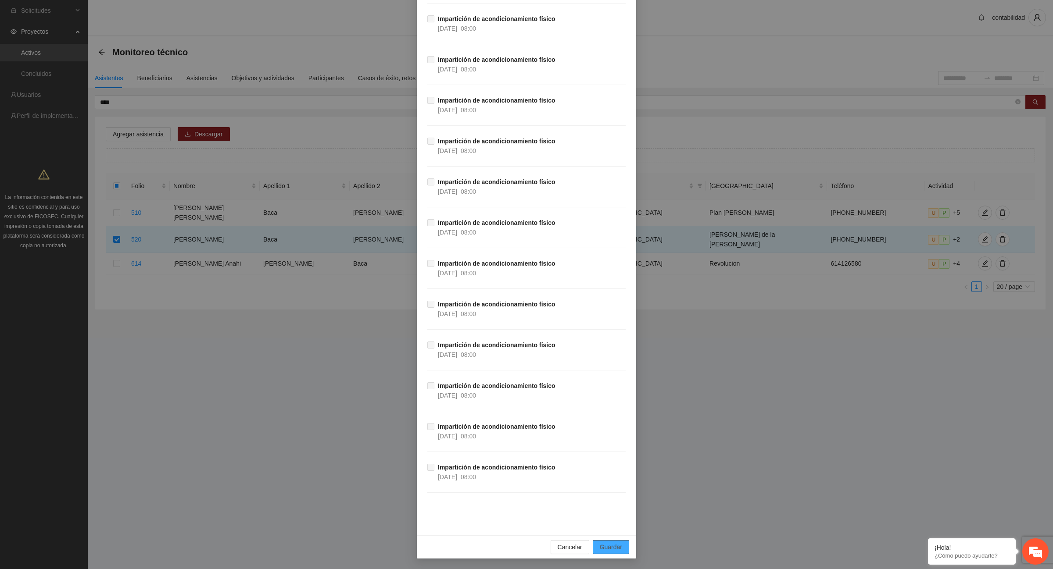
click at [611, 541] on button "Guardar" at bounding box center [611, 548] width 36 height 14
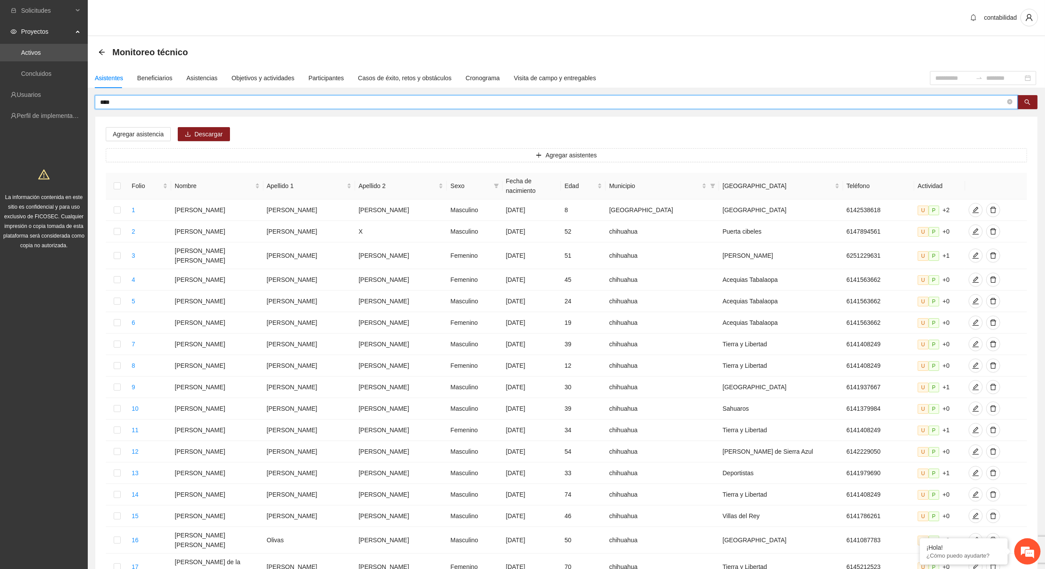
drag, startPoint x: 124, startPoint y: 104, endPoint x: 47, endPoint y: 104, distance: 76.8
click at [47, 104] on section "Solicitudes Proyectos Activos Concluidos Usuarios Perfil de implementadora La i…" at bounding box center [522, 367] width 1045 height 734
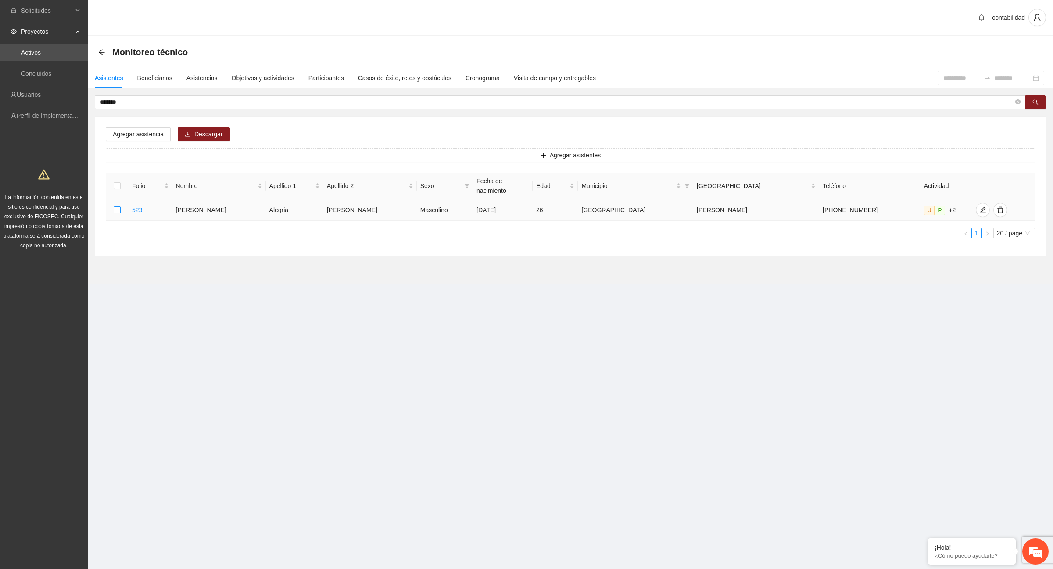
click at [121, 205] on label at bounding box center [117, 210] width 7 height 10
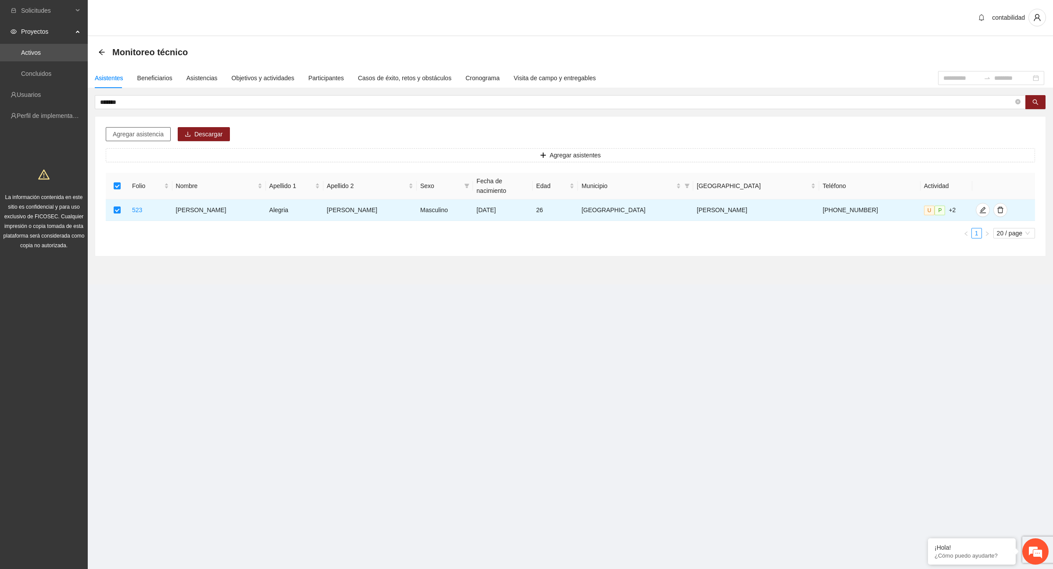
click at [144, 135] on span "Agregar asistencia" at bounding box center [138, 134] width 51 height 10
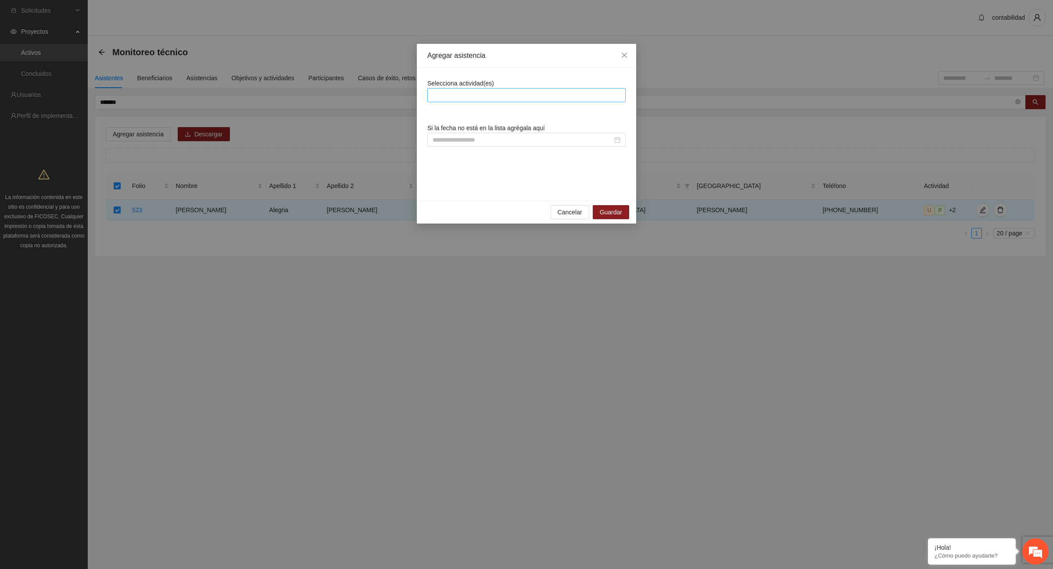
click at [496, 94] on div at bounding box center [527, 95] width 194 height 11
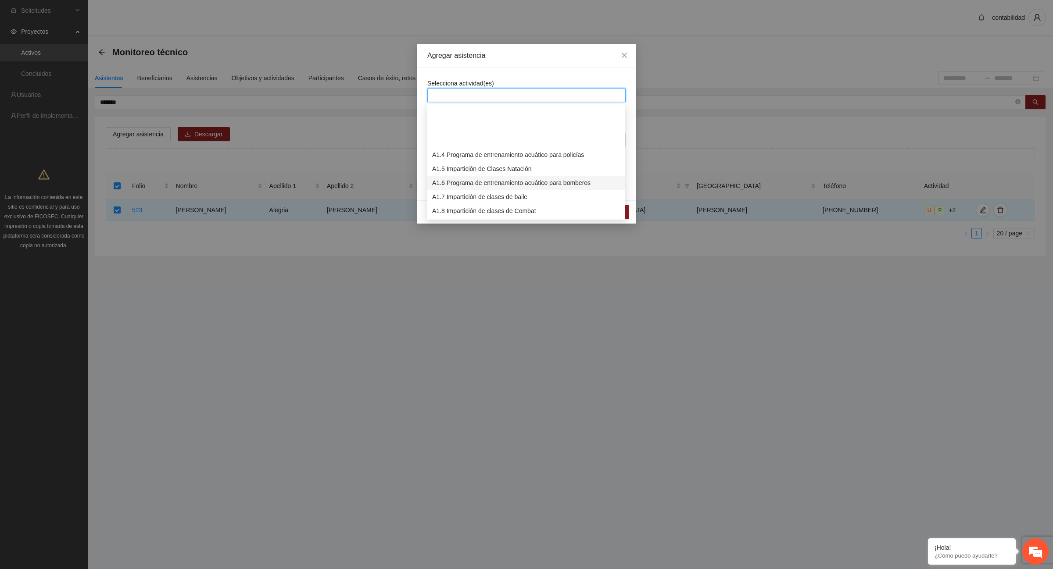
scroll to position [55, 0]
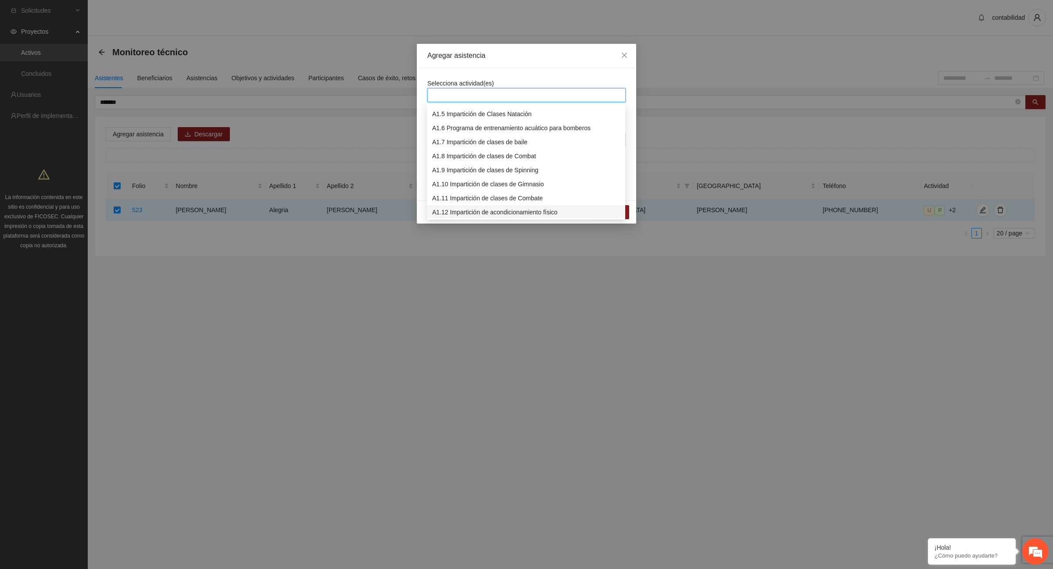
click at [477, 209] on div "A1.12 Impartición de acondicionamiento físico" at bounding box center [526, 213] width 188 height 10
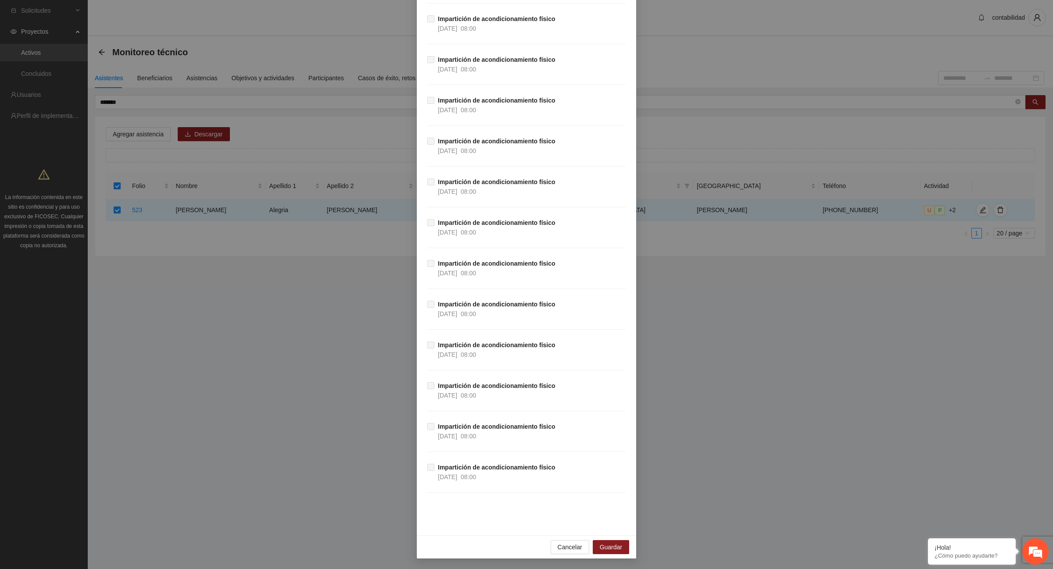
scroll to position [15490, 0]
click at [613, 546] on span "Guardar" at bounding box center [611, 548] width 22 height 10
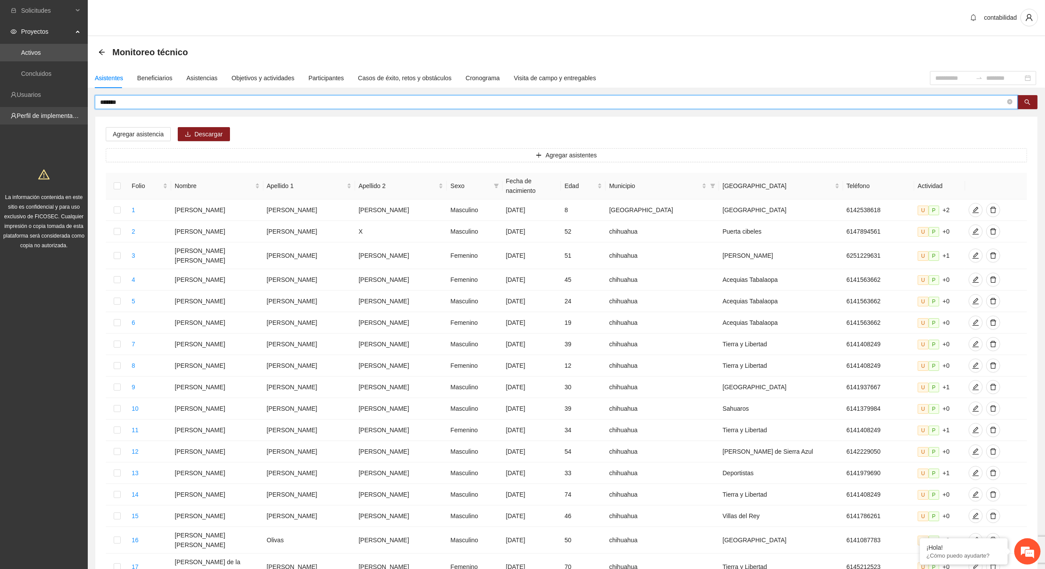
drag, startPoint x: 132, startPoint y: 100, endPoint x: 51, endPoint y: 108, distance: 81.2
click at [60, 107] on section "Solicitudes Proyectos Activos Concluidos Usuarios Perfil de implementadora La i…" at bounding box center [522, 367] width 1045 height 734
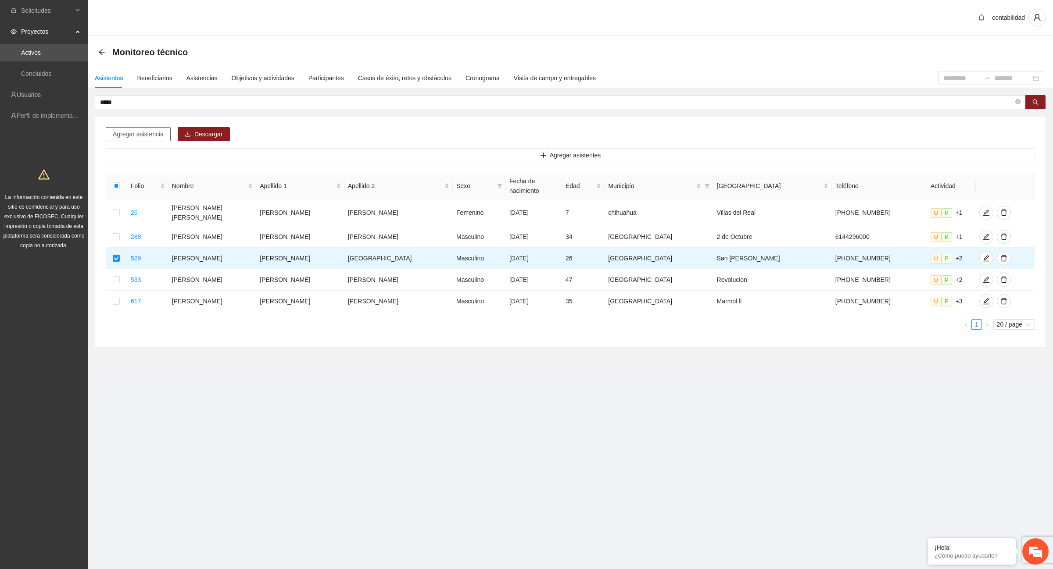
click at [135, 132] on span "Agregar asistencia" at bounding box center [138, 134] width 51 height 10
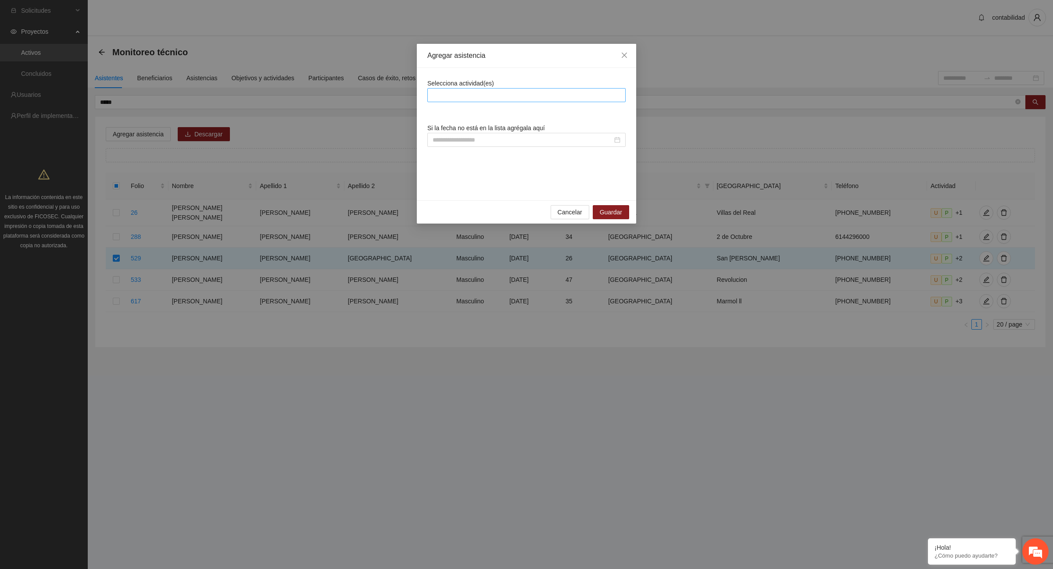
click at [450, 97] on div at bounding box center [527, 95] width 194 height 11
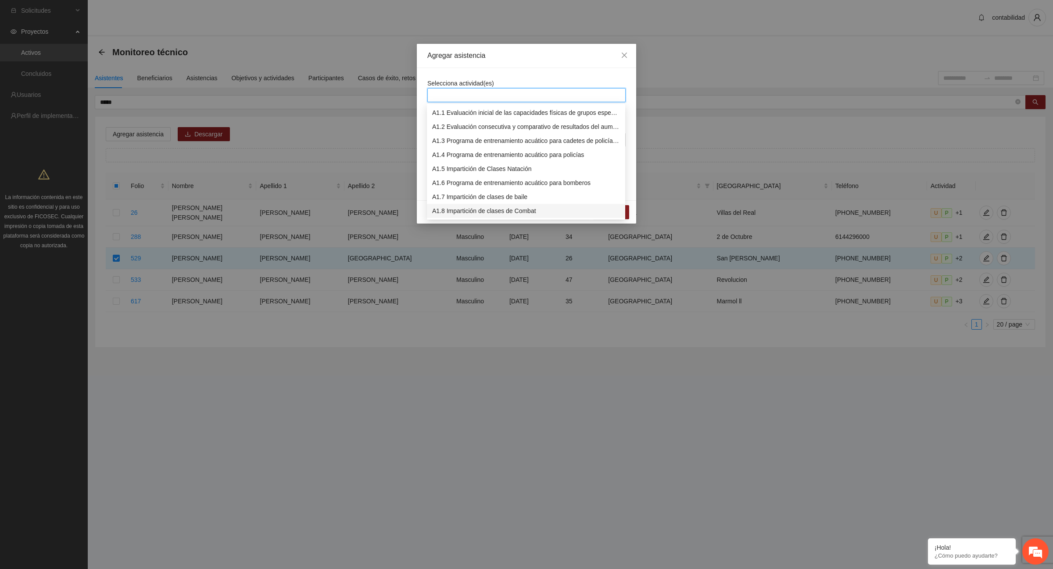
scroll to position [55, 0]
drag, startPoint x: 494, startPoint y: 209, endPoint x: 492, endPoint y: 203, distance: 6.3
click at [494, 209] on div "A1.12 Impartición de acondicionamiento físico" at bounding box center [526, 213] width 188 height 10
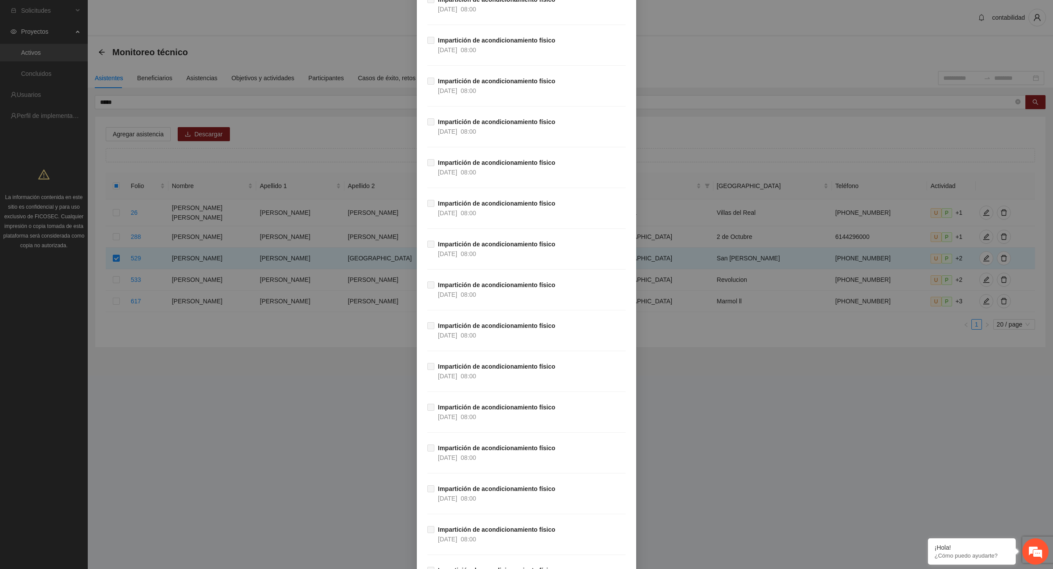
scroll to position [15490, 0]
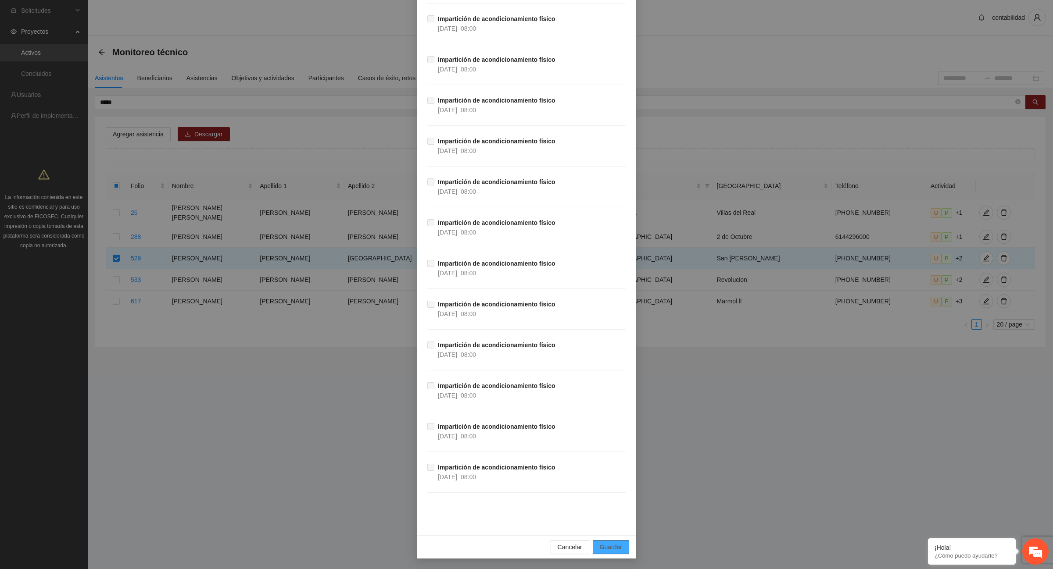
click at [609, 549] on span "Guardar" at bounding box center [611, 548] width 22 height 10
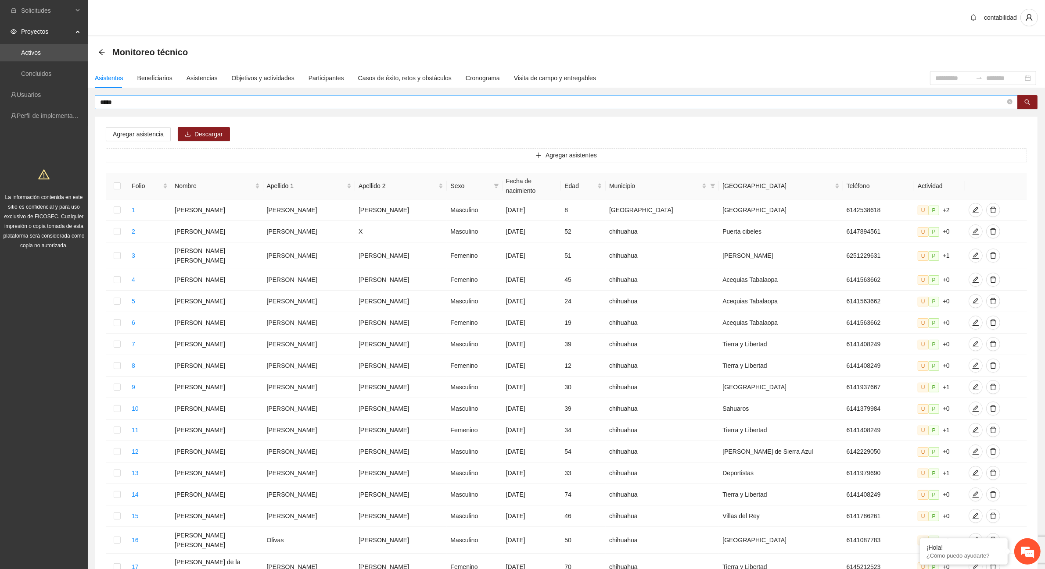
click at [167, 95] on span "*****" at bounding box center [556, 102] width 923 height 14
type input "*"
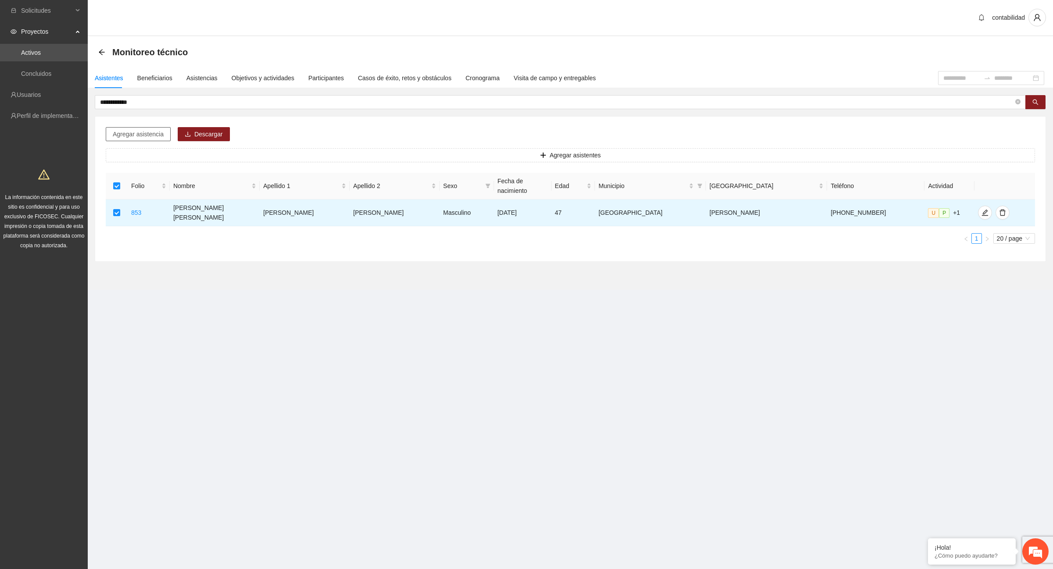
click at [154, 133] on span "Agregar asistencia" at bounding box center [138, 134] width 51 height 10
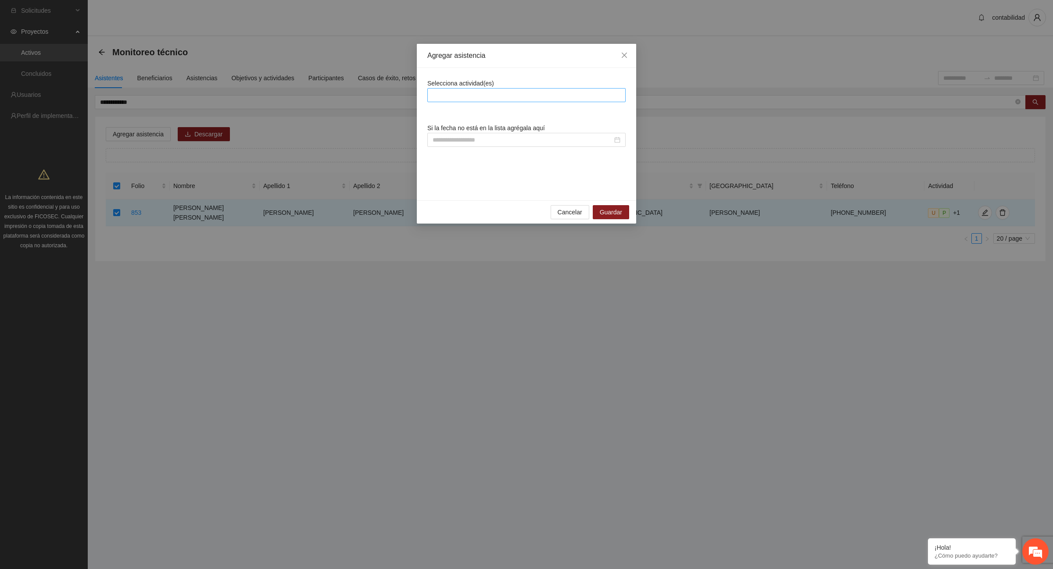
click at [477, 95] on div at bounding box center [527, 95] width 194 height 11
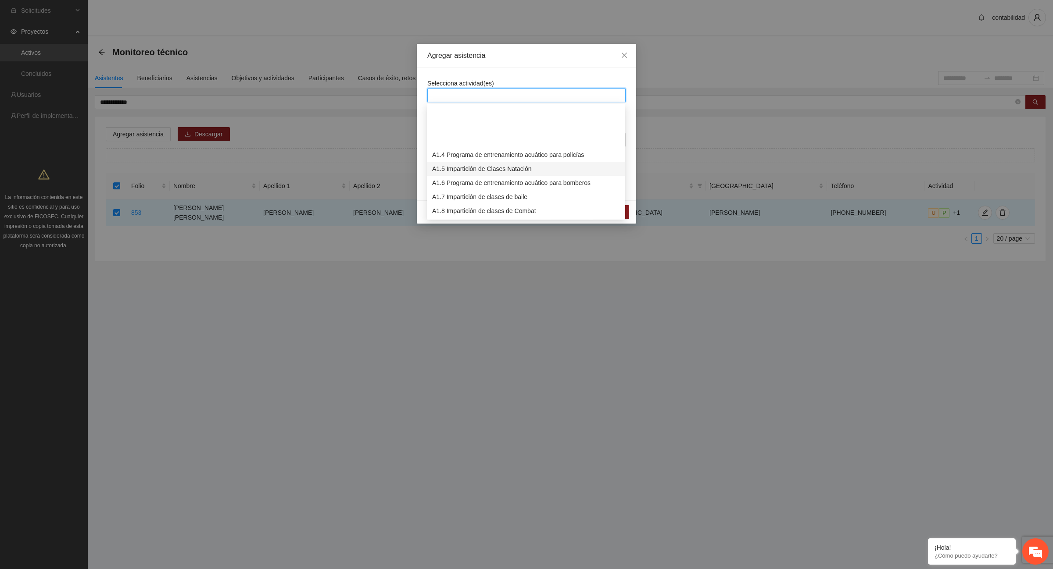
scroll to position [55, 0]
click at [498, 213] on div "A1.12 Impartición de acondicionamiento físico" at bounding box center [526, 213] width 188 height 10
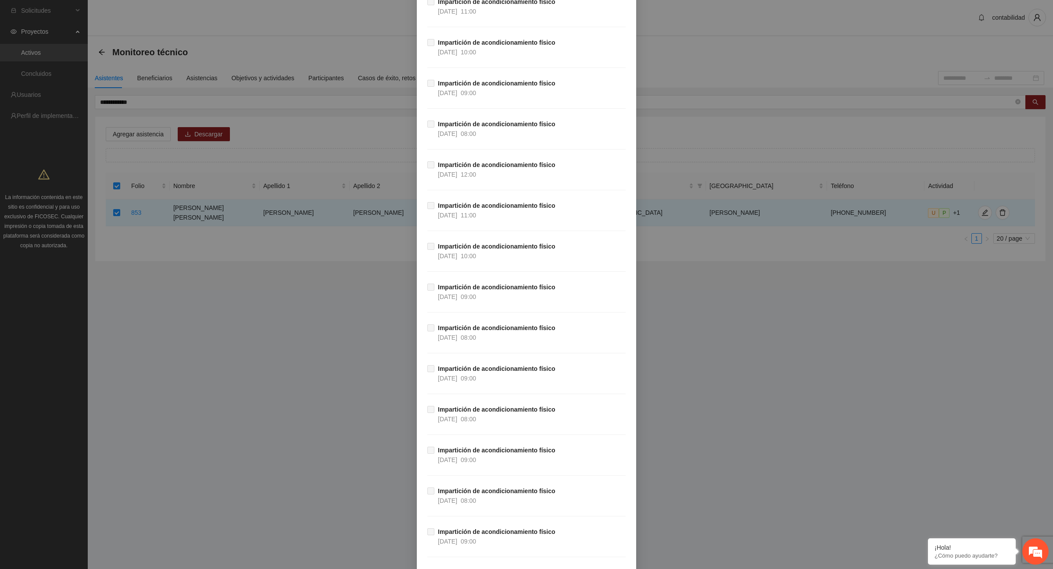
scroll to position [15490, 0]
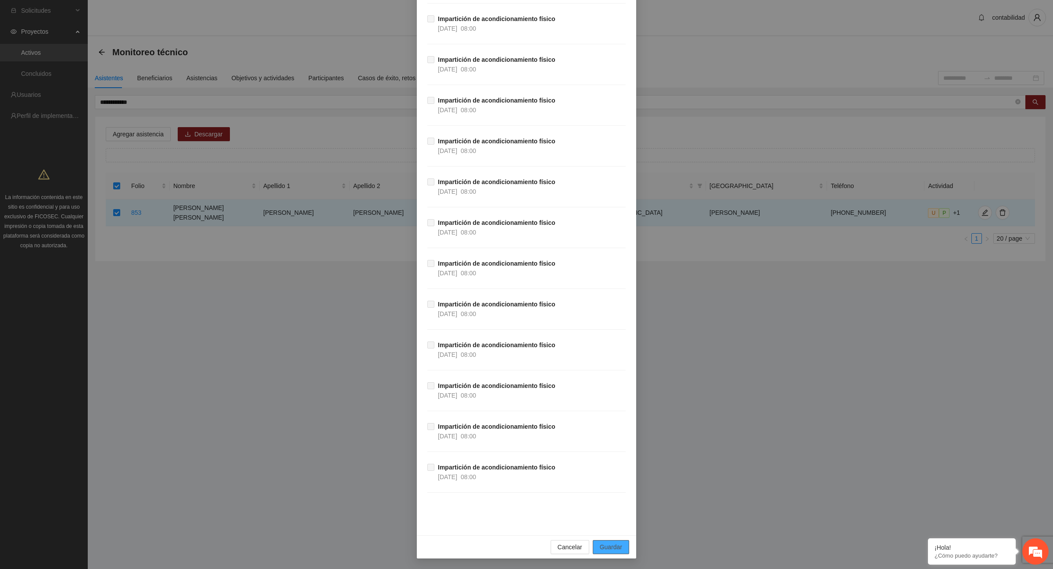
click at [611, 546] on span "Guardar" at bounding box center [611, 548] width 22 height 10
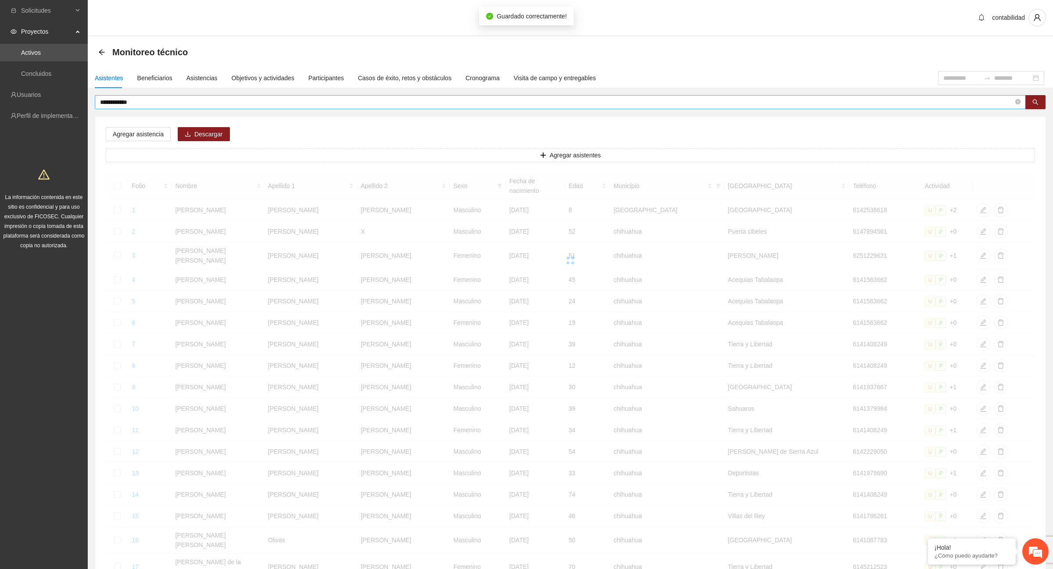
click at [185, 100] on input "**********" at bounding box center [556, 102] width 913 height 10
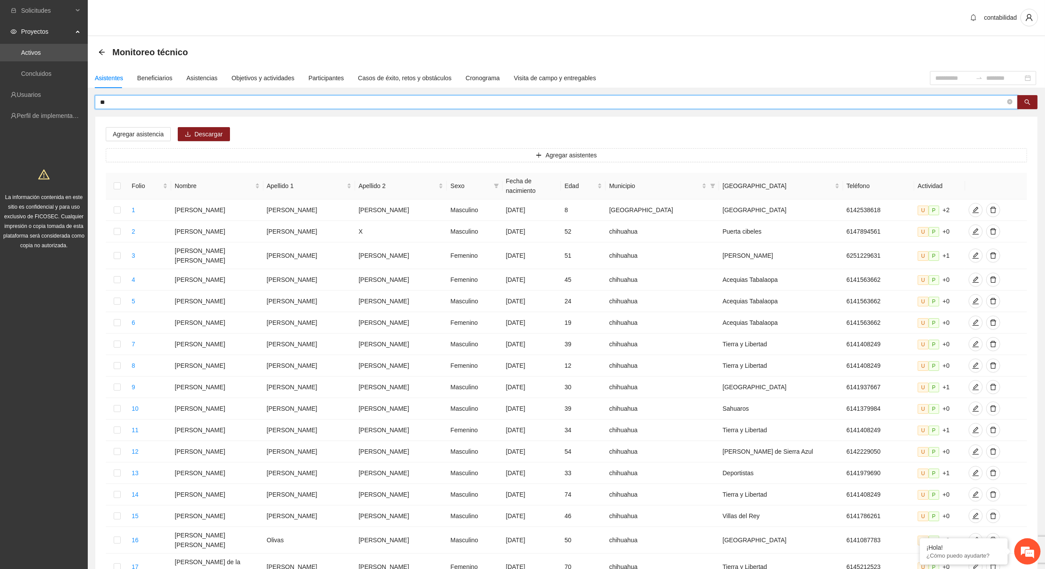
type input "*"
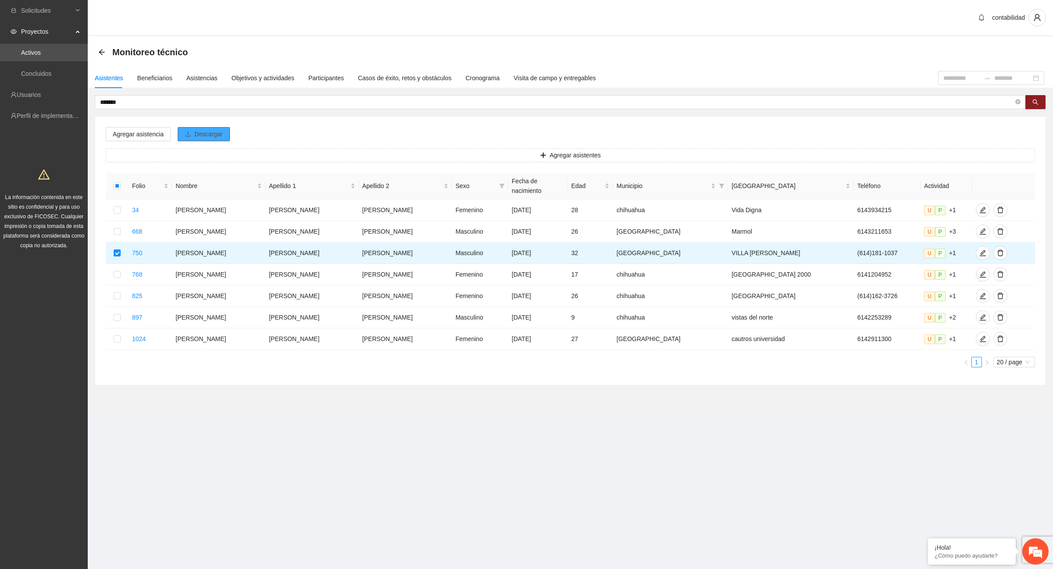
click at [201, 141] on div "Agregar asistencia Descargar Agregar asistentes Folio Nombre Apellido 1 Apellid…" at bounding box center [570, 251] width 950 height 269
click at [155, 134] on span "Agregar asistencia" at bounding box center [138, 134] width 51 height 10
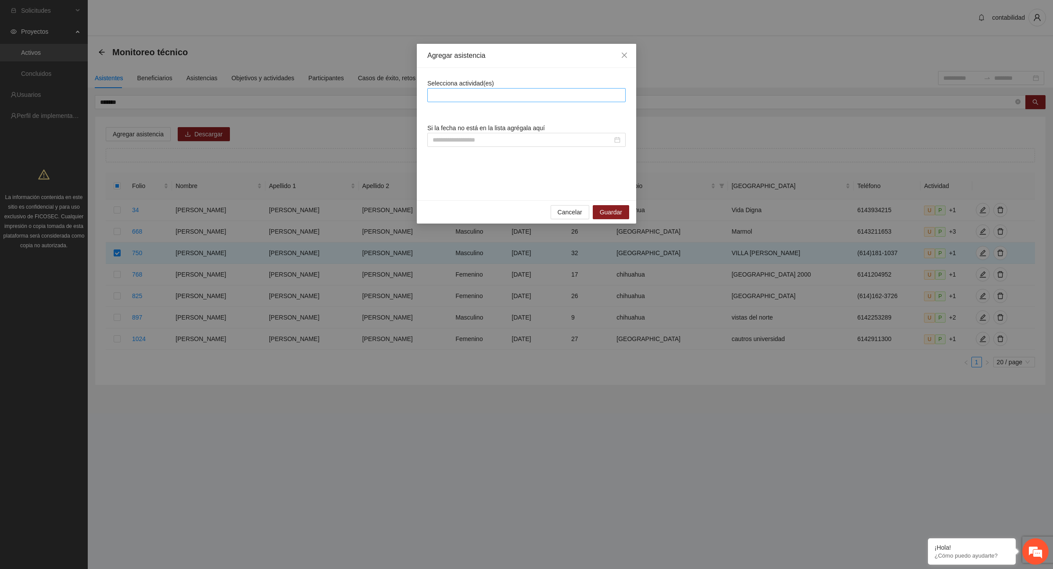
click at [438, 97] on div at bounding box center [527, 95] width 194 height 11
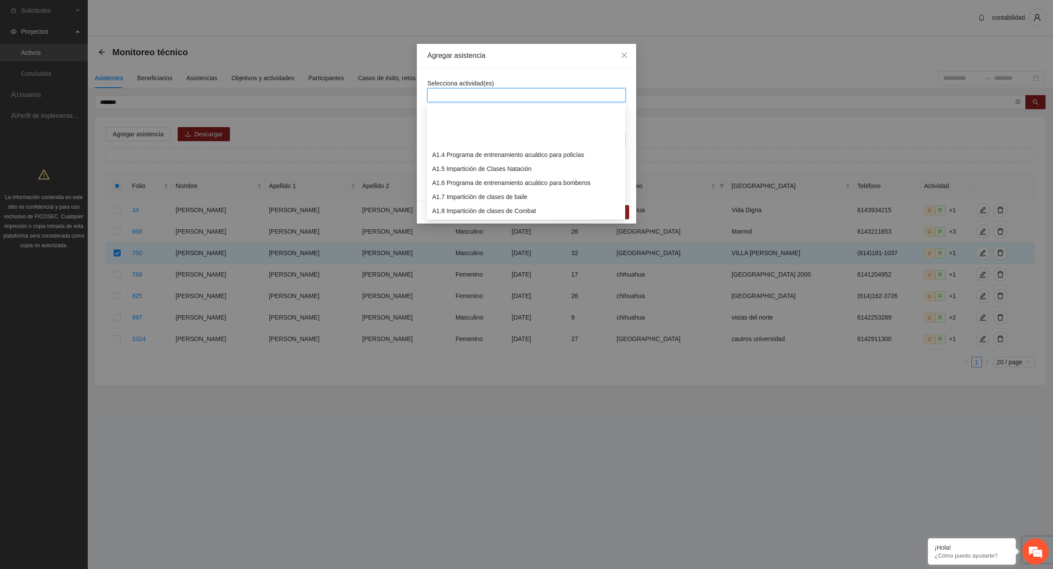
scroll to position [55, 0]
click at [490, 213] on div "A1.12 Impartición de acondicionamiento físico" at bounding box center [526, 213] width 188 height 10
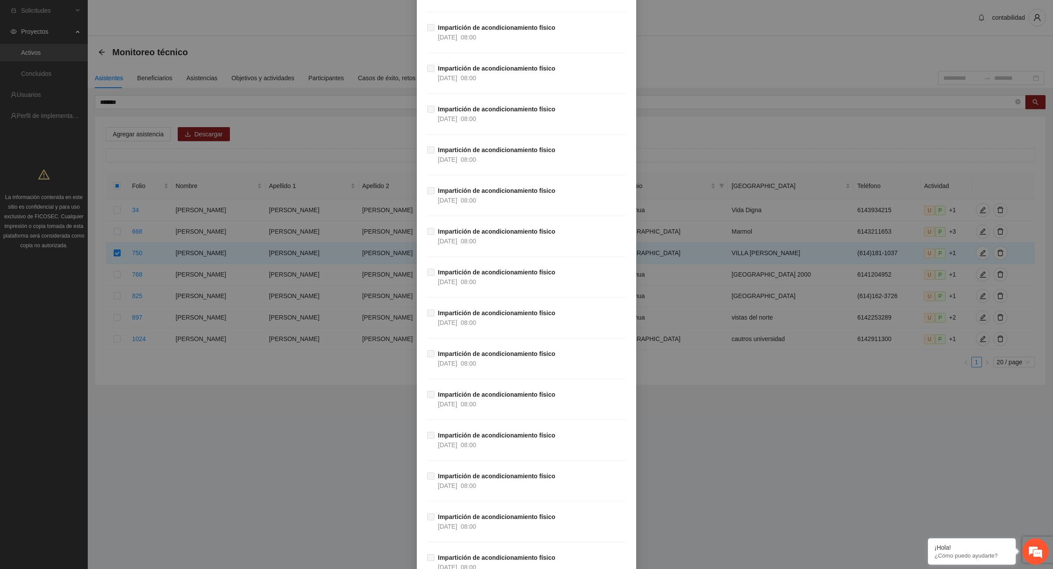
scroll to position [15490, 0]
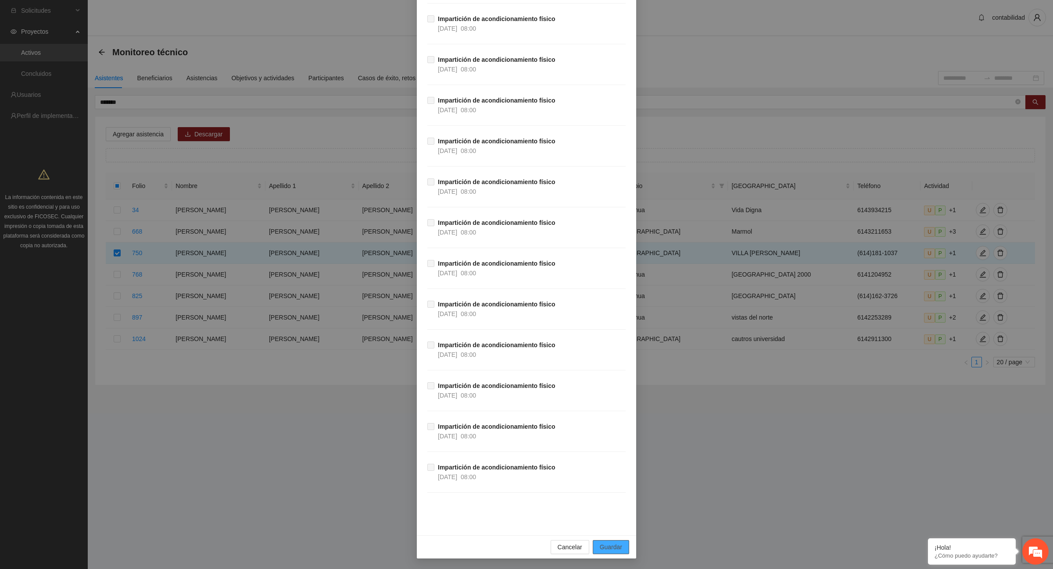
click at [610, 547] on span "Guardar" at bounding box center [611, 548] width 22 height 10
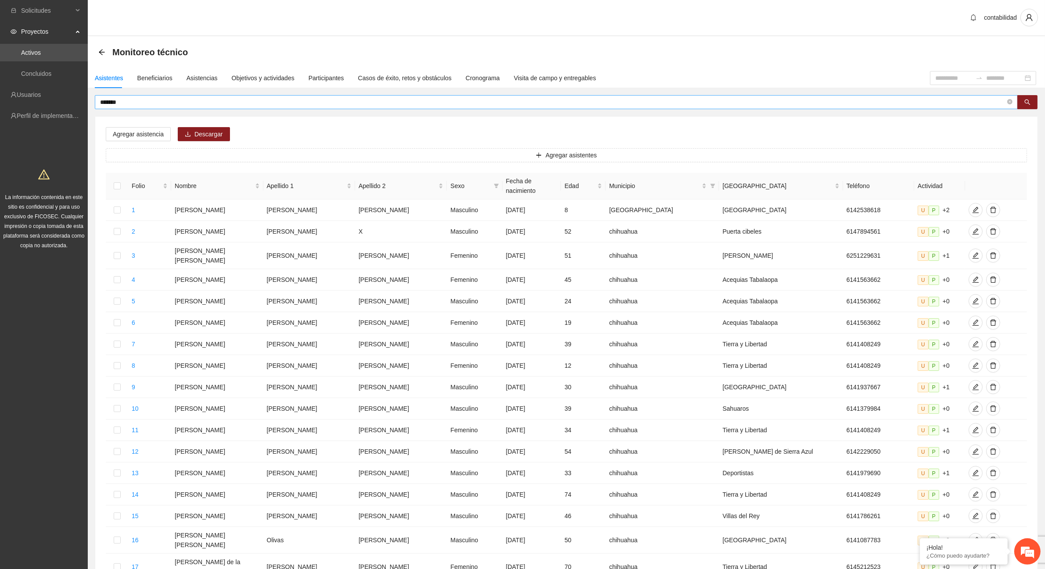
click at [133, 97] on span "*******" at bounding box center [556, 102] width 923 height 14
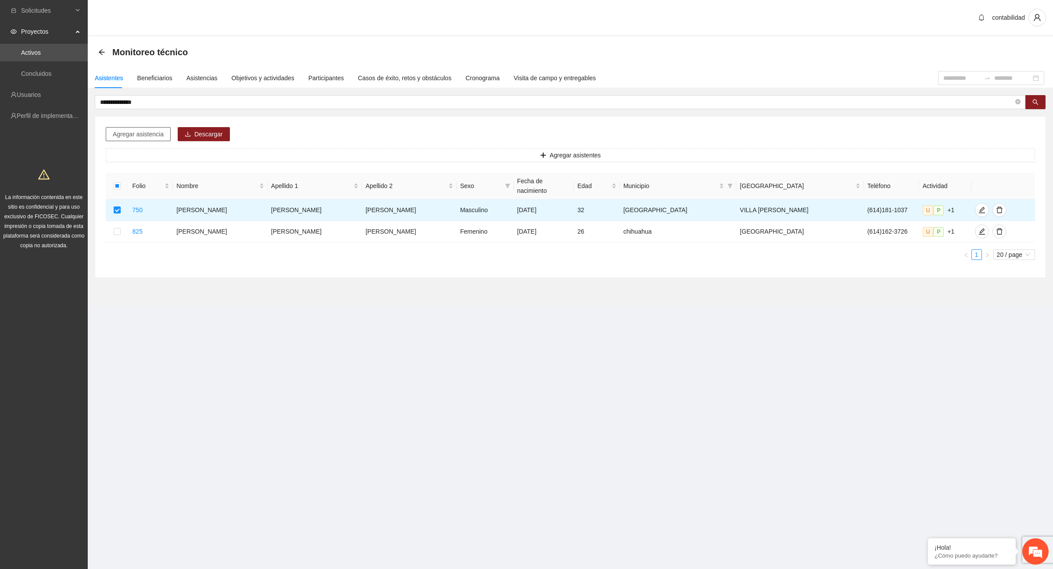
click at [135, 132] on span "Agregar asistencia" at bounding box center [138, 134] width 51 height 10
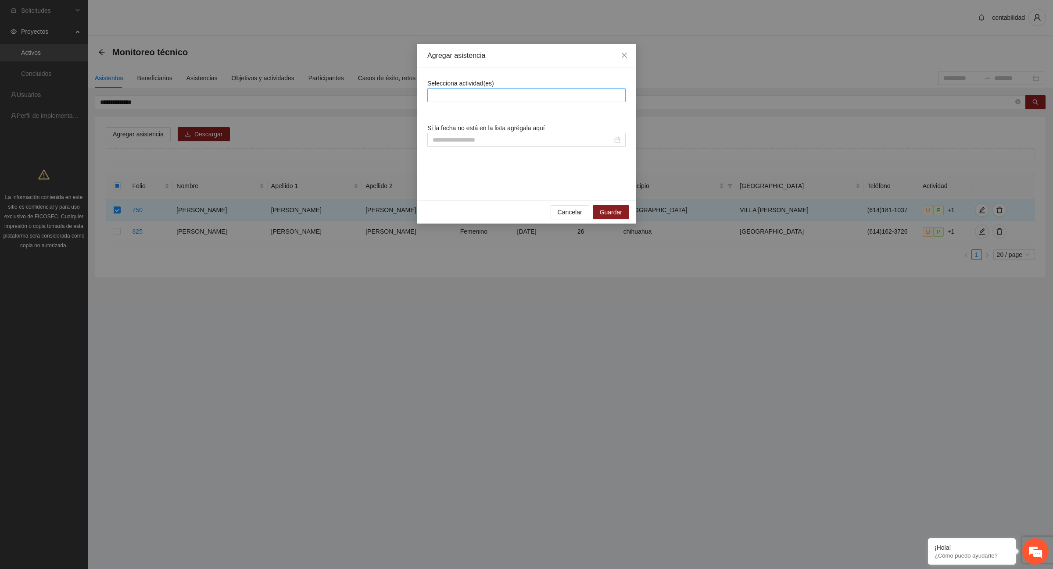
click at [483, 93] on div at bounding box center [527, 95] width 194 height 11
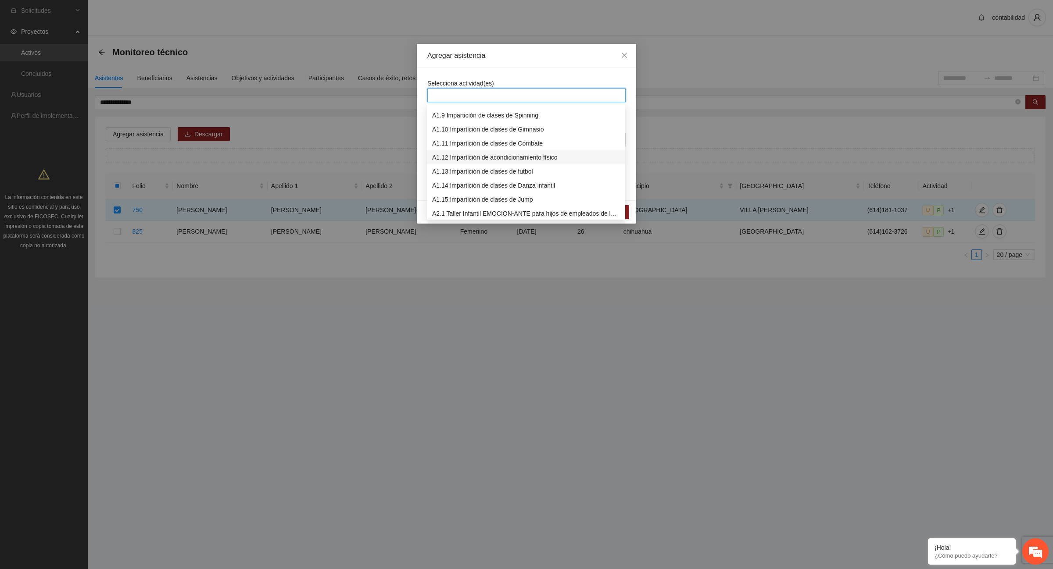
click at [485, 158] on div "A1.12 Impartición de acondicionamiento físico" at bounding box center [526, 158] width 188 height 10
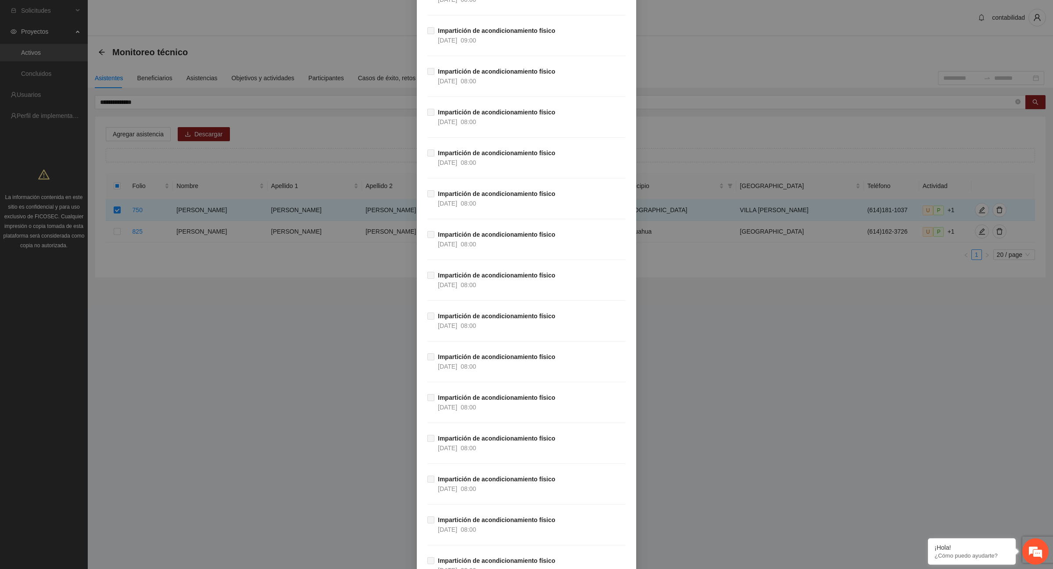
scroll to position [15490, 0]
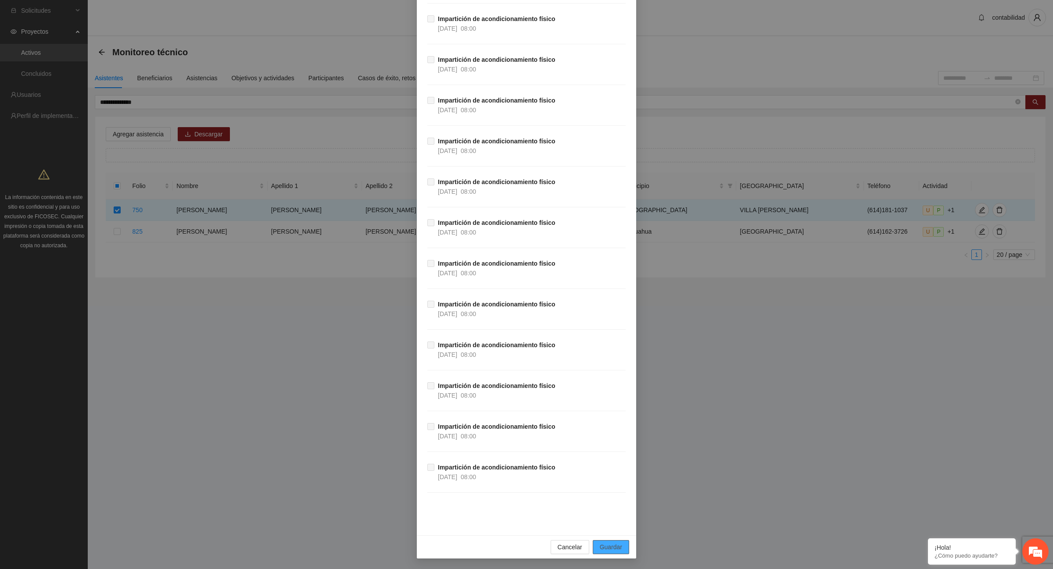
click at [610, 542] on button "Guardar" at bounding box center [611, 548] width 36 height 14
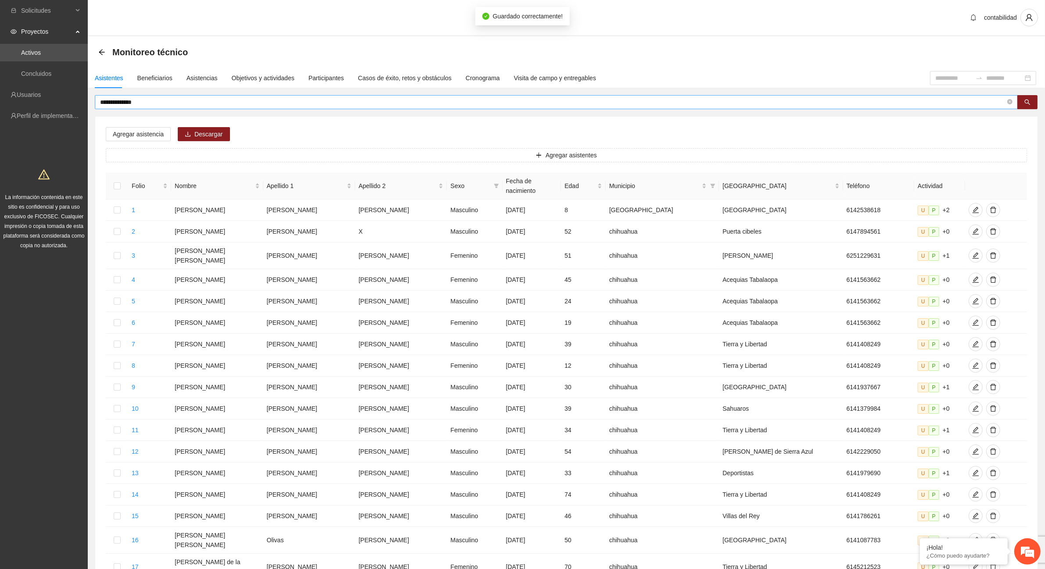
click at [227, 96] on span "**********" at bounding box center [556, 102] width 923 height 14
type input "*"
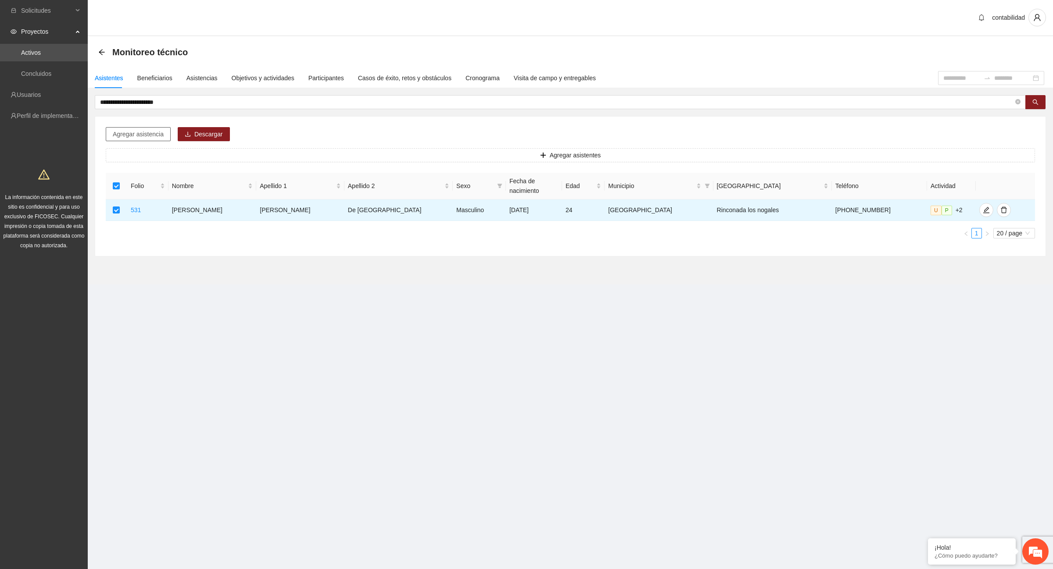
click at [160, 130] on span "Agregar asistencia" at bounding box center [138, 134] width 51 height 10
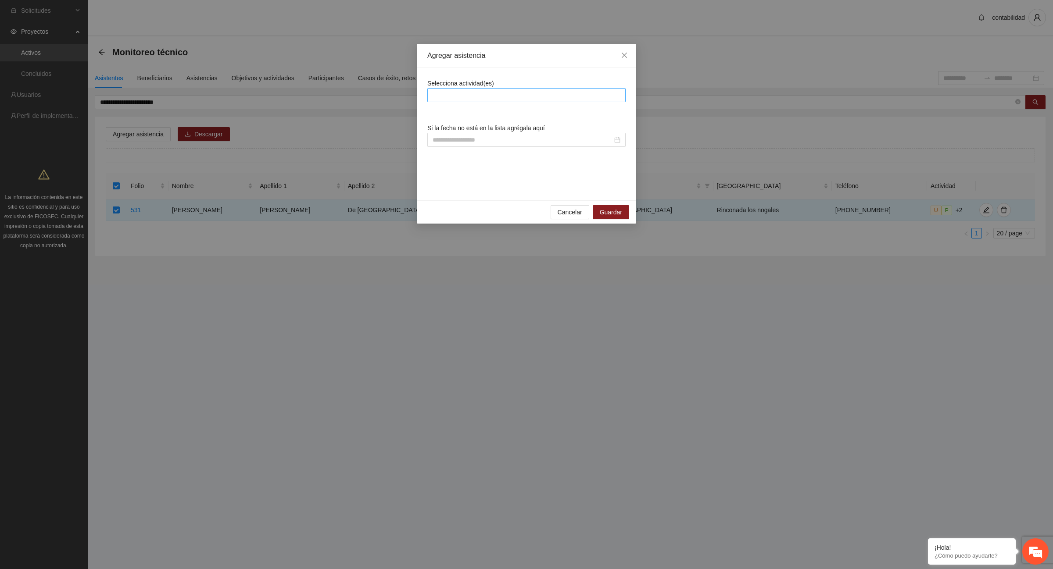
click at [450, 94] on div at bounding box center [527, 95] width 194 height 11
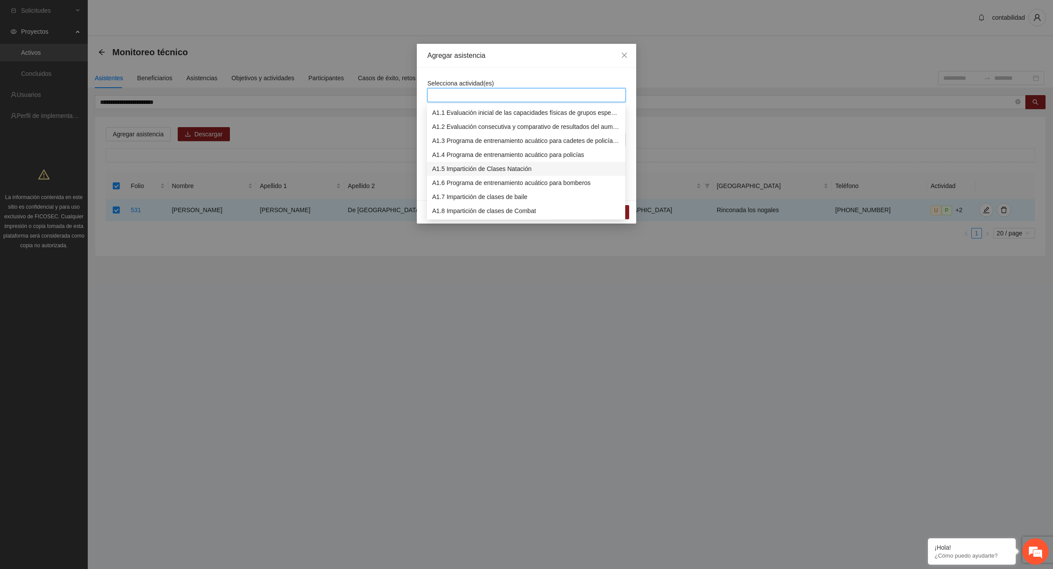
scroll to position [55, 0]
click at [483, 211] on div "A1.12 Impartición de acondicionamiento físico" at bounding box center [526, 213] width 188 height 10
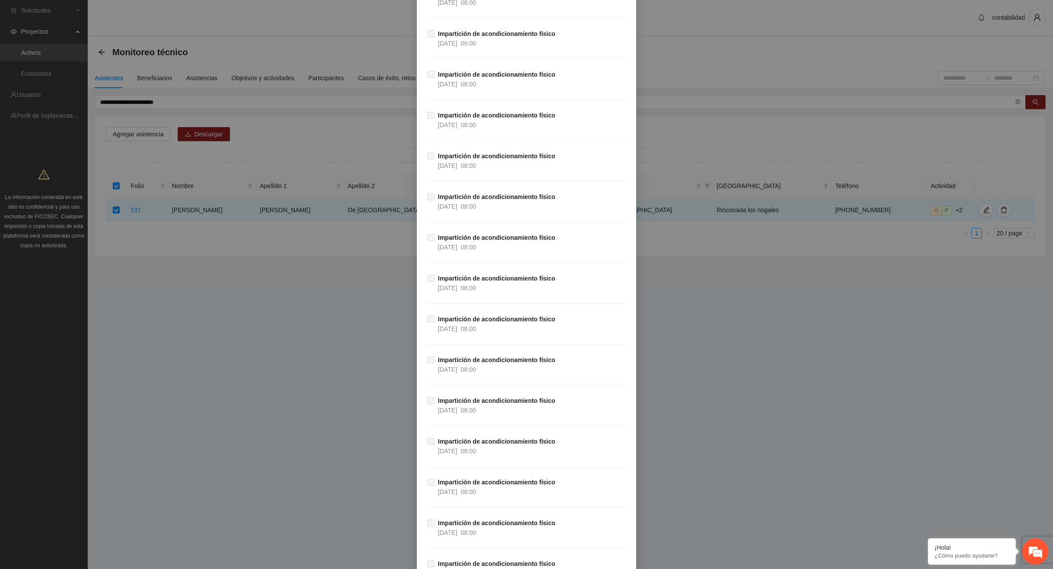
scroll to position [15490, 0]
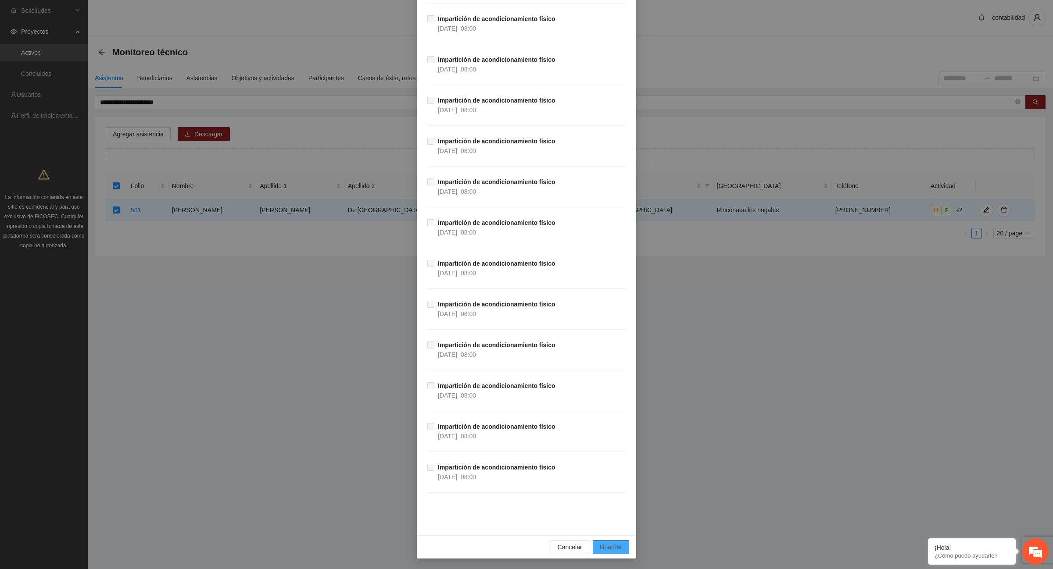
click at [615, 546] on span "Guardar" at bounding box center [611, 548] width 22 height 10
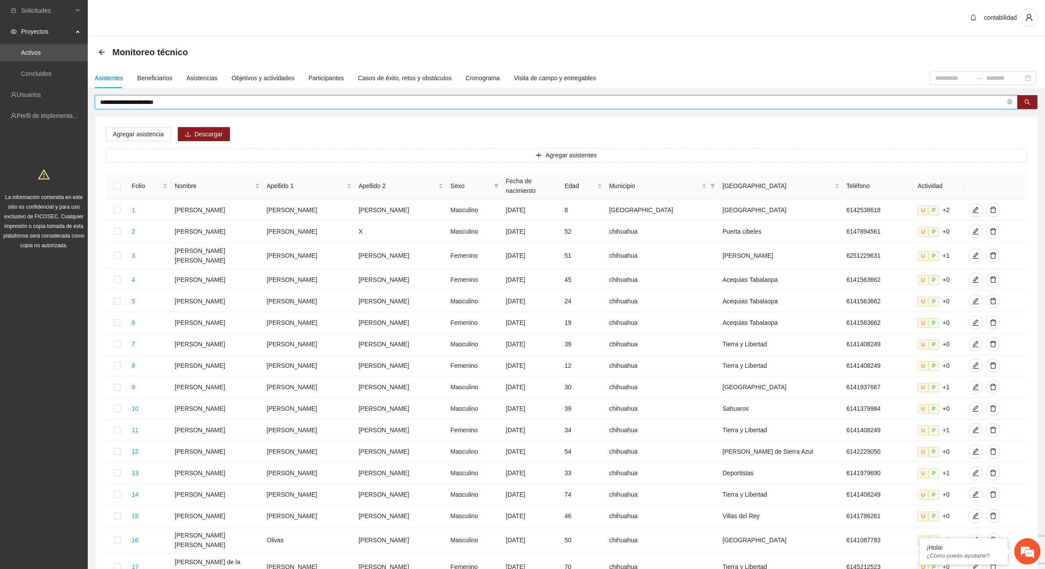
drag, startPoint x: 183, startPoint y: 101, endPoint x: 133, endPoint y: 104, distance: 50.1
click at [133, 104] on input "**********" at bounding box center [552, 102] width 905 height 10
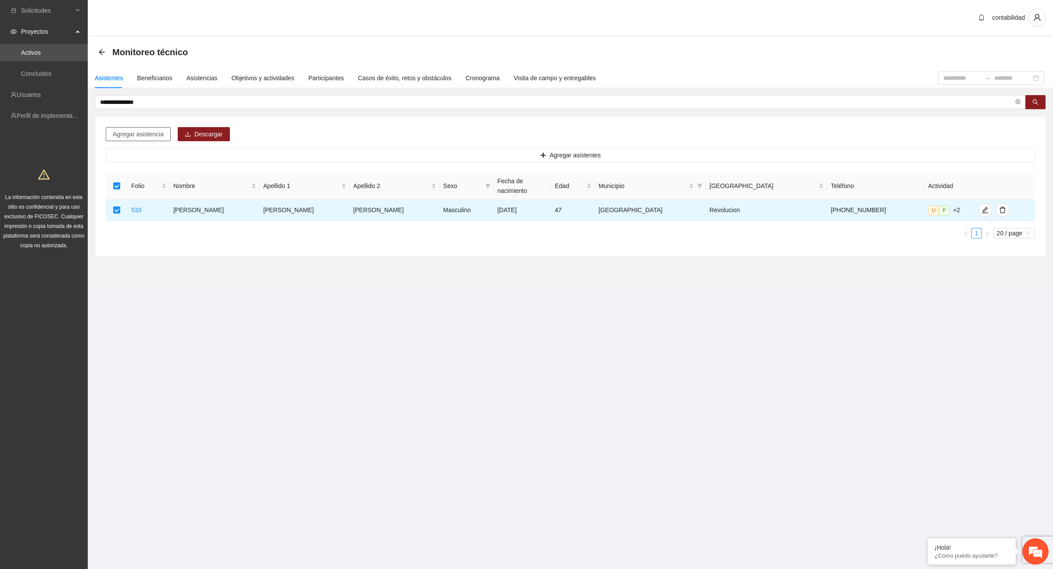
click at [164, 134] on button "Agregar asistencia" at bounding box center [138, 134] width 65 height 14
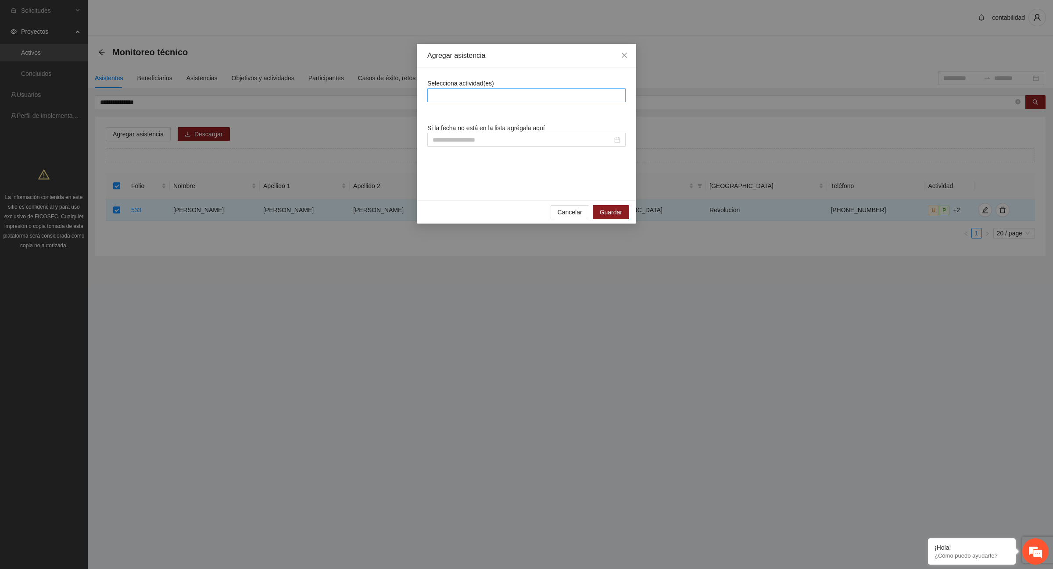
click at [457, 95] on div at bounding box center [527, 95] width 194 height 11
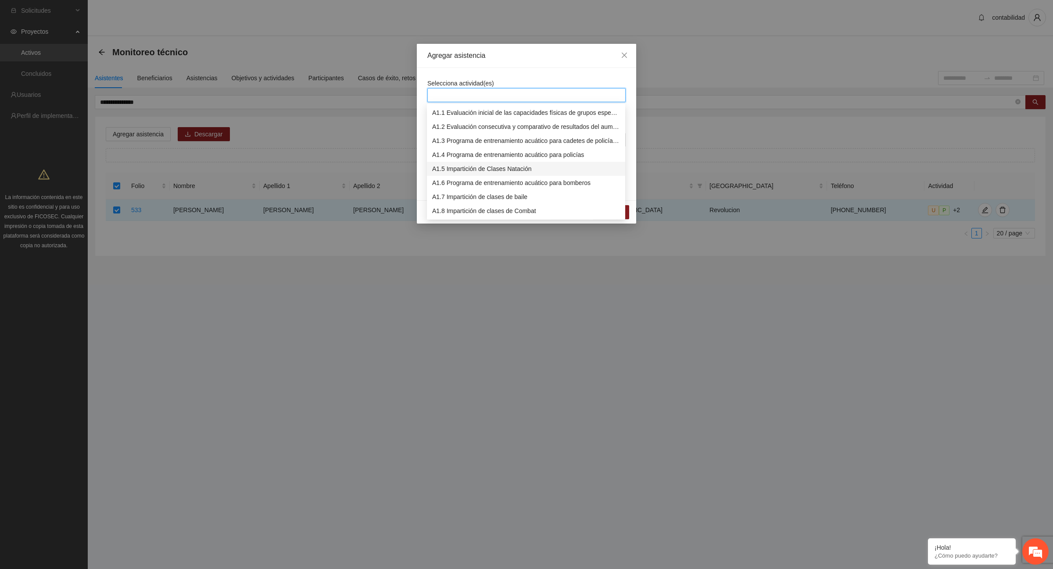
scroll to position [110, 0]
click at [472, 159] on div "A1.12 Impartición de acondicionamiento físico" at bounding box center [526, 158] width 188 height 10
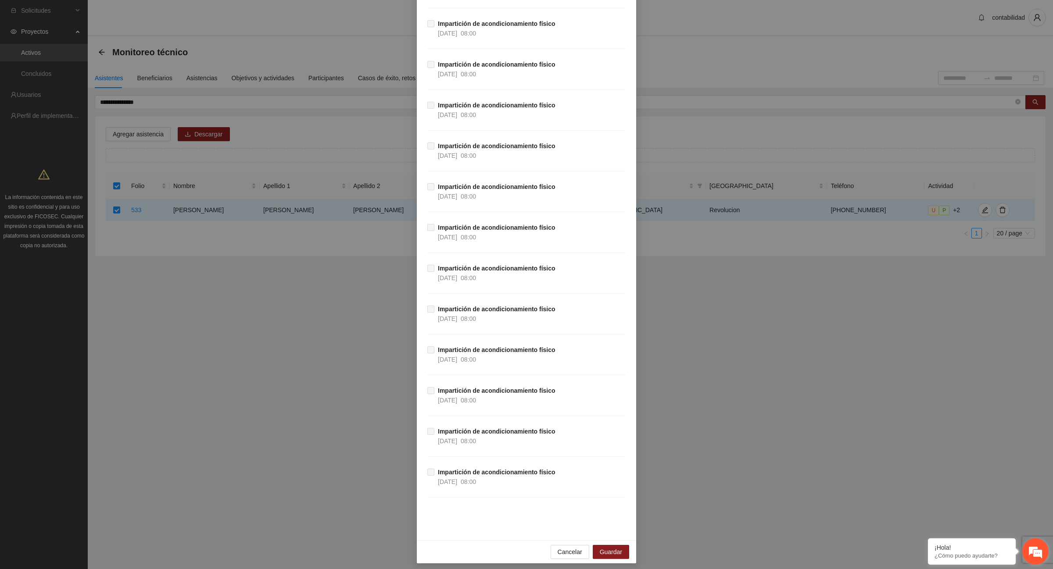
scroll to position [15490, 0]
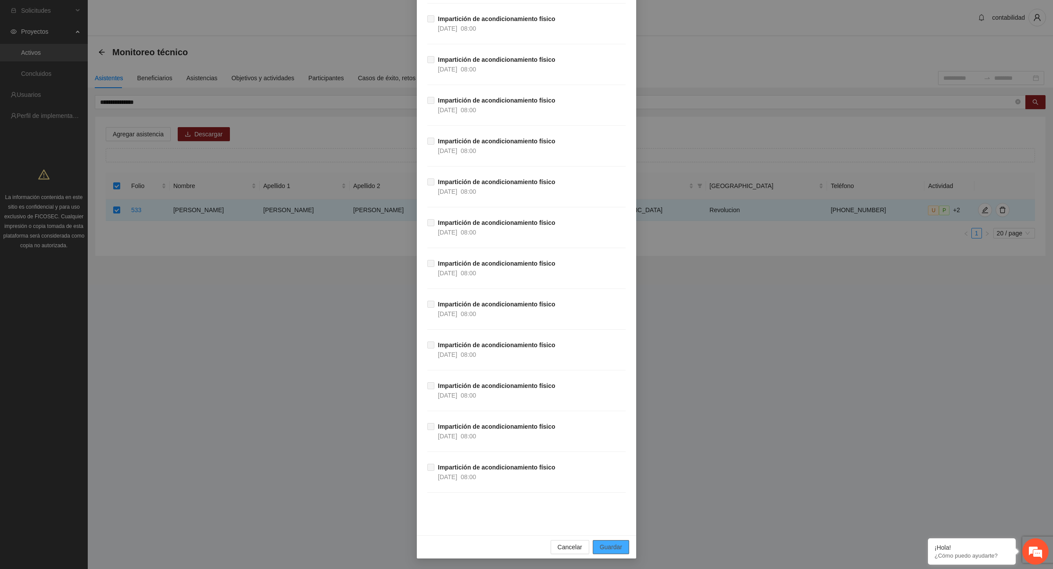
click at [610, 550] on span "Guardar" at bounding box center [611, 548] width 22 height 10
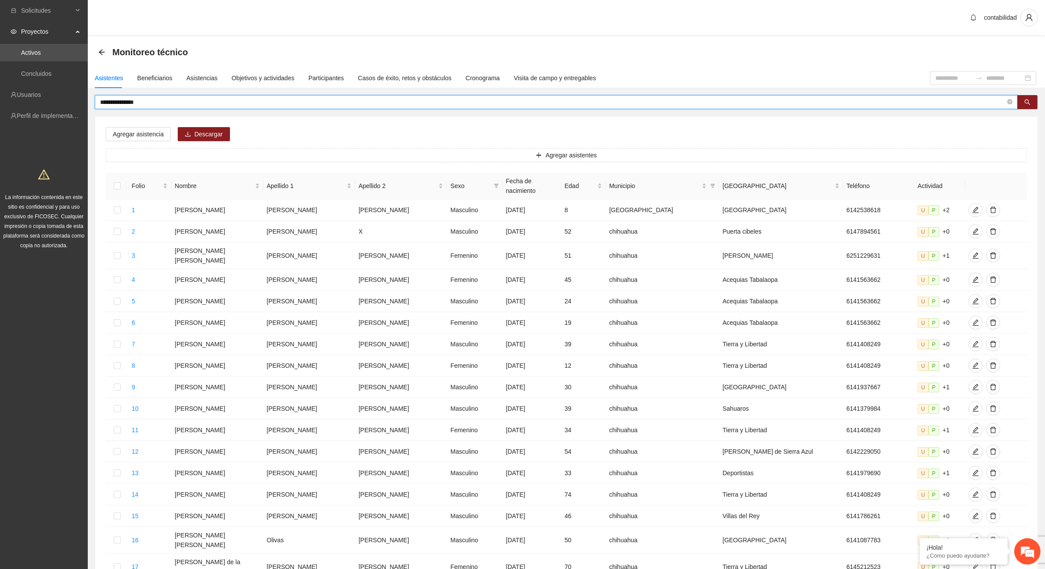
click at [149, 102] on input "**********" at bounding box center [552, 102] width 905 height 10
type input "*"
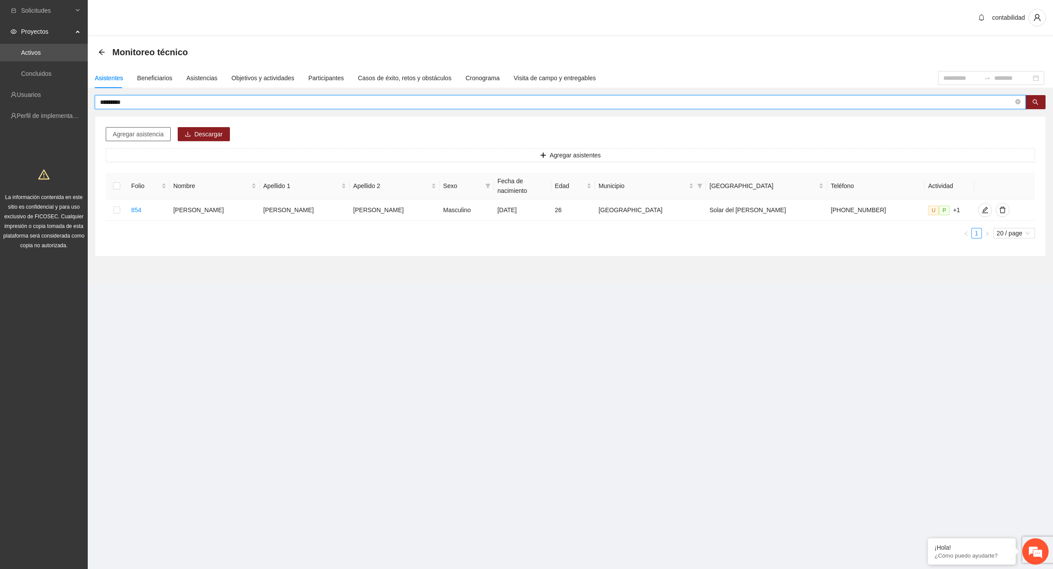
click at [127, 132] on span "Agregar asistencia" at bounding box center [138, 134] width 51 height 10
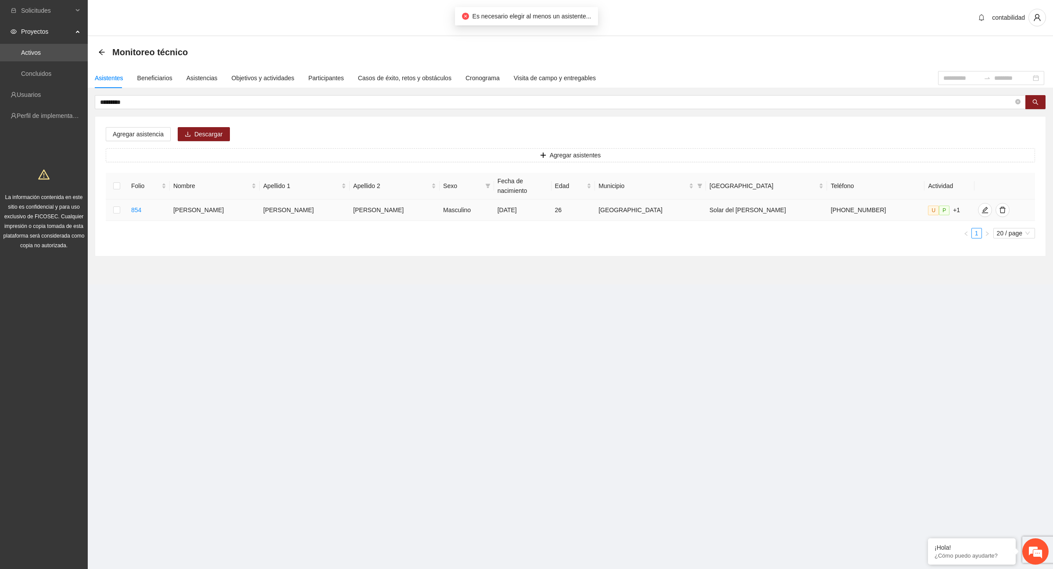
click at [124, 201] on td at bounding box center [117, 210] width 22 height 21
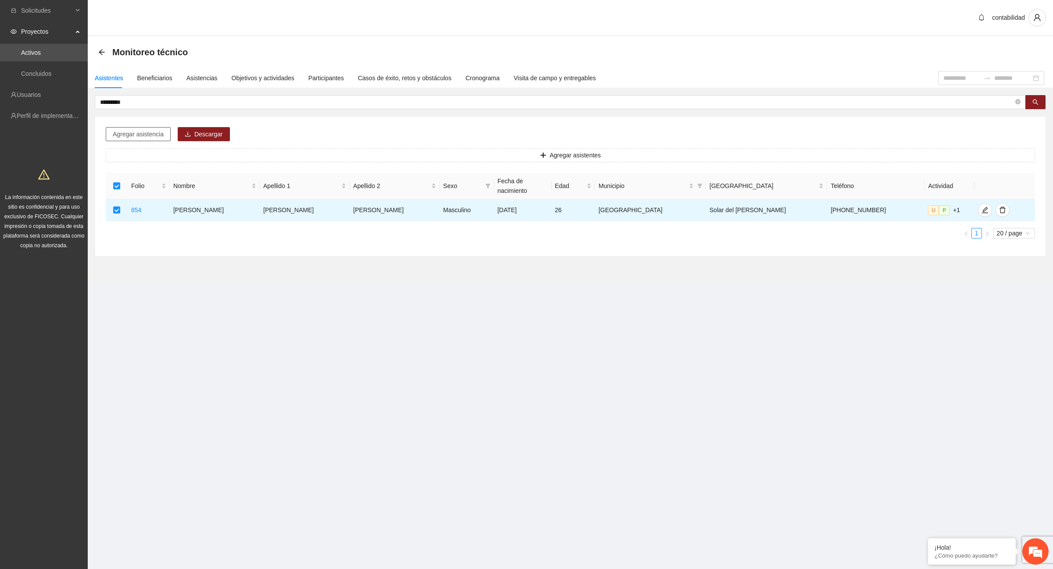
click at [136, 136] on span "Agregar asistencia" at bounding box center [138, 134] width 51 height 10
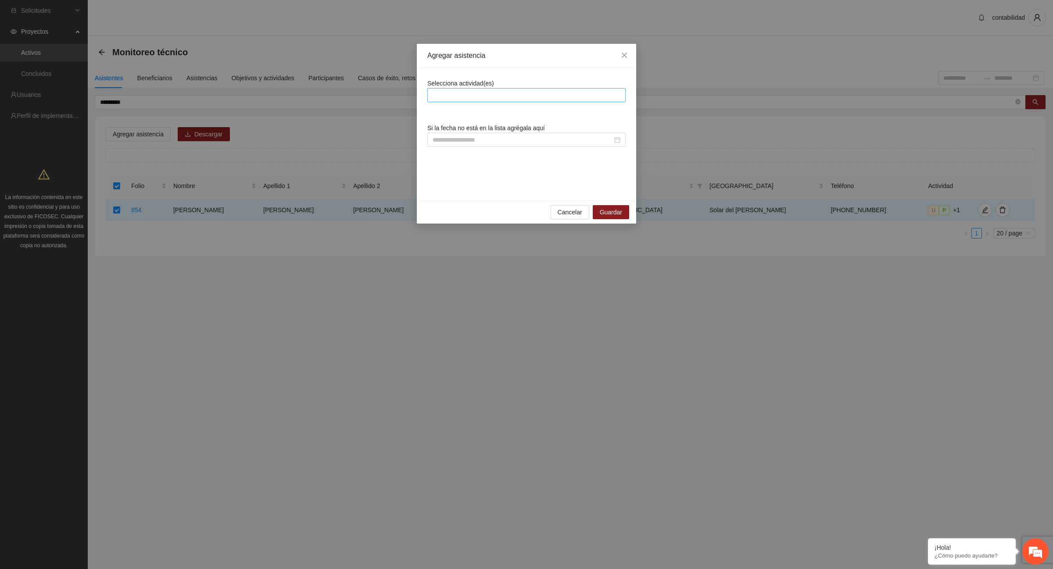
click at [486, 95] on div at bounding box center [527, 95] width 194 height 11
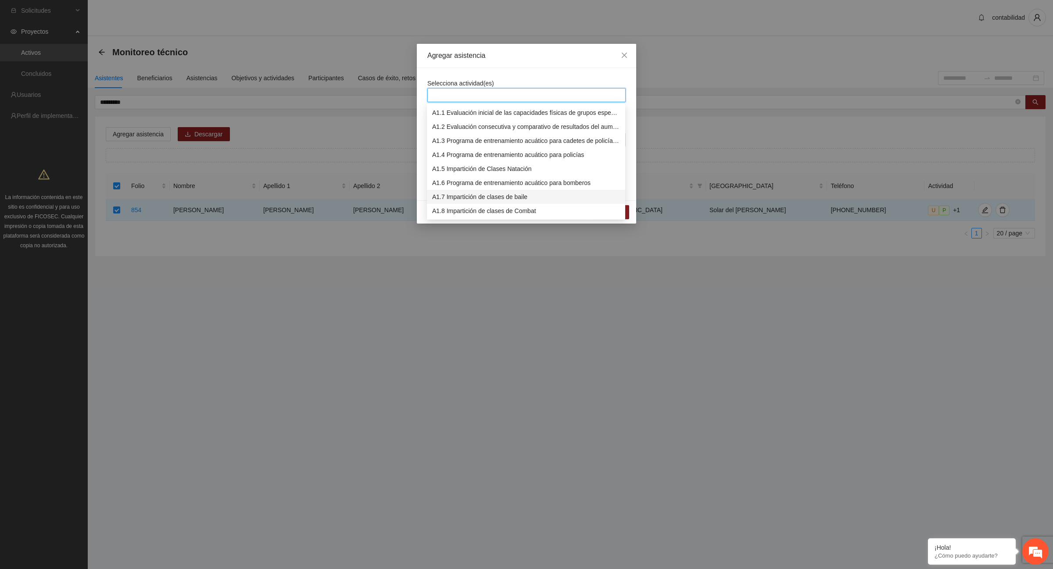
scroll to position [55, 0]
click at [480, 211] on div "A1.12 Impartición de acondicionamiento físico" at bounding box center [526, 213] width 188 height 10
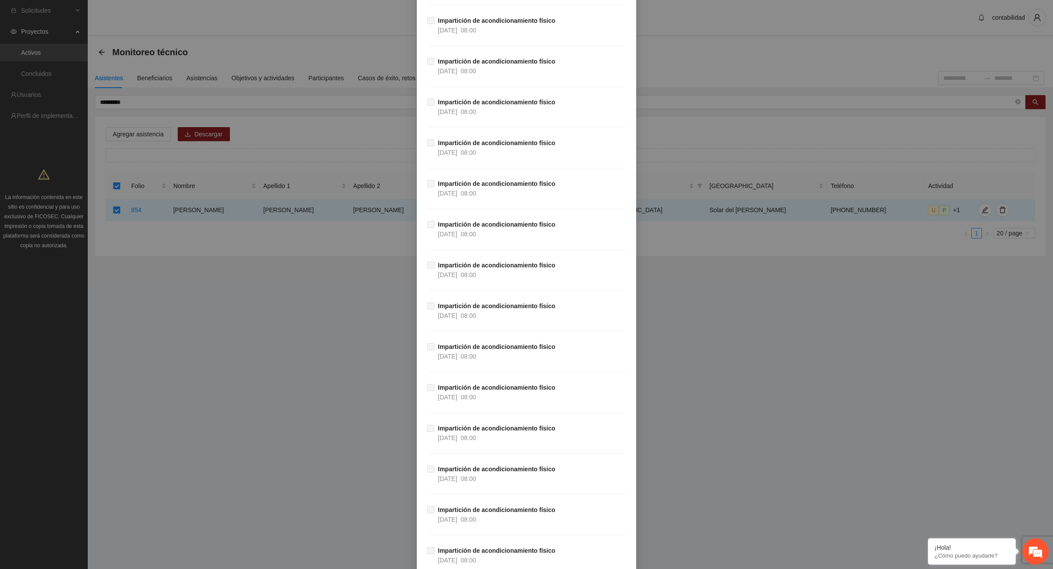
scroll to position [15490, 0]
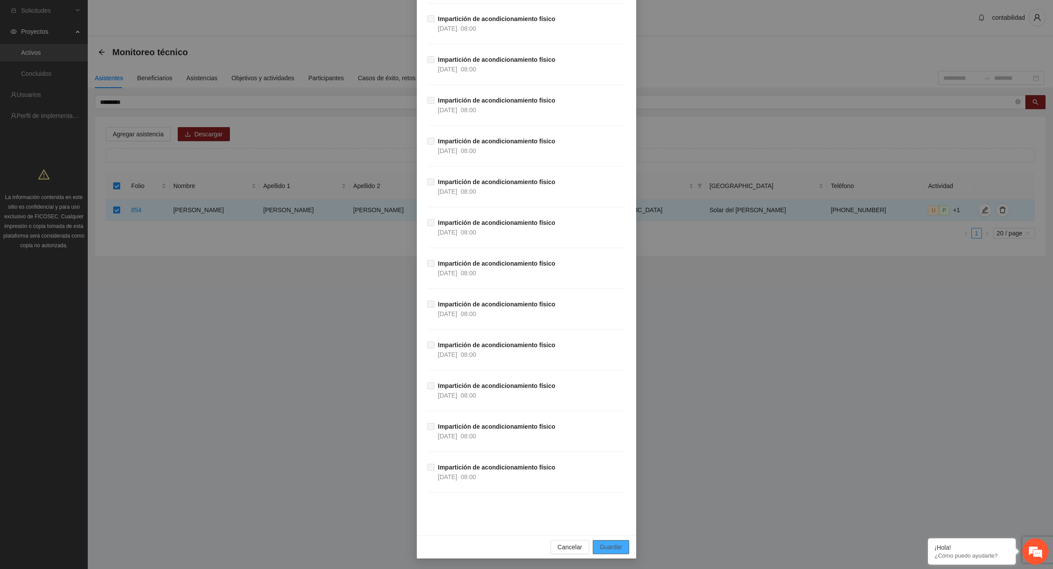
click at [600, 548] on span "Guardar" at bounding box center [611, 548] width 22 height 10
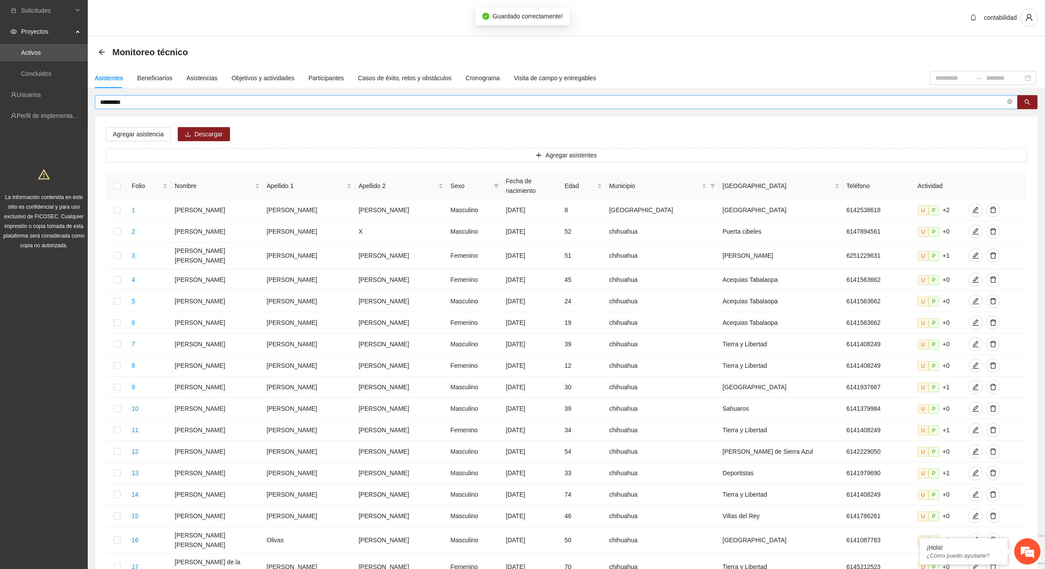
click at [143, 106] on input "*********" at bounding box center [552, 102] width 905 height 10
type input "*"
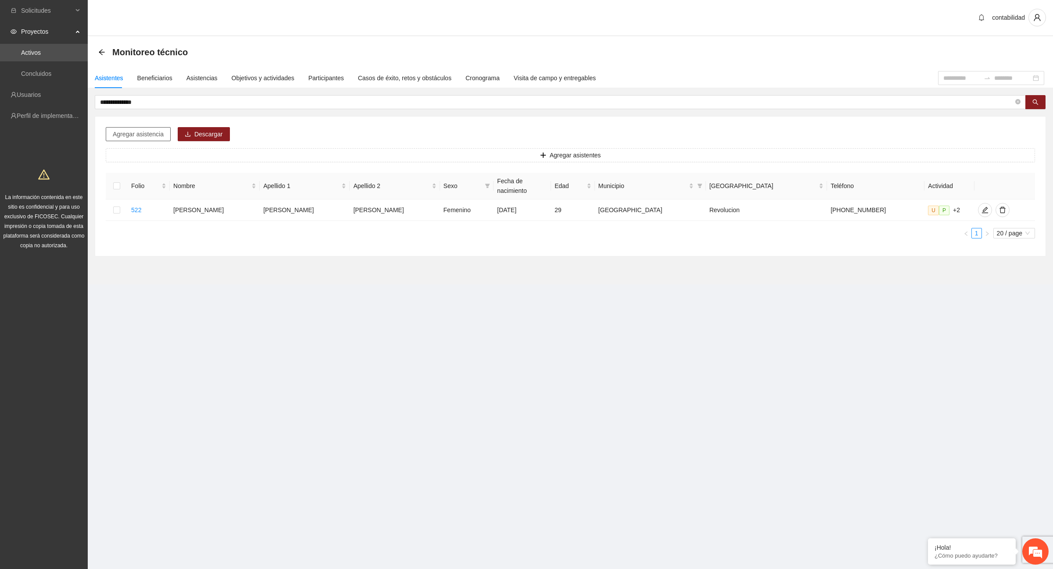
click at [140, 136] on span "Agregar asistencia" at bounding box center [138, 134] width 51 height 10
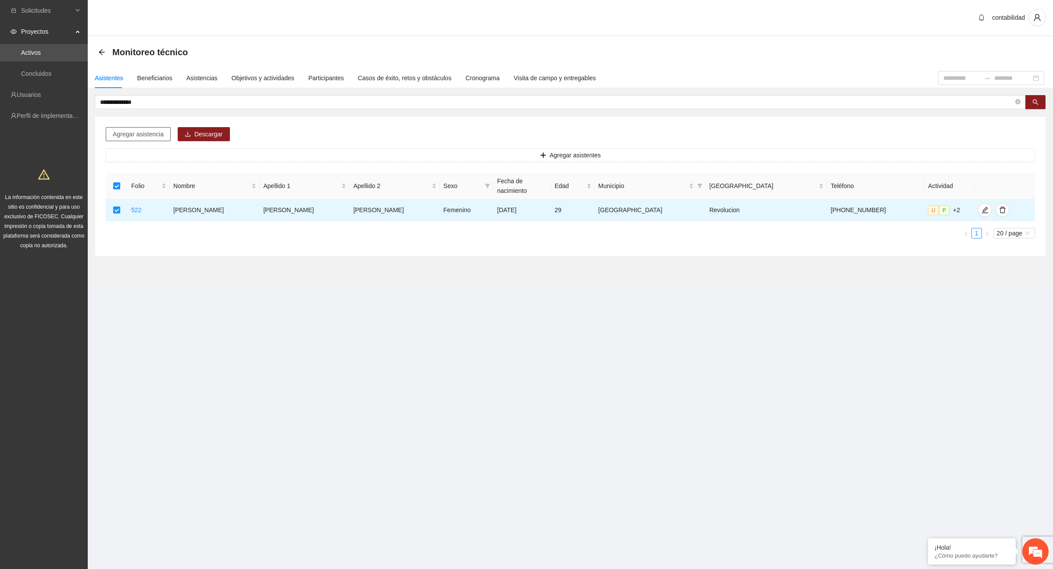
click at [128, 136] on span "Agregar asistencia" at bounding box center [138, 134] width 51 height 10
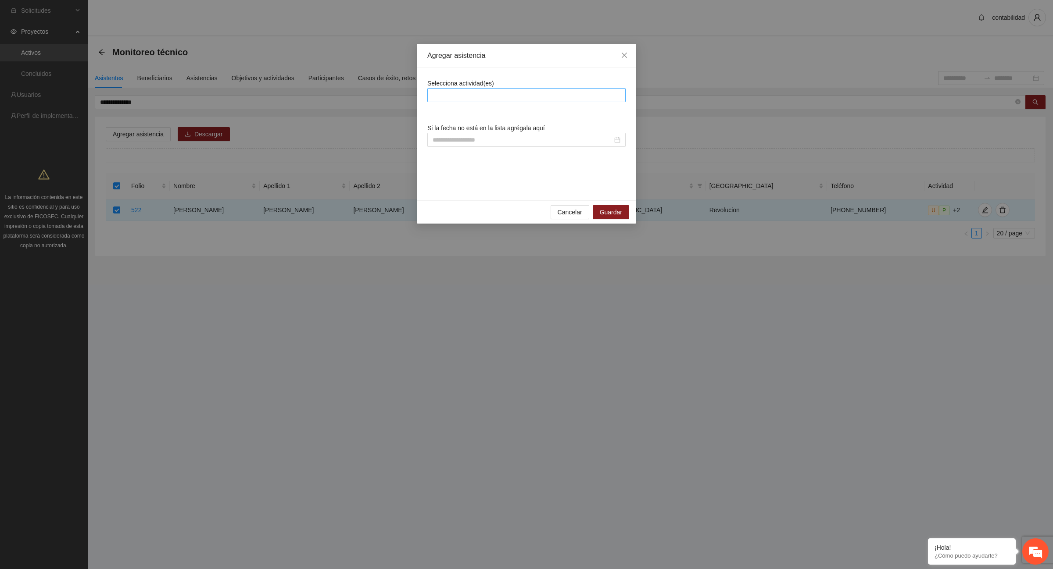
click at [442, 94] on div at bounding box center [527, 95] width 194 height 11
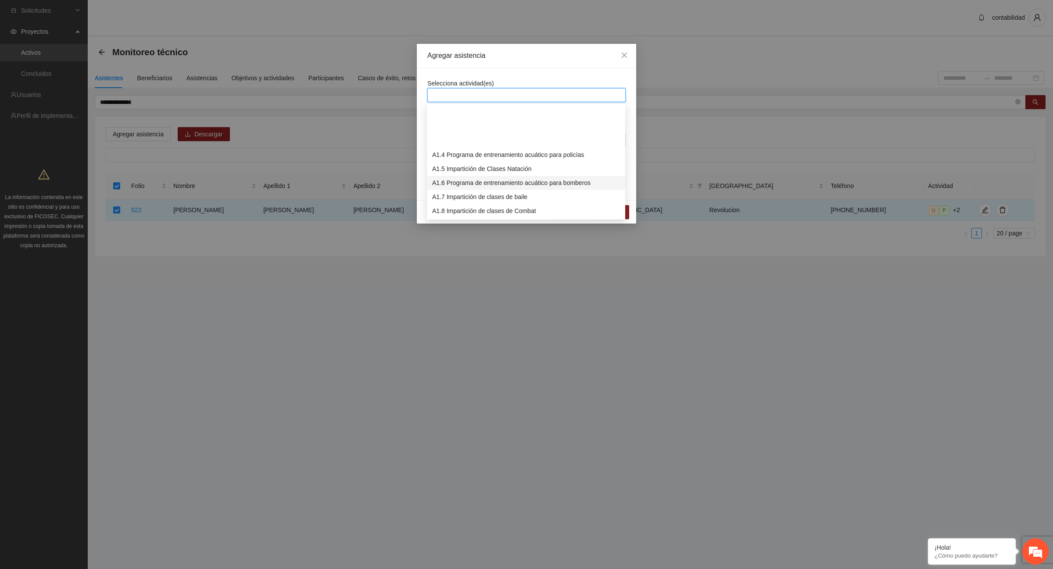
scroll to position [55, 0]
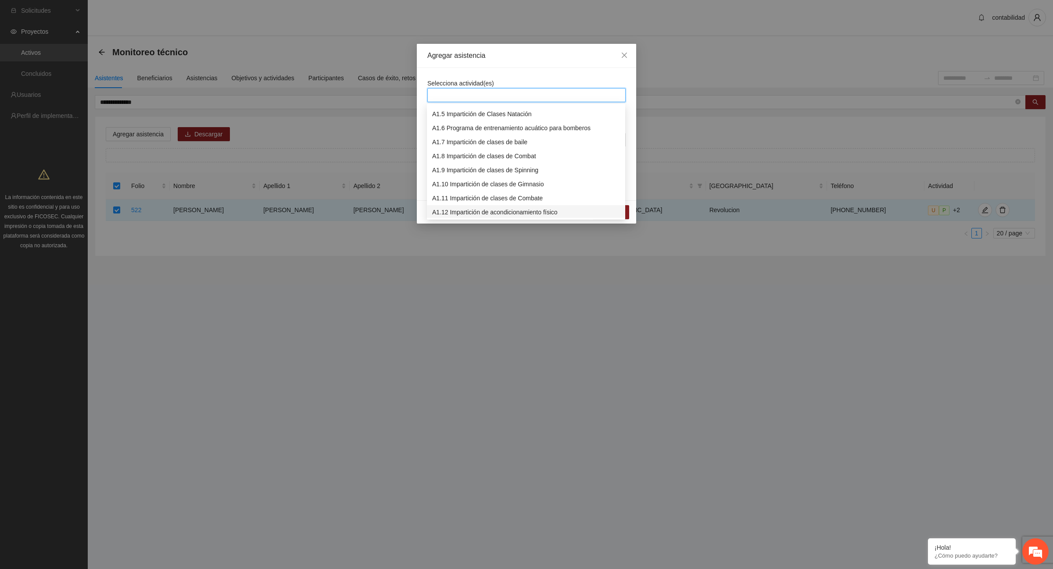
click at [487, 211] on div "A1.12 Impartición de acondicionamiento físico" at bounding box center [526, 213] width 188 height 10
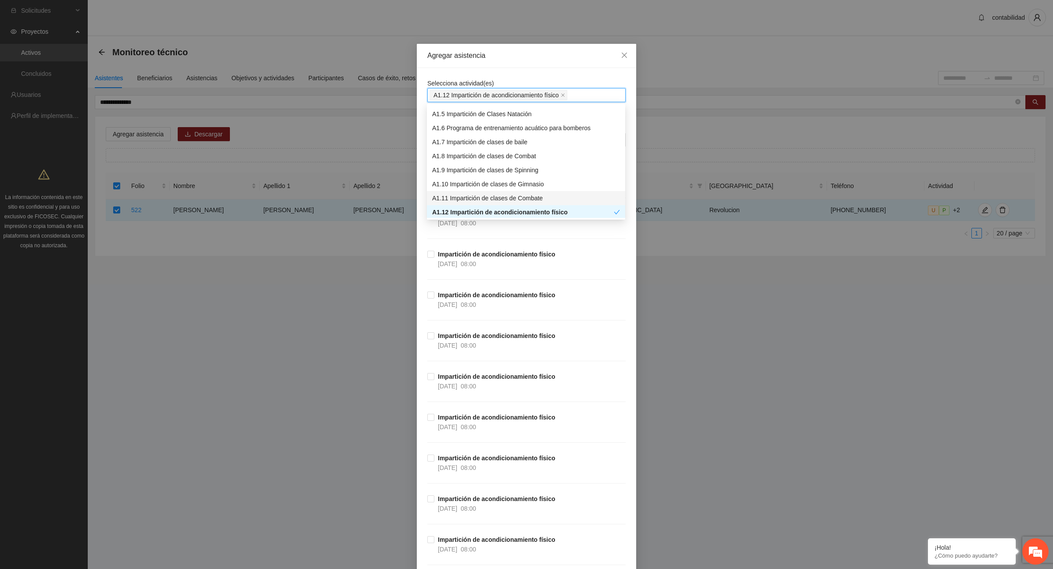
click at [349, 259] on div "Agregar asistencia Selecciona actividad(es) A1.12 Impartición de acondicionamie…" at bounding box center [526, 284] width 1053 height 569
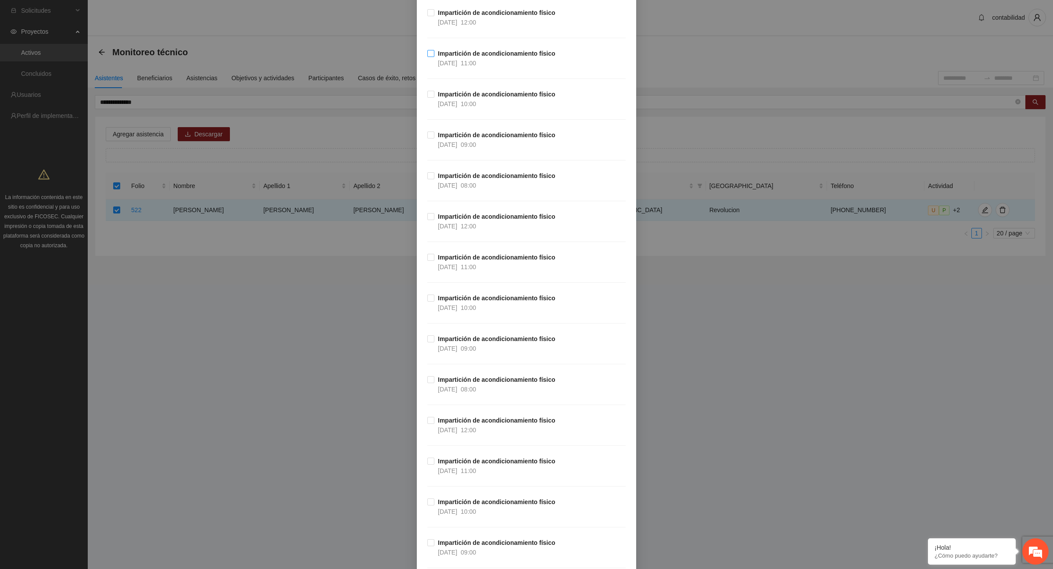
scroll to position [1426, 0]
click at [538, 428] on span "Impartición de acondicionamiento físico [DATE] 12:00" at bounding box center [496, 424] width 125 height 19
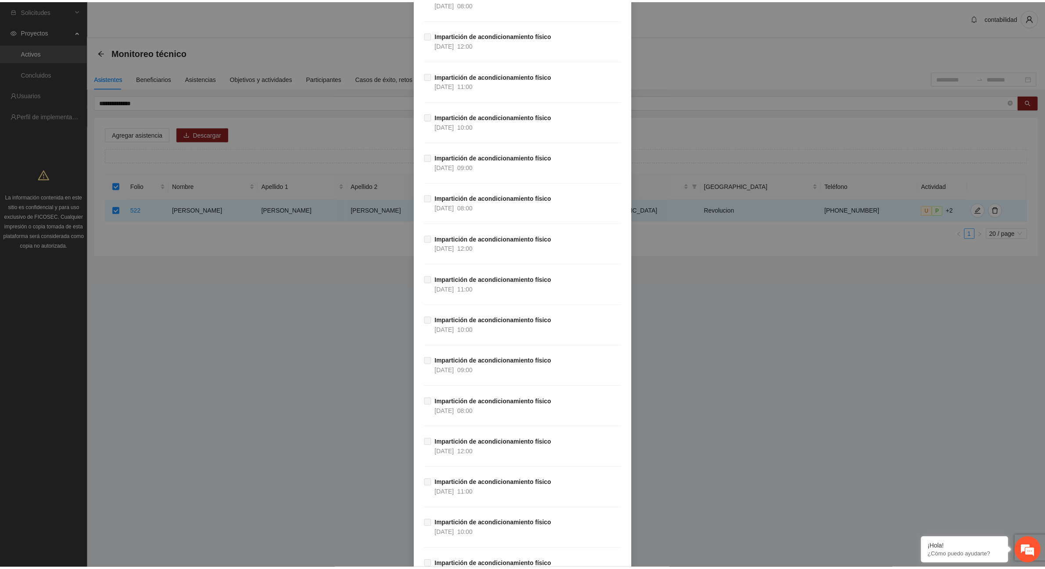
scroll to position [15490, 0]
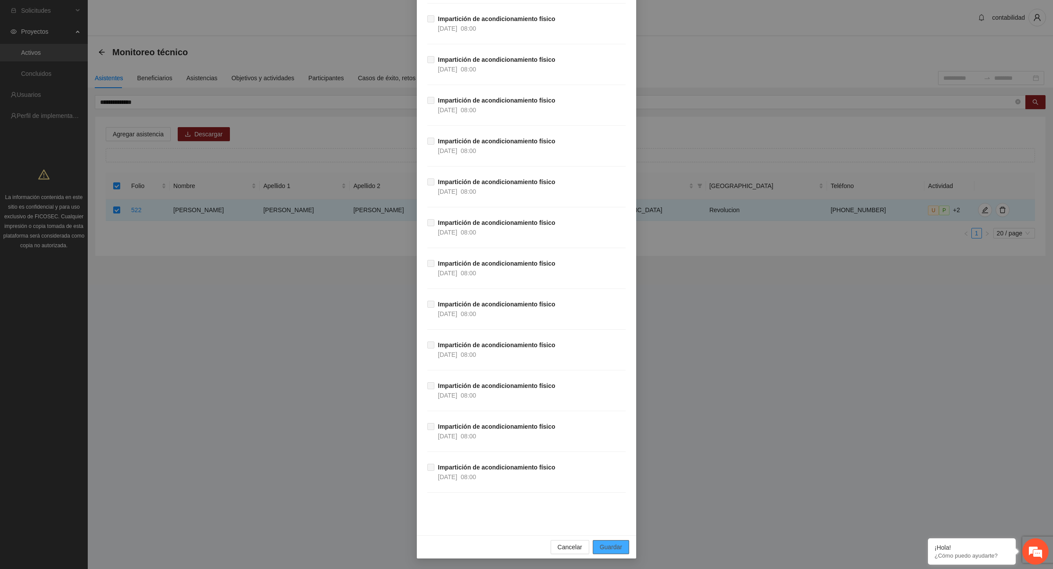
click at [617, 548] on span "Guardar" at bounding box center [611, 548] width 22 height 10
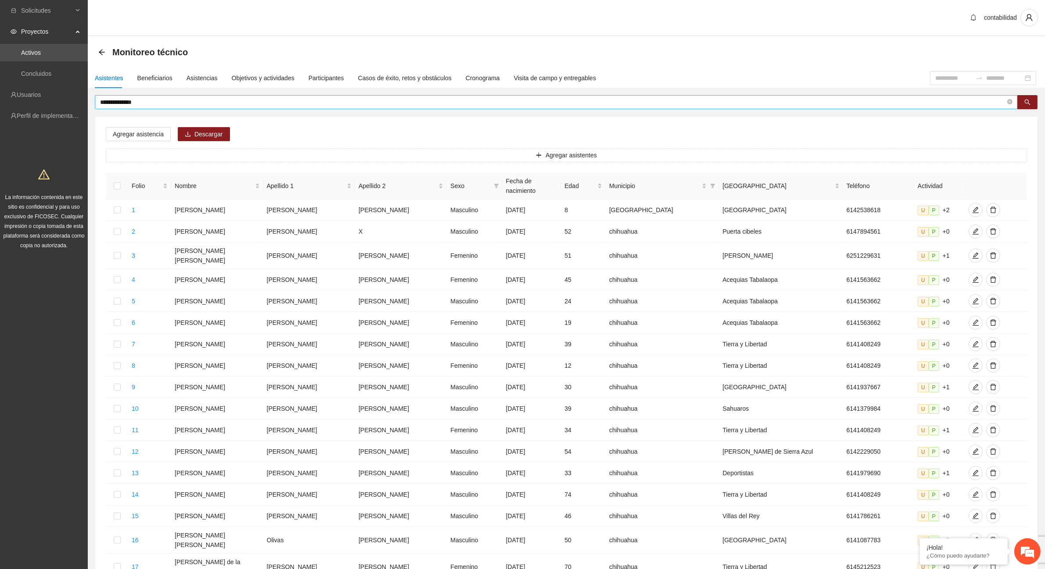
click at [161, 102] on input "**********" at bounding box center [552, 102] width 905 height 10
type input "*"
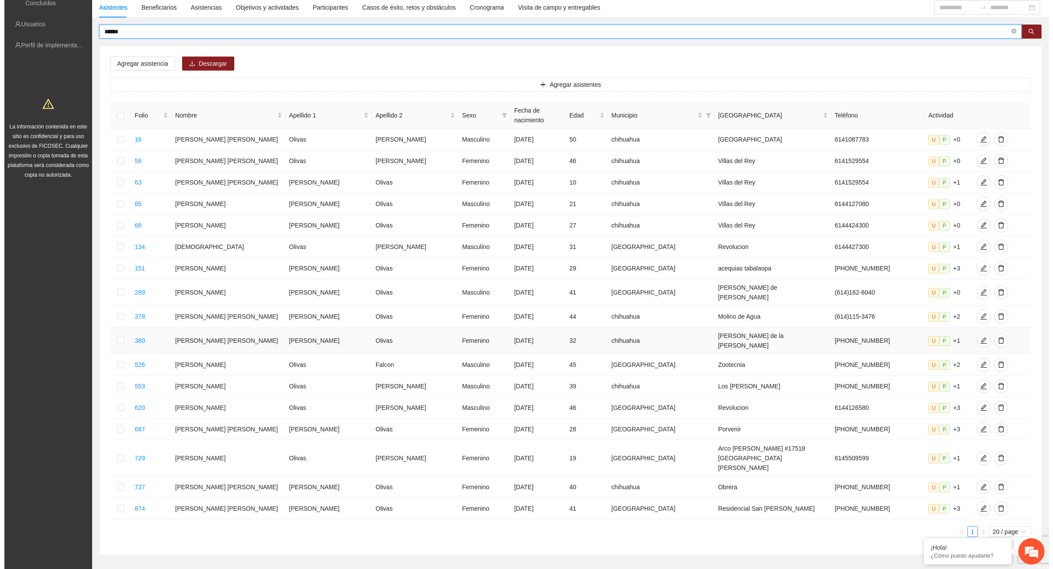
scroll to position [81, 0]
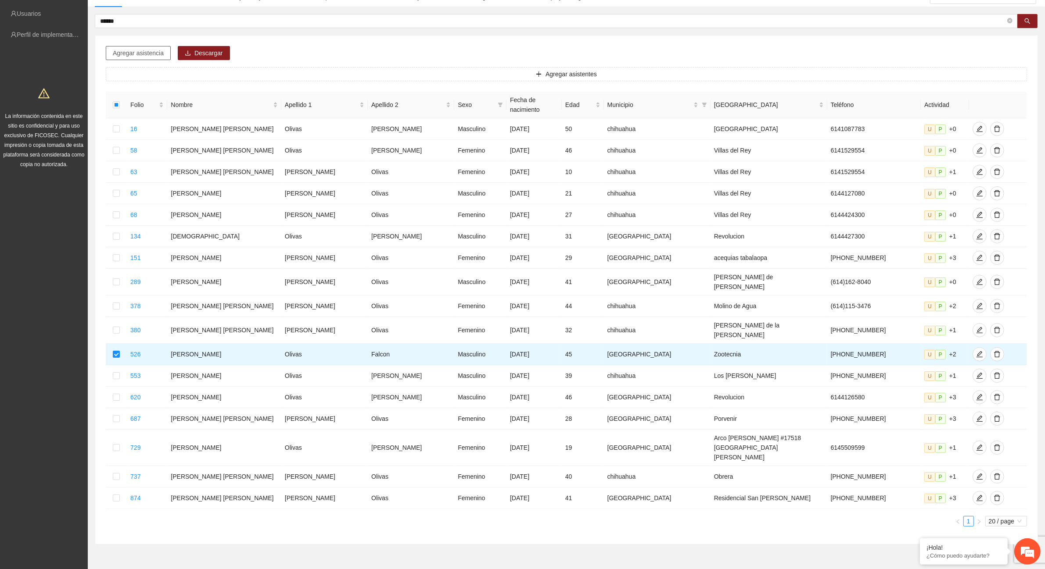
click at [159, 52] on span "Agregar asistencia" at bounding box center [138, 53] width 51 height 10
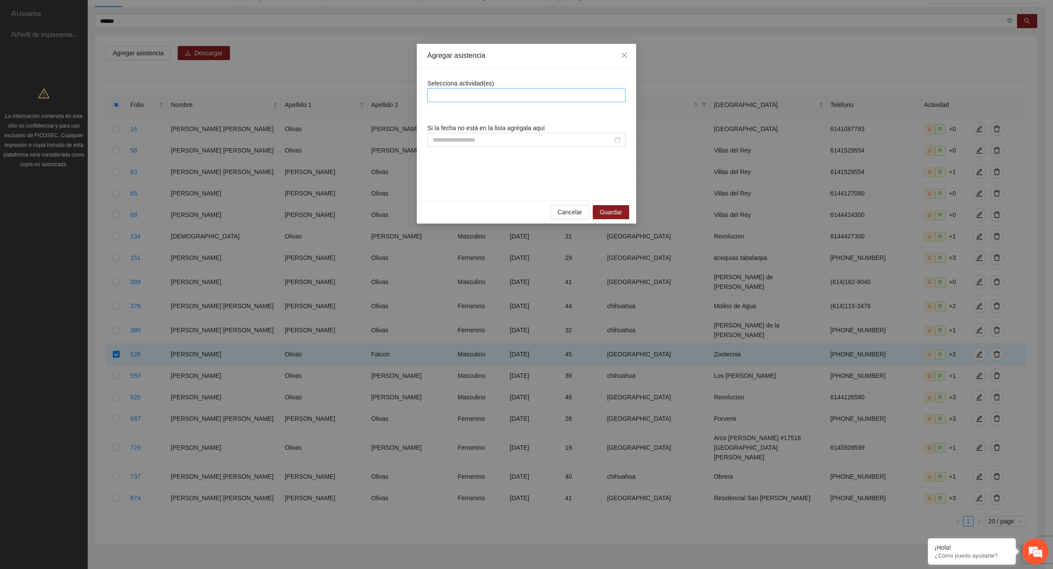
click at [488, 97] on div at bounding box center [527, 95] width 194 height 11
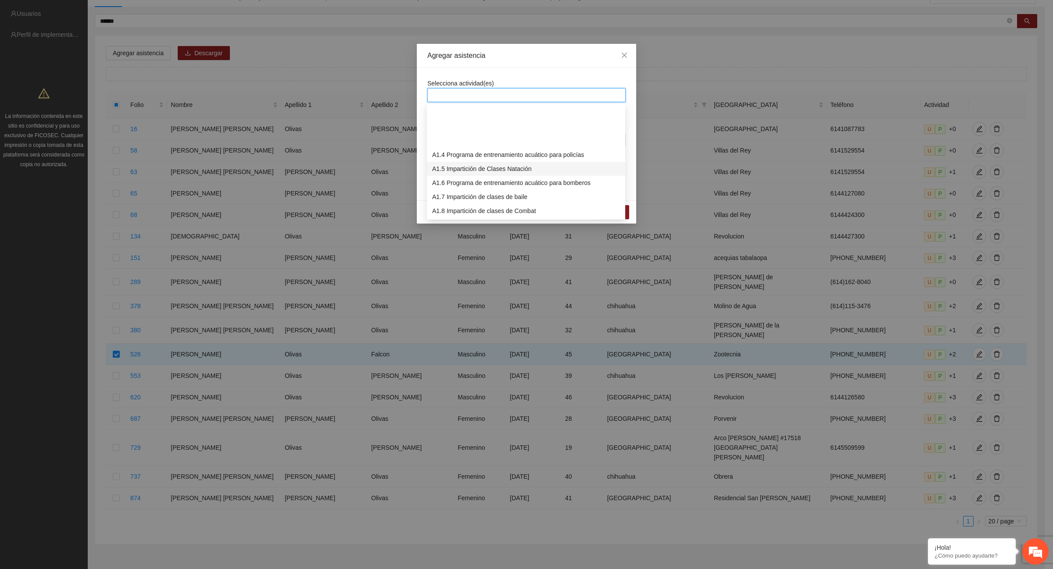
scroll to position [55, 0]
click at [507, 213] on div "A1.12 Impartición de acondicionamiento físico" at bounding box center [526, 213] width 188 height 10
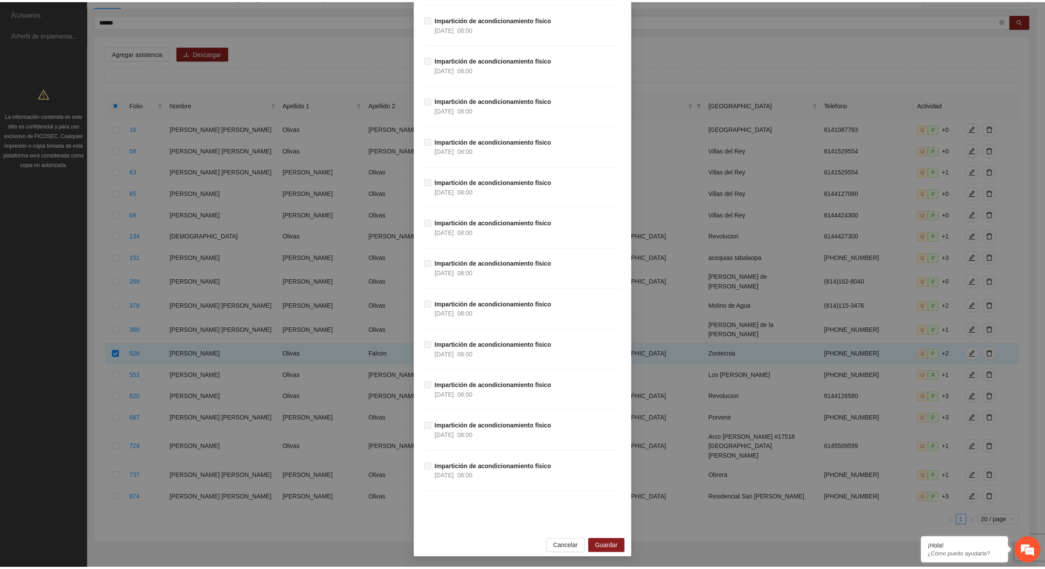
scroll to position [15490, 0]
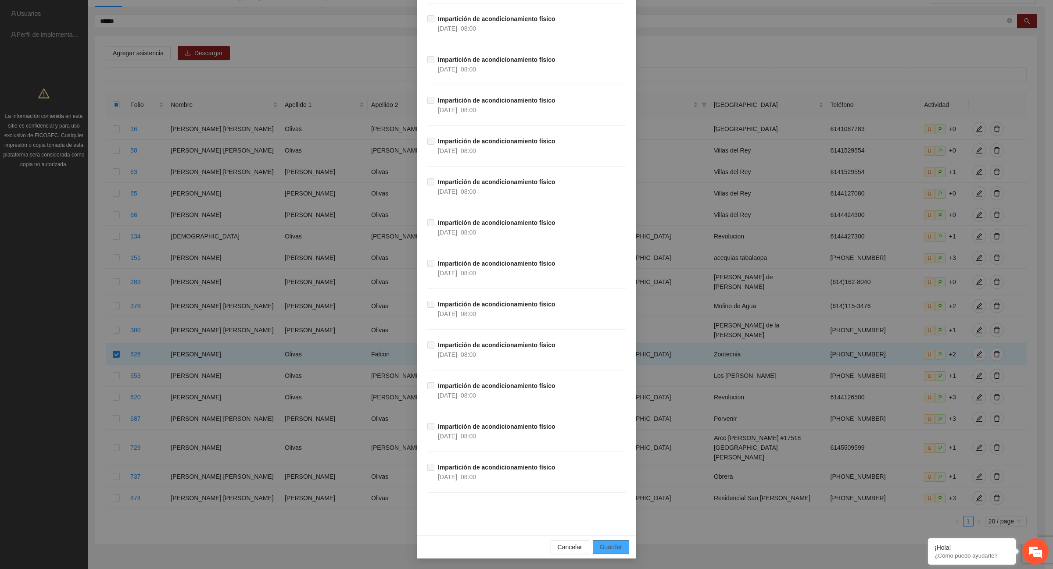
click at [604, 544] on span "Guardar" at bounding box center [611, 548] width 22 height 10
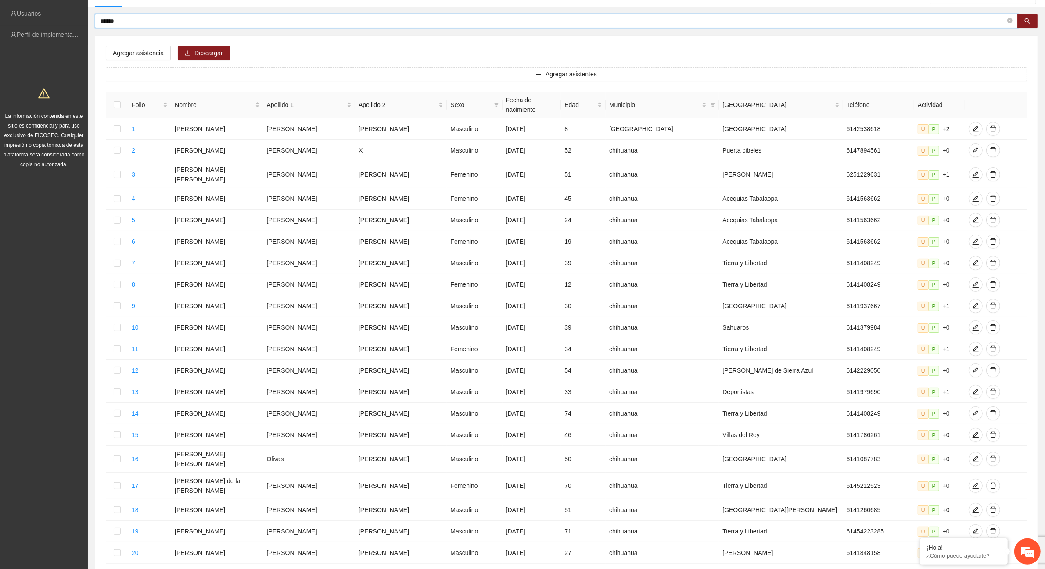
click at [139, 25] on input "******" at bounding box center [552, 21] width 905 height 10
type input "*"
type input "****"
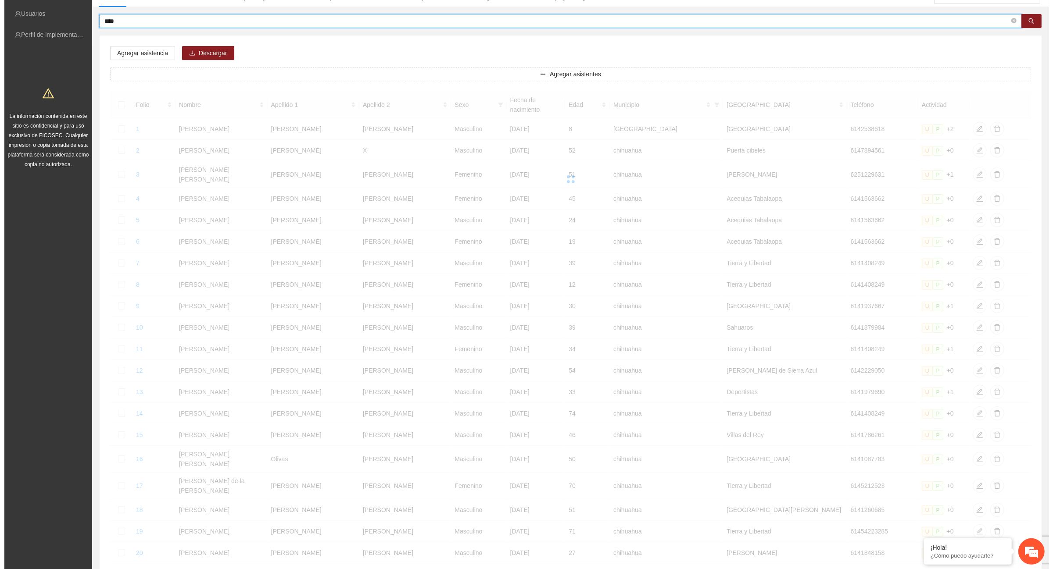
scroll to position [0, 0]
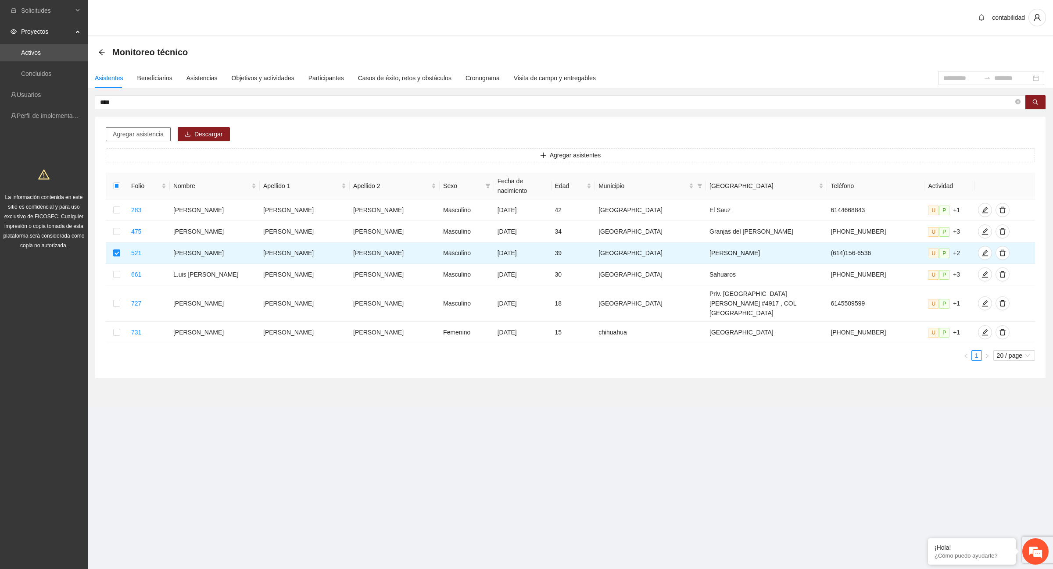
click at [143, 136] on span "Agregar asistencia" at bounding box center [138, 134] width 51 height 10
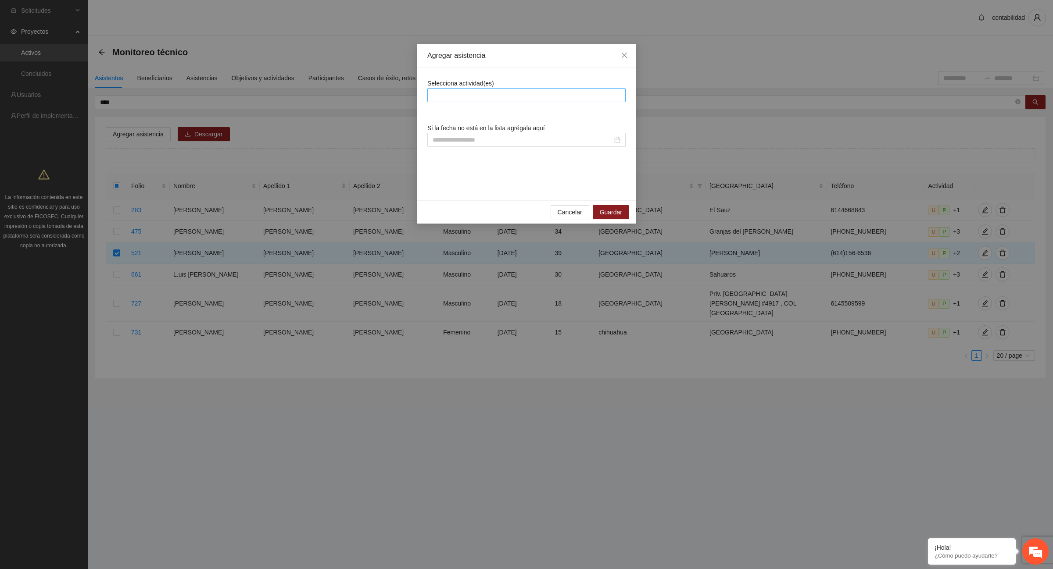
click at [468, 95] on div at bounding box center [527, 95] width 194 height 11
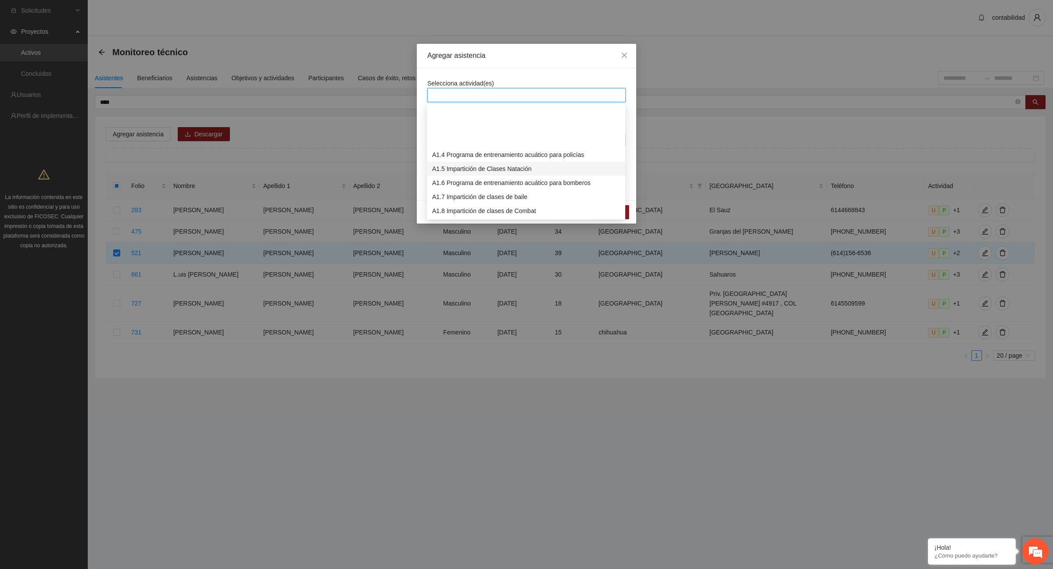
scroll to position [55, 0]
click at [489, 209] on div "A1.12 Impartición de acondicionamiento físico" at bounding box center [526, 213] width 188 height 10
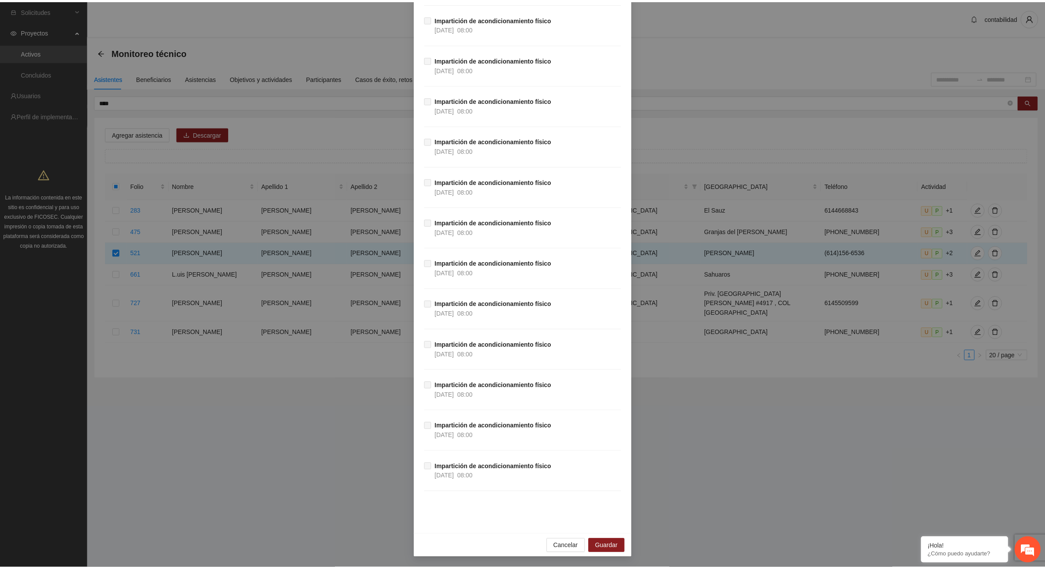
scroll to position [15490, 0]
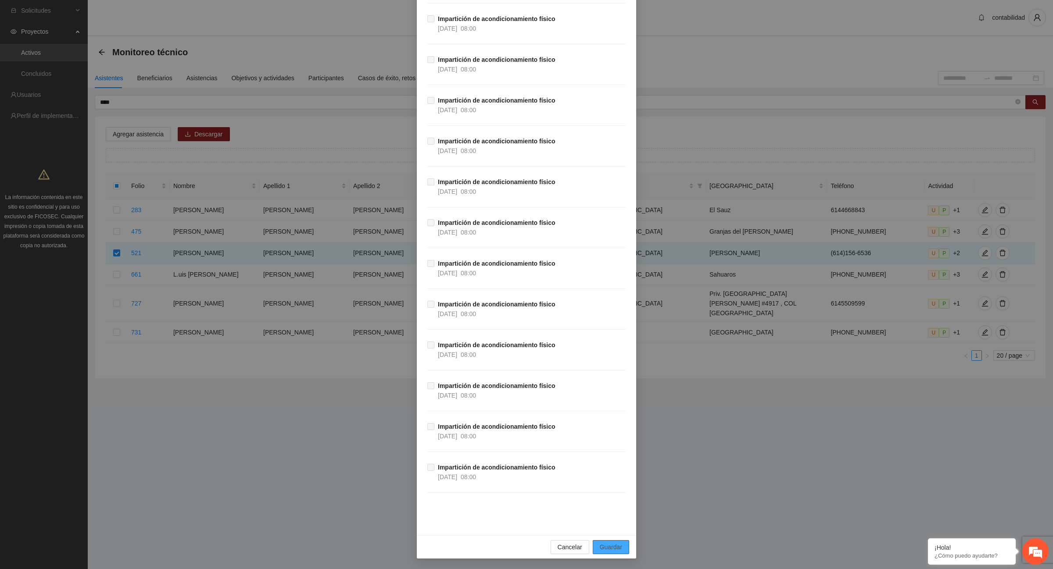
click at [612, 545] on span "Guardar" at bounding box center [611, 548] width 22 height 10
